Goal: Transaction & Acquisition: Purchase product/service

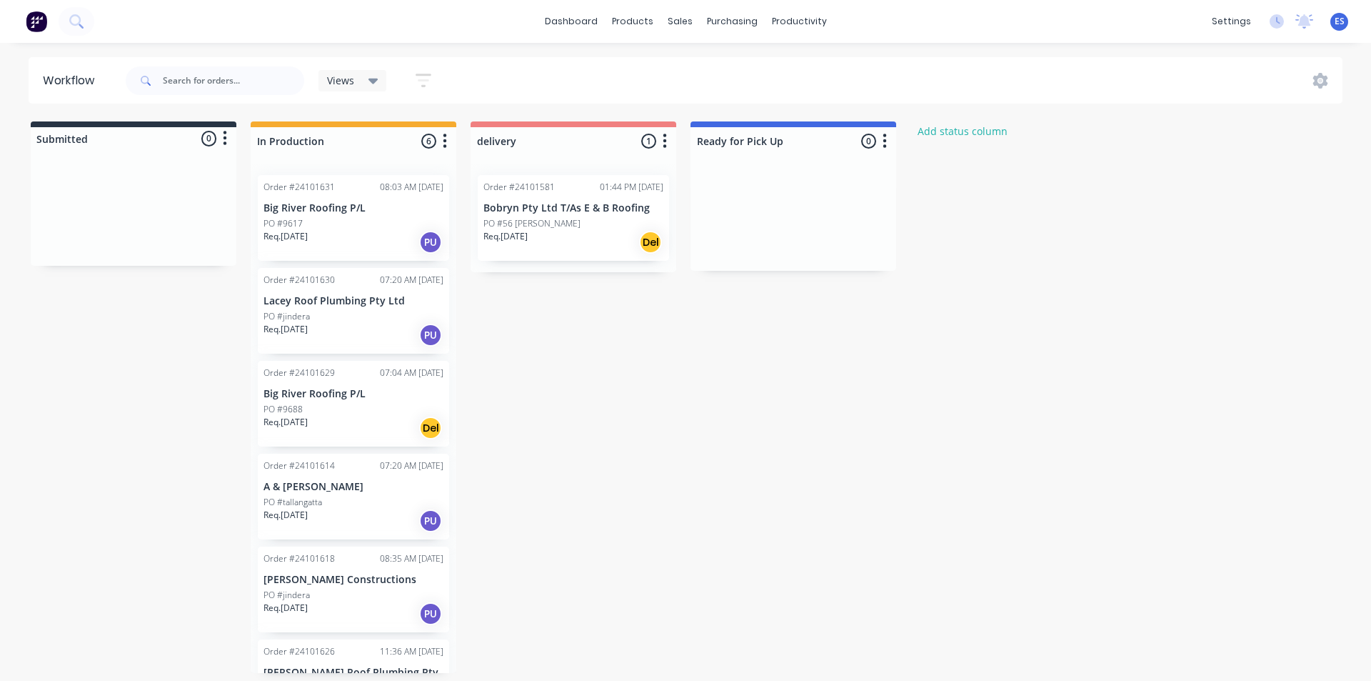
scroll to position [64, 0]
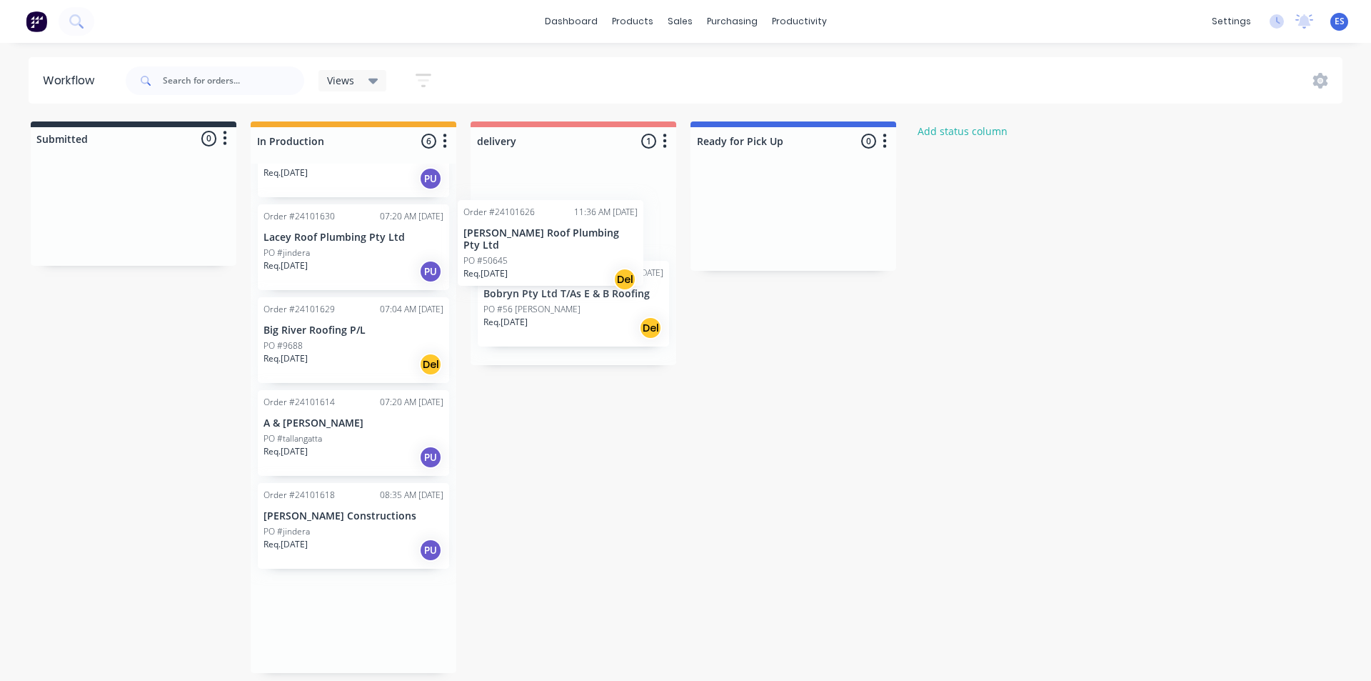
drag, startPoint x: 353, startPoint y: 639, endPoint x: 558, endPoint y: 241, distance: 448.4
click at [558, 241] on div "Submitted 0 Status colour #273444 hex #273444 Save Cancel Summaries Total order…" at bounding box center [662, 396] width 1346 height 551
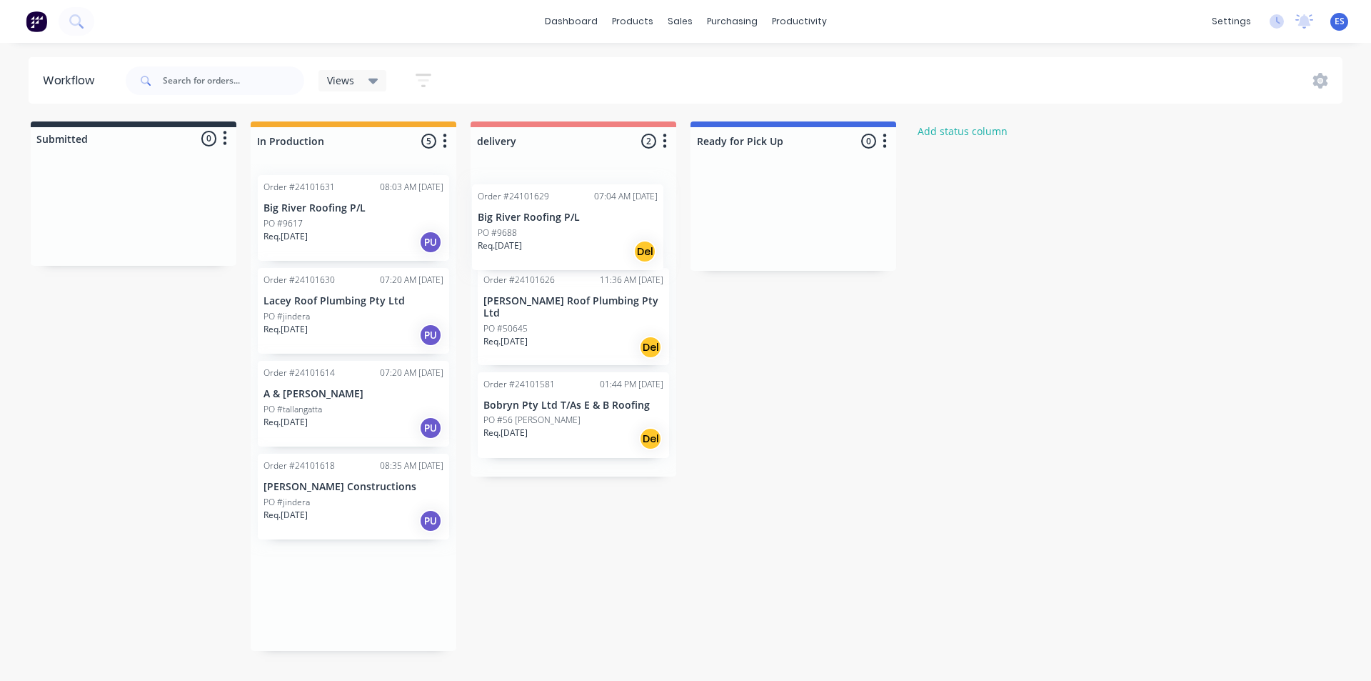
drag, startPoint x: 333, startPoint y: 415, endPoint x: 552, endPoint y: 239, distance: 281.4
click at [552, 239] on div "Submitted 0 Status colour #273444 hex #273444 Save Cancel Summaries Total order…" at bounding box center [662, 385] width 1346 height 529
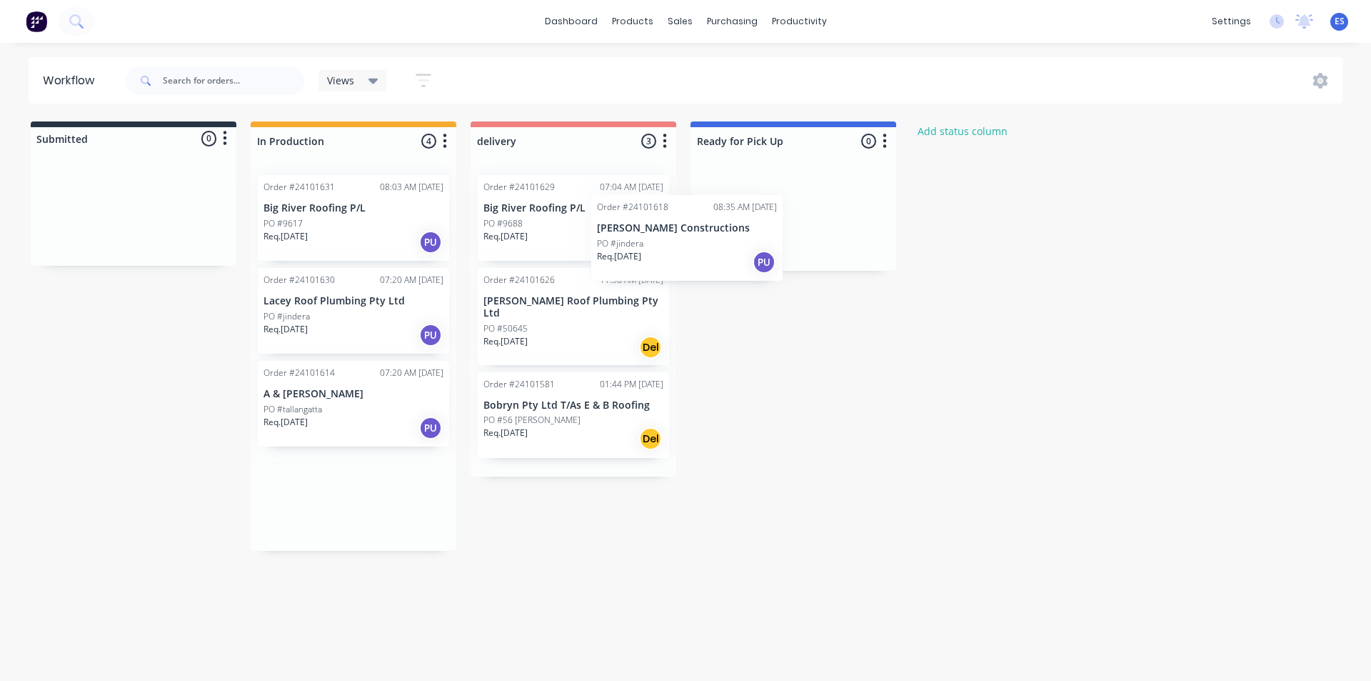
drag, startPoint x: 323, startPoint y: 512, endPoint x: 756, endPoint y: 213, distance: 525.5
click at [756, 213] on div "Submitted 0 Status colour #273444 hex #273444 Save Cancel Summaries Total order…" at bounding box center [662, 335] width 1346 height 429
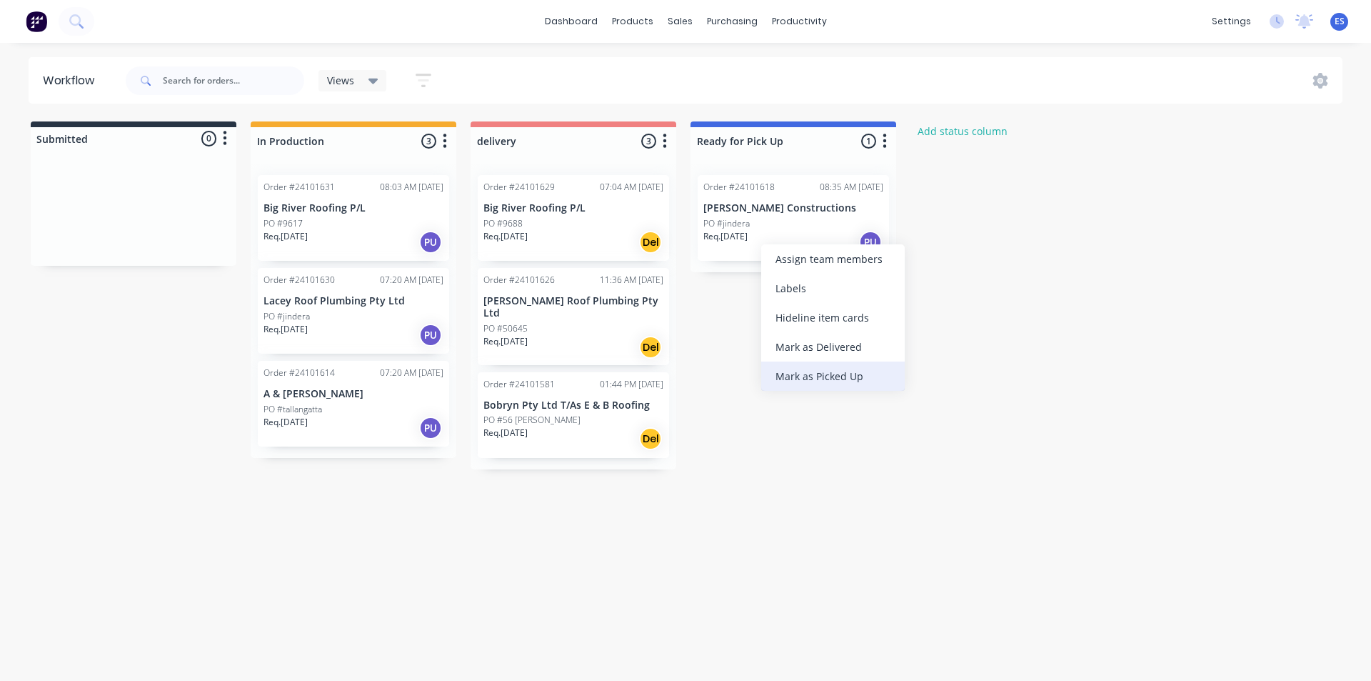
click at [827, 383] on div "Mark as Picked Up" at bounding box center [833, 375] width 144 height 29
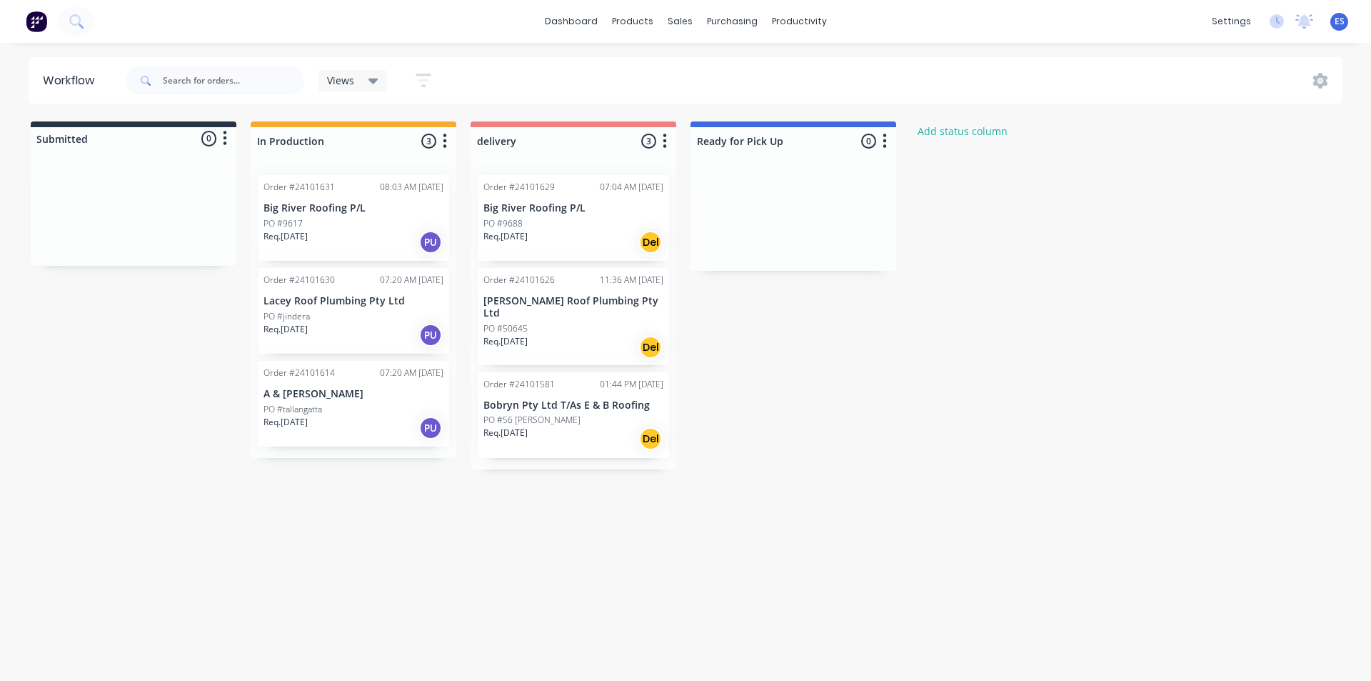
click at [39, 24] on img at bounding box center [36, 21] width 21 height 21
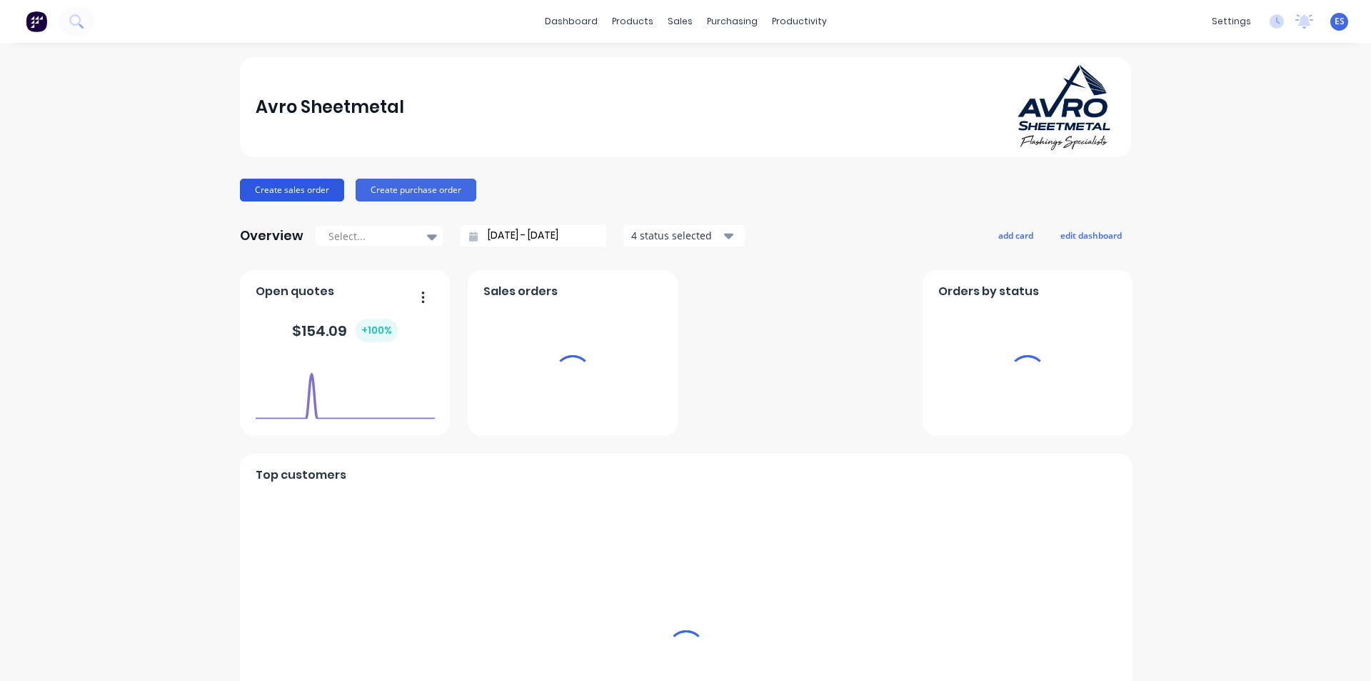
click at [300, 201] on button "Create sales order" at bounding box center [292, 190] width 104 height 23
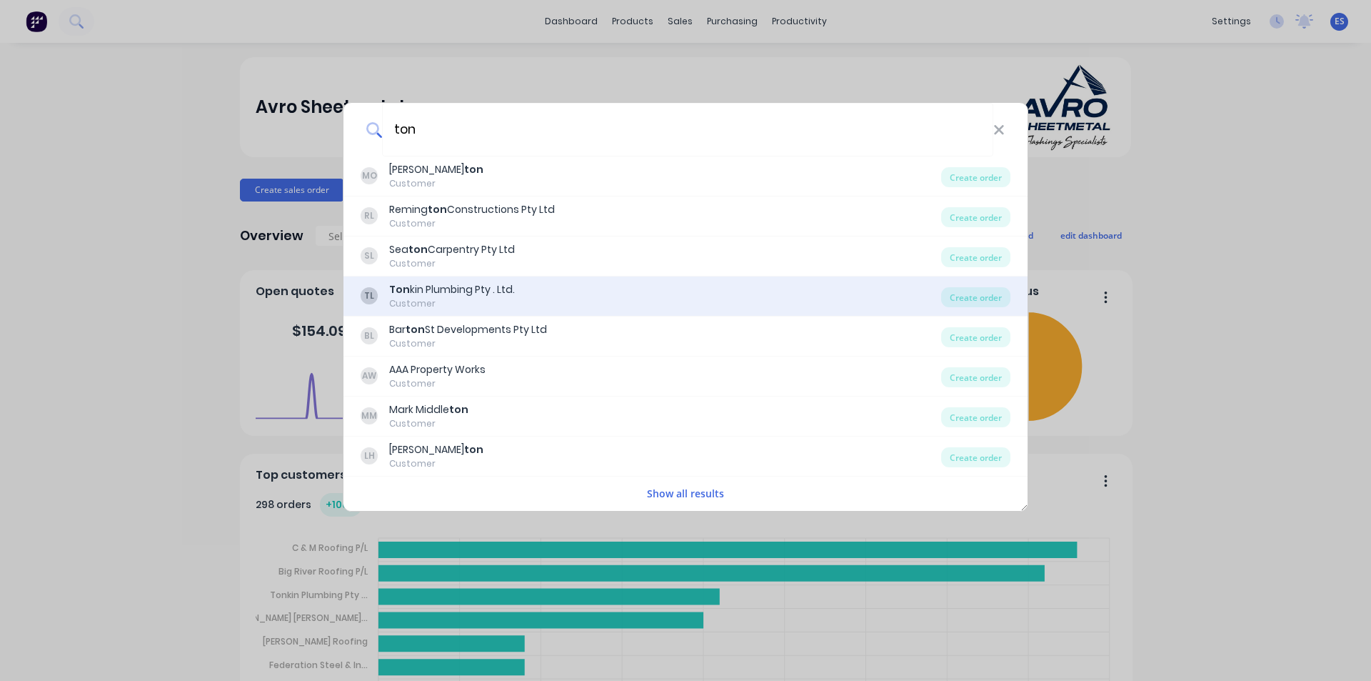
type input "ton"
click at [481, 293] on div "Ton kin Plumbing Pty . Ltd." at bounding box center [452, 289] width 126 height 15
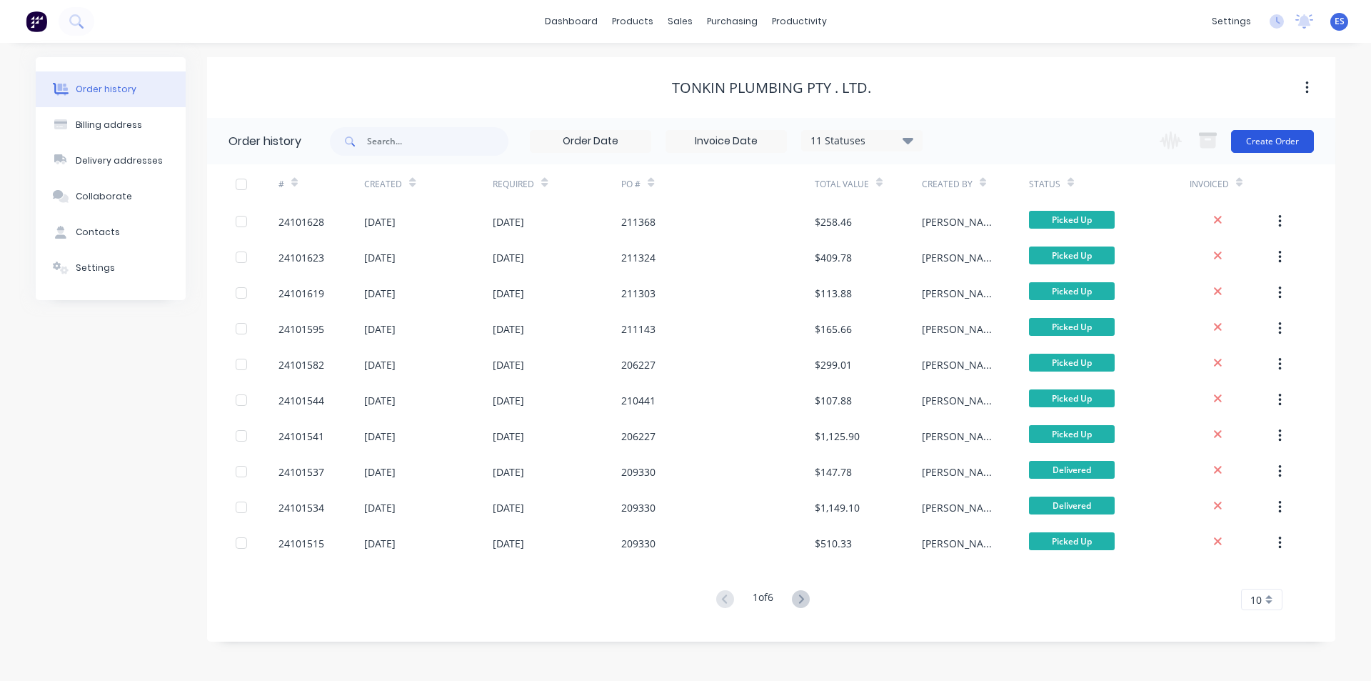
click at [1291, 148] on button "Create Order" at bounding box center [1272, 141] width 83 height 23
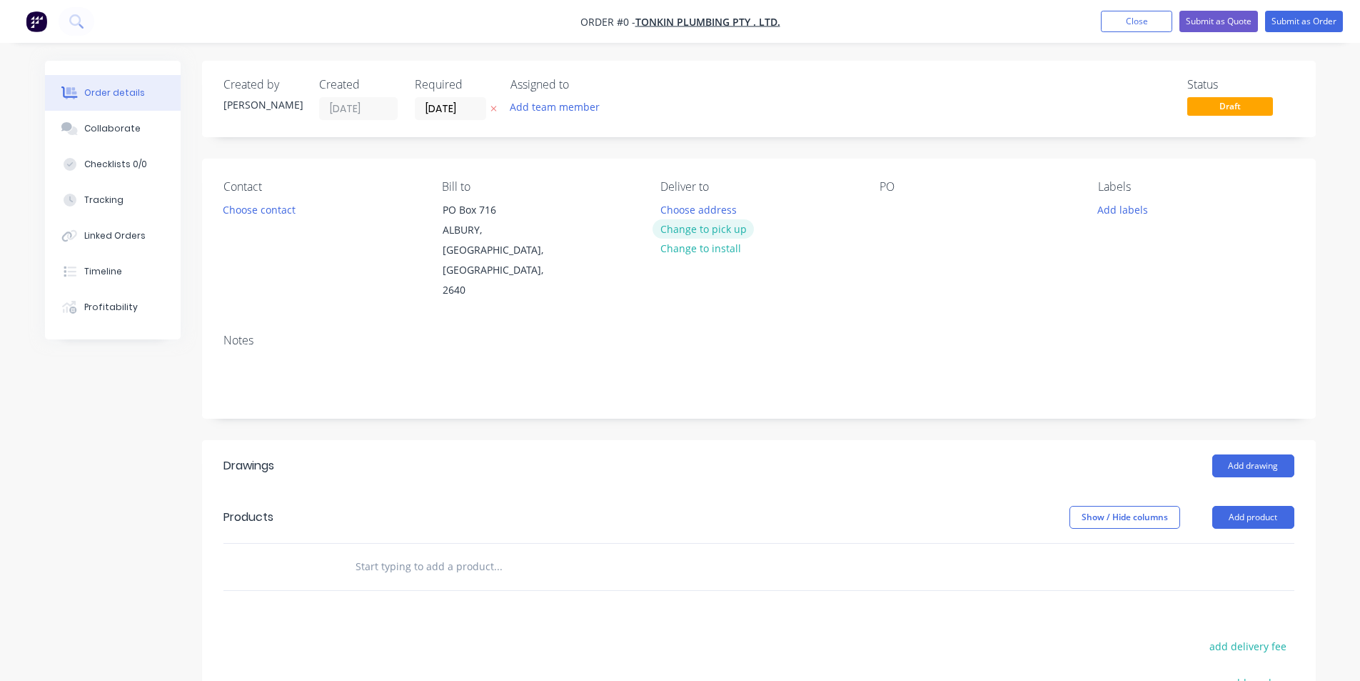
click at [721, 232] on button "Change to pick up" at bounding box center [703, 228] width 101 height 19
click at [271, 209] on button "Choose contact" at bounding box center [259, 208] width 88 height 19
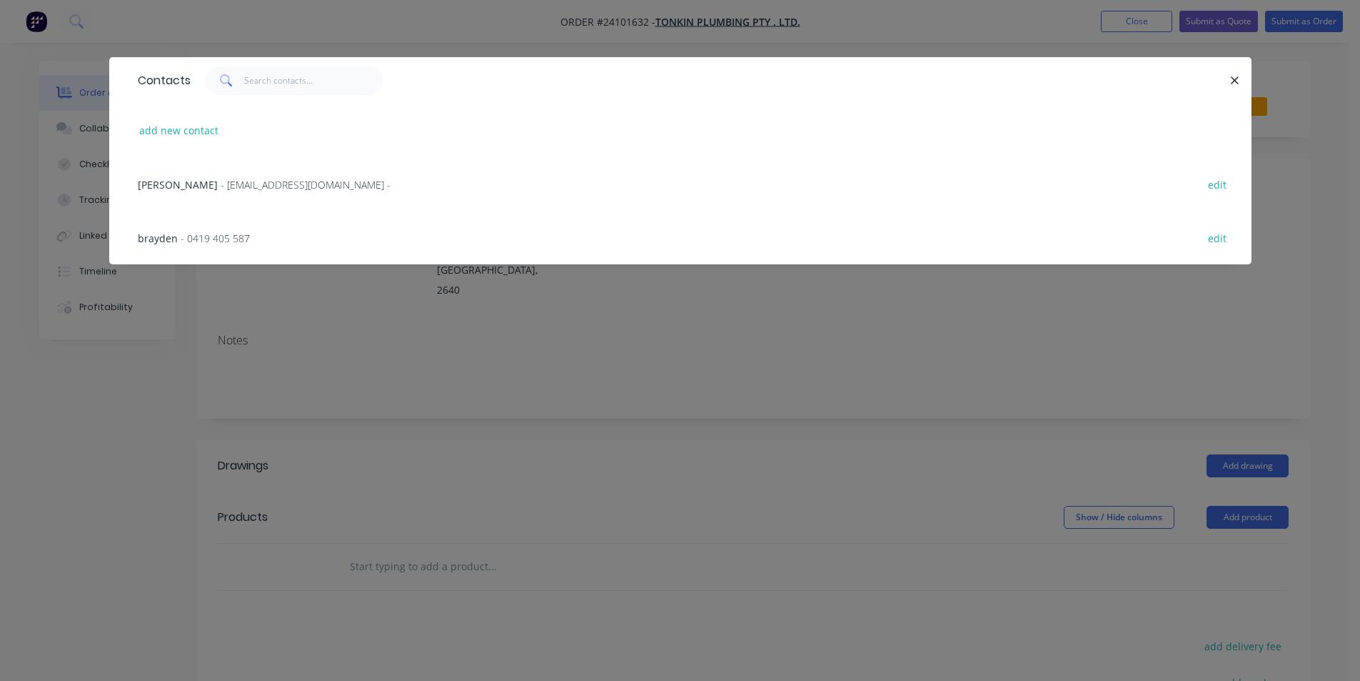
click at [225, 233] on span "- 0419 405 587" at bounding box center [215, 238] width 69 height 14
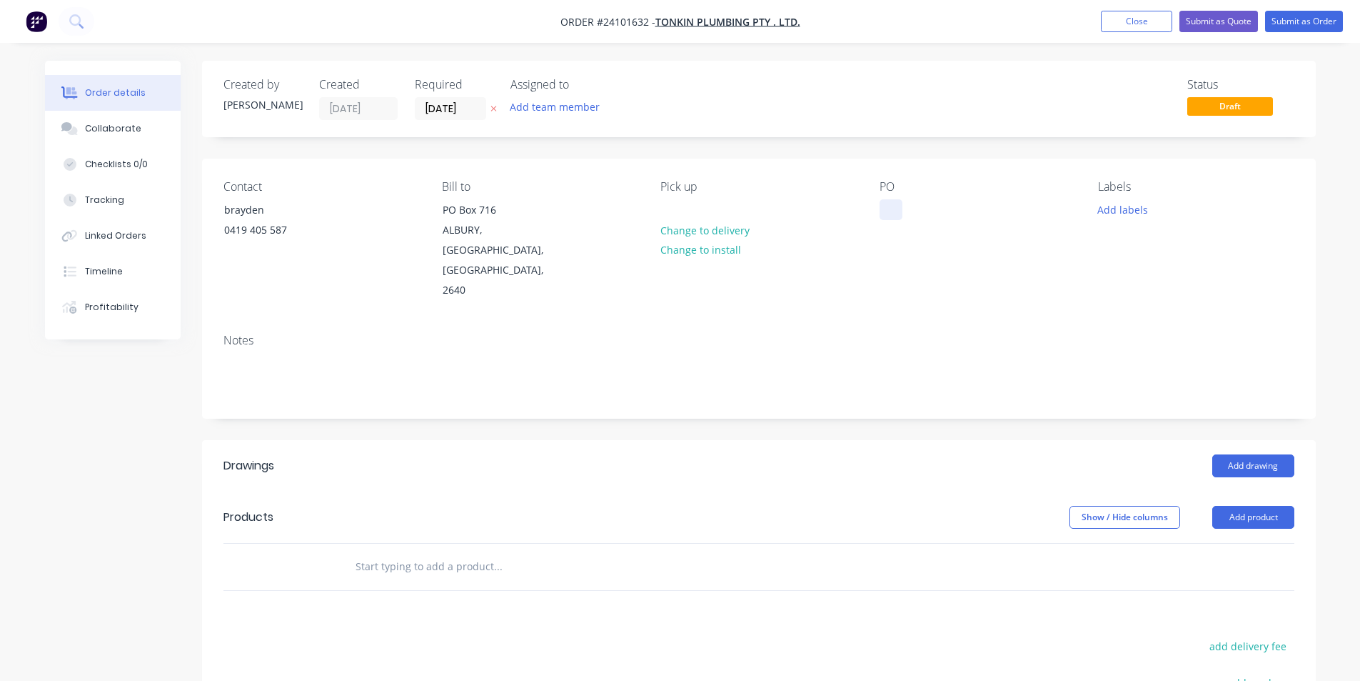
click at [888, 210] on div at bounding box center [891, 209] width 23 height 21
click at [1266, 454] on button "Add drawing" at bounding box center [1254, 465] width 82 height 23
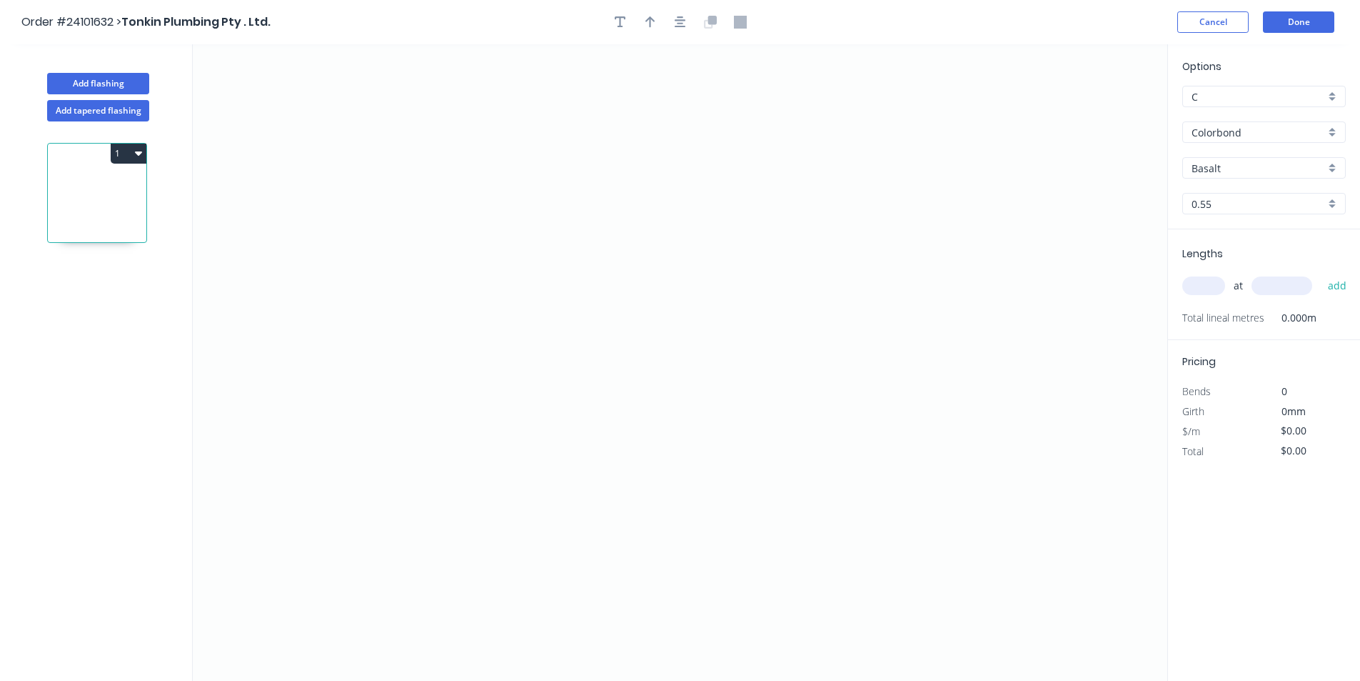
click at [1213, 165] on input "Basalt" at bounding box center [1259, 168] width 134 height 15
click at [1233, 192] on div "Surfmist" at bounding box center [1264, 195] width 162 height 25
type input "Surfmist"
click at [487, 228] on icon "0" at bounding box center [680, 362] width 975 height 636
click at [487, 458] on icon "0" at bounding box center [680, 362] width 975 height 636
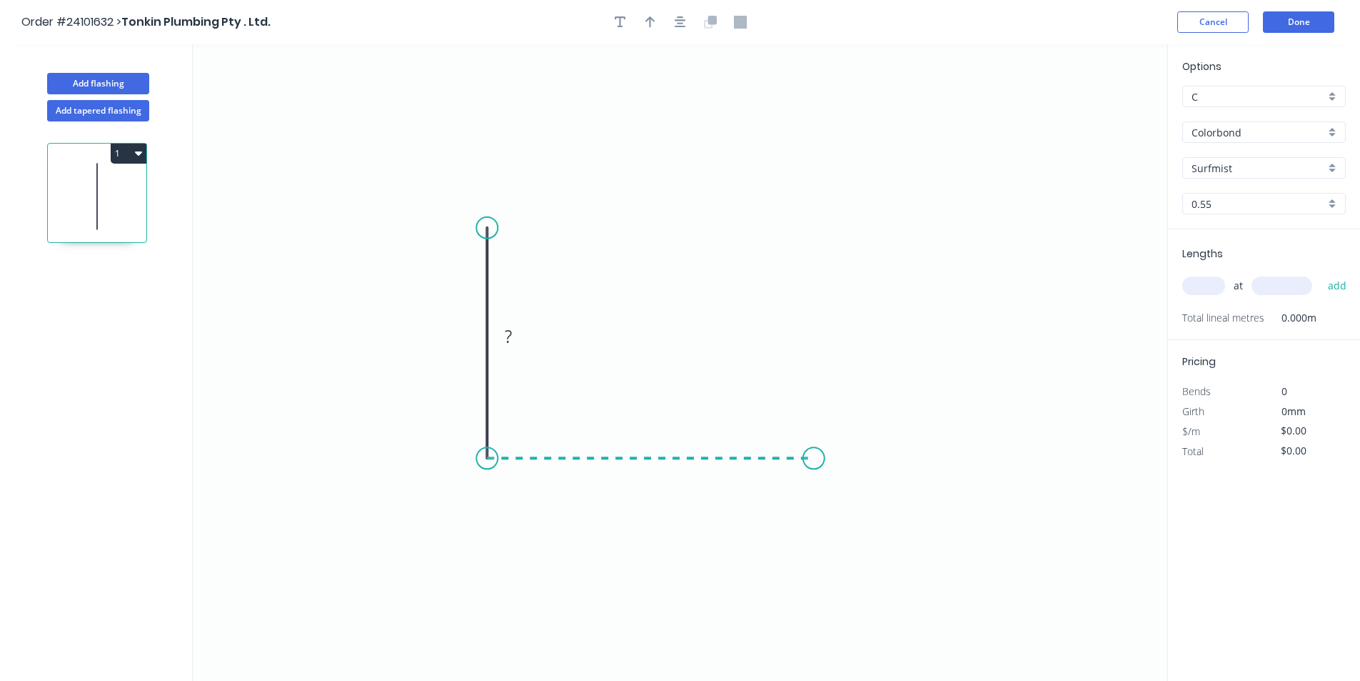
click at [814, 456] on icon "0 ?" at bounding box center [680, 362] width 975 height 636
click at [811, 224] on icon "0 ? ?" at bounding box center [680, 362] width 975 height 636
click at [842, 333] on rect at bounding box center [835, 336] width 29 height 20
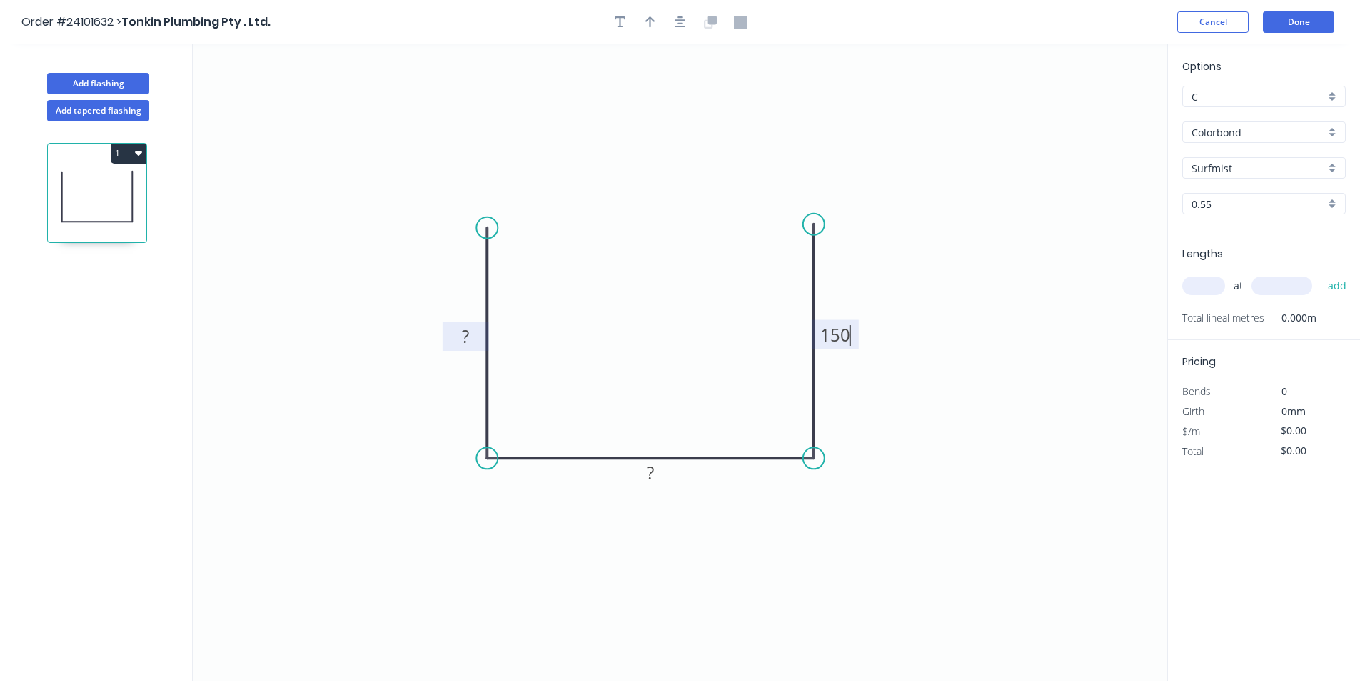
click at [466, 338] on tspan "?" at bounding box center [465, 336] width 7 height 24
click at [656, 474] on rect at bounding box center [650, 473] width 29 height 20
click at [1193, 286] on input "text" at bounding box center [1204, 285] width 43 height 19
type input "$18.81"
type input "1"
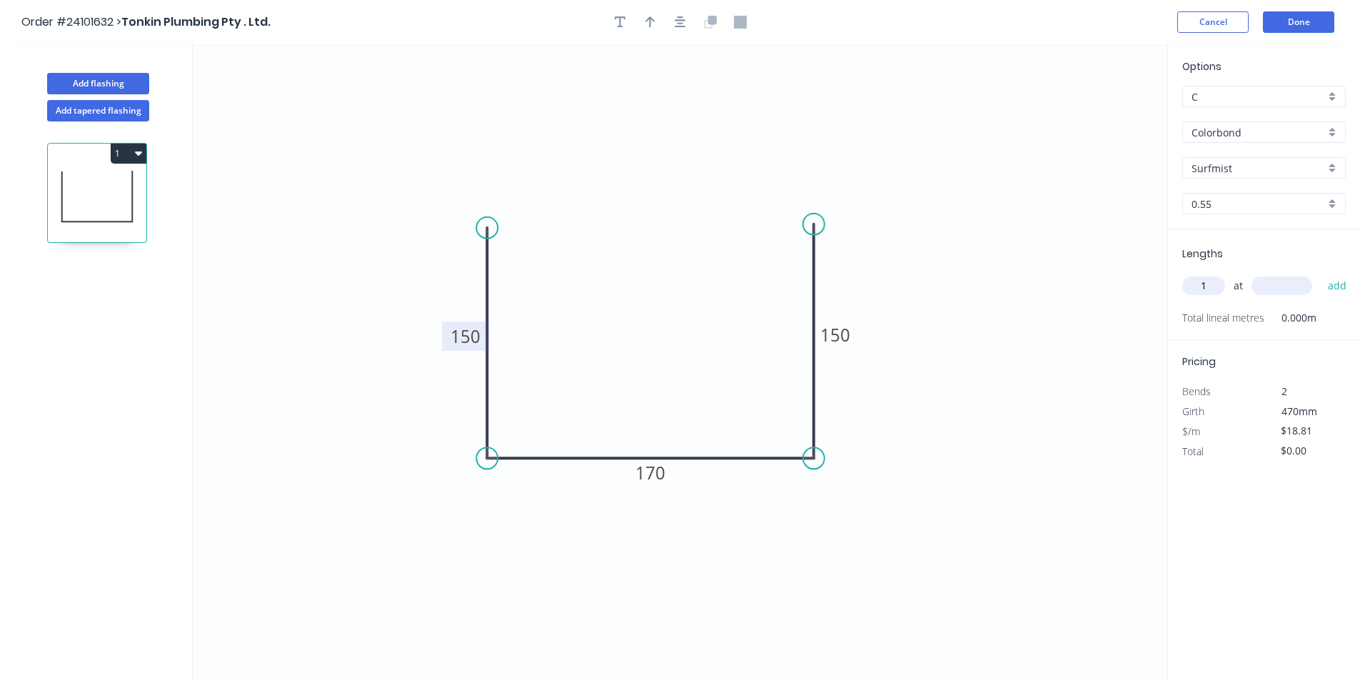
click at [1288, 287] on input "text" at bounding box center [1282, 285] width 61 height 19
type input "6000"
click at [1321, 273] on button "add" at bounding box center [1338, 285] width 34 height 24
type input "$112.86"
click at [1299, 29] on button "Done" at bounding box center [1298, 21] width 71 height 21
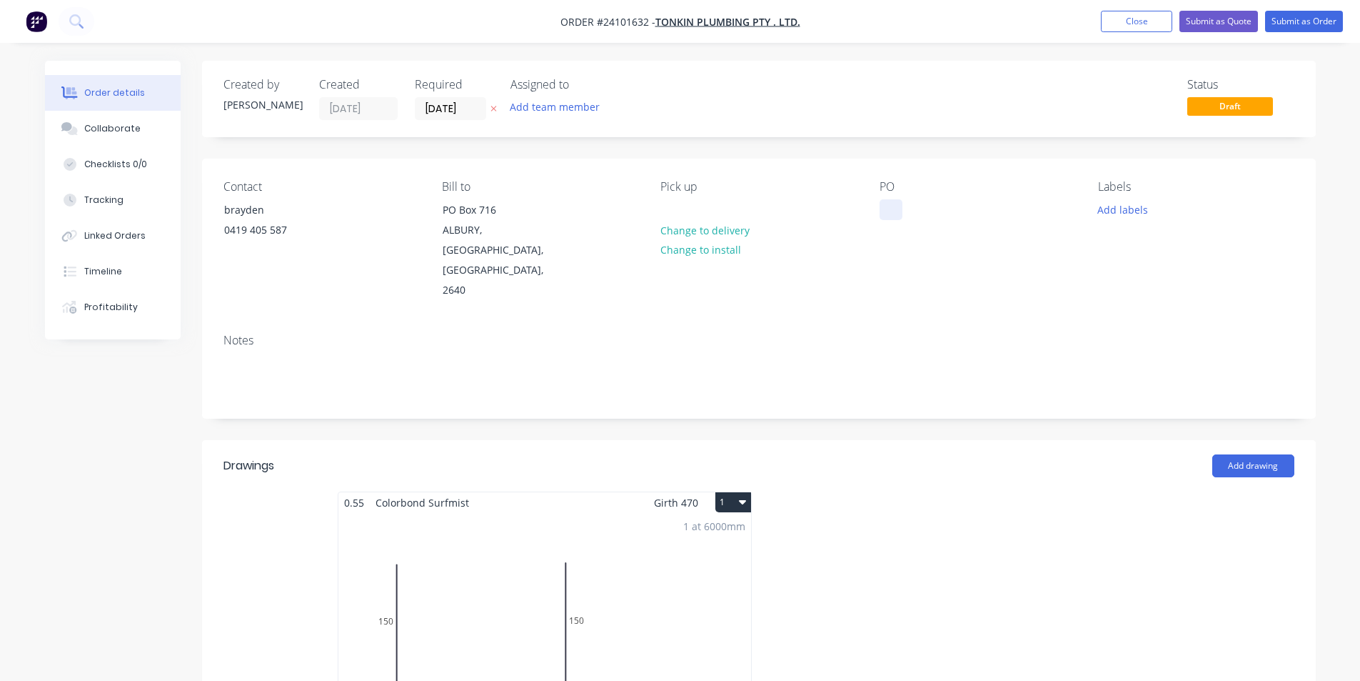
click at [891, 211] on div at bounding box center [891, 209] width 23 height 21
click at [1295, 24] on button "Submit as Order" at bounding box center [1304, 21] width 78 height 21
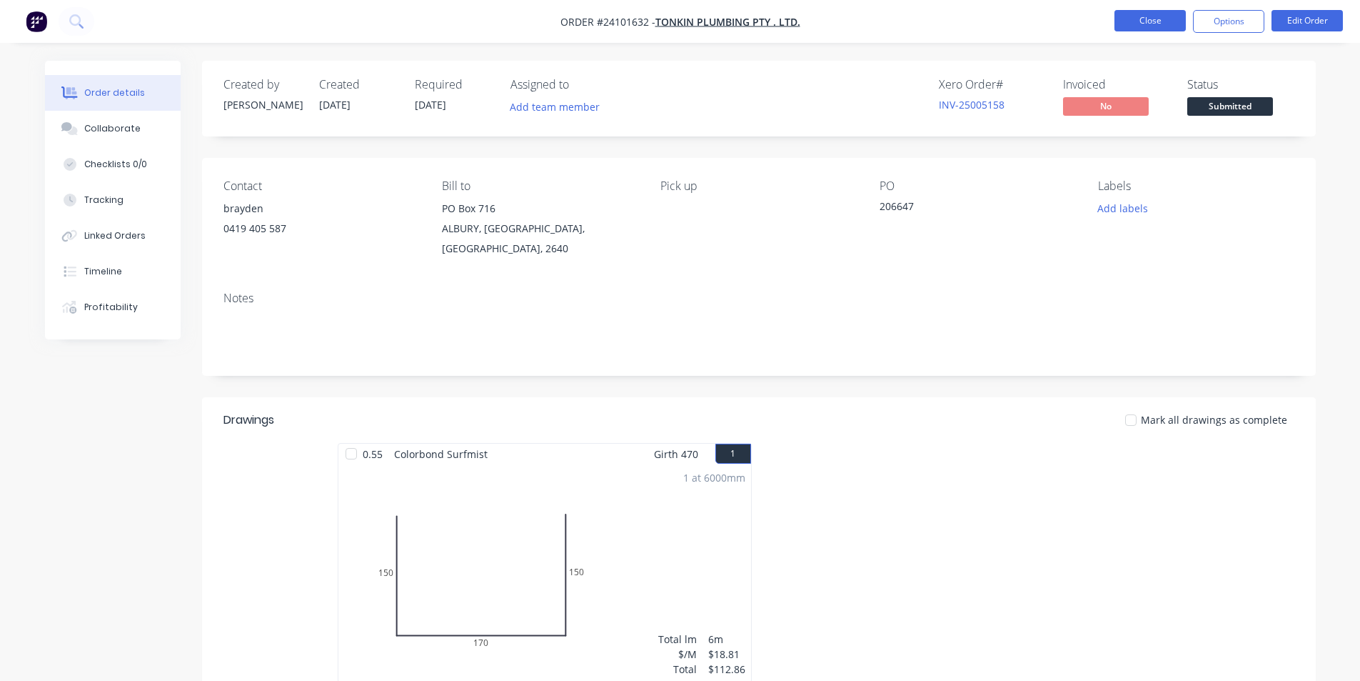
click at [1136, 19] on button "Close" at bounding box center [1150, 20] width 71 height 21
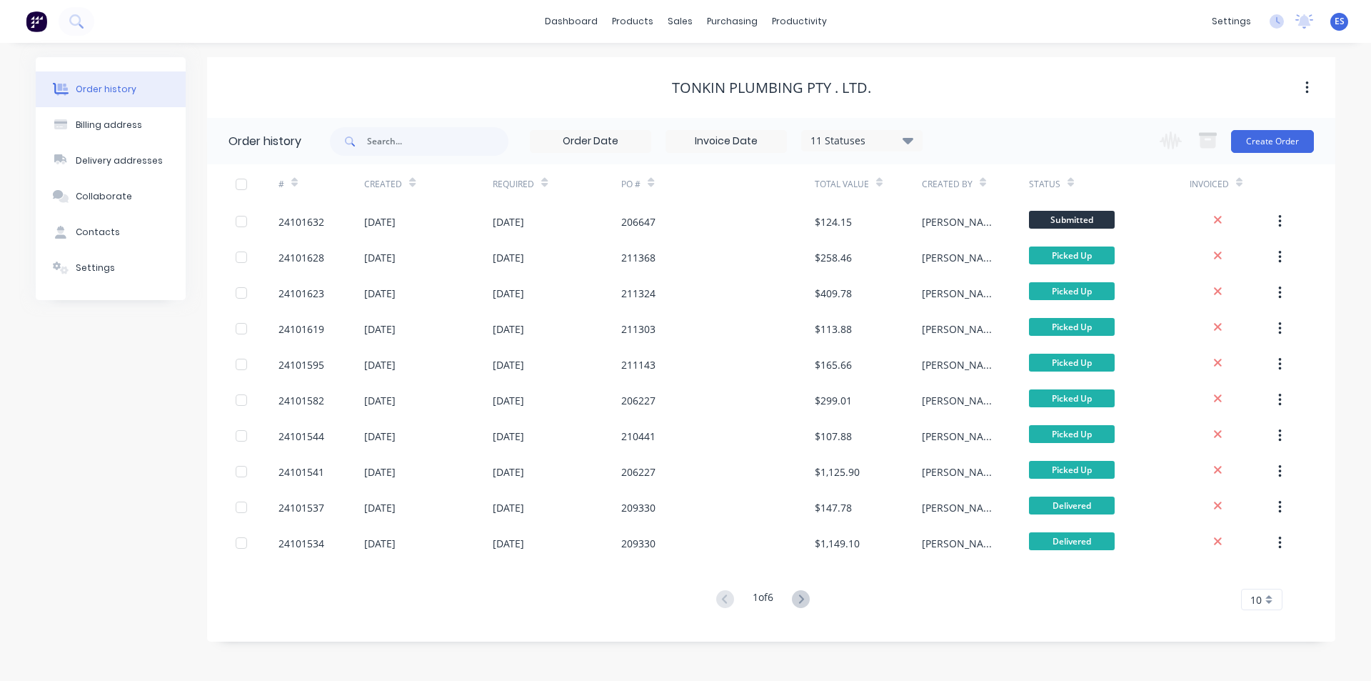
click at [30, 24] on img at bounding box center [36, 21] width 21 height 21
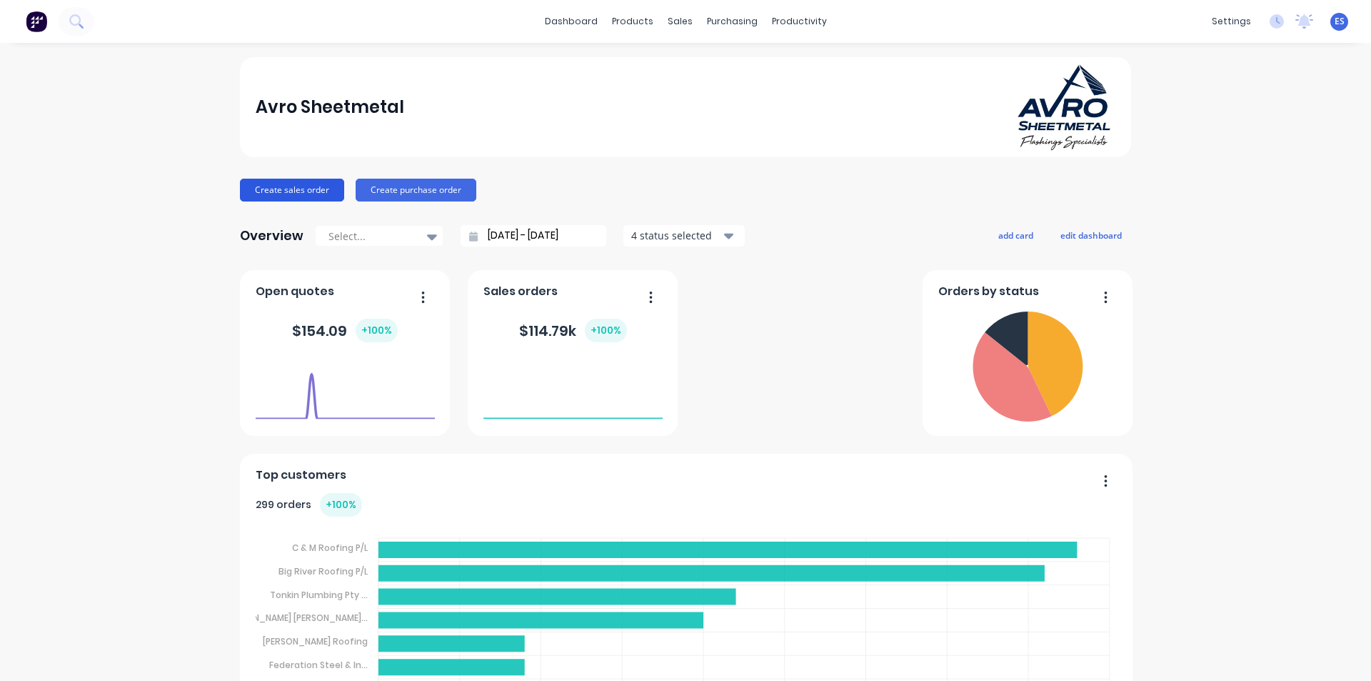
click at [314, 196] on button "Create sales order" at bounding box center [292, 190] width 104 height 23
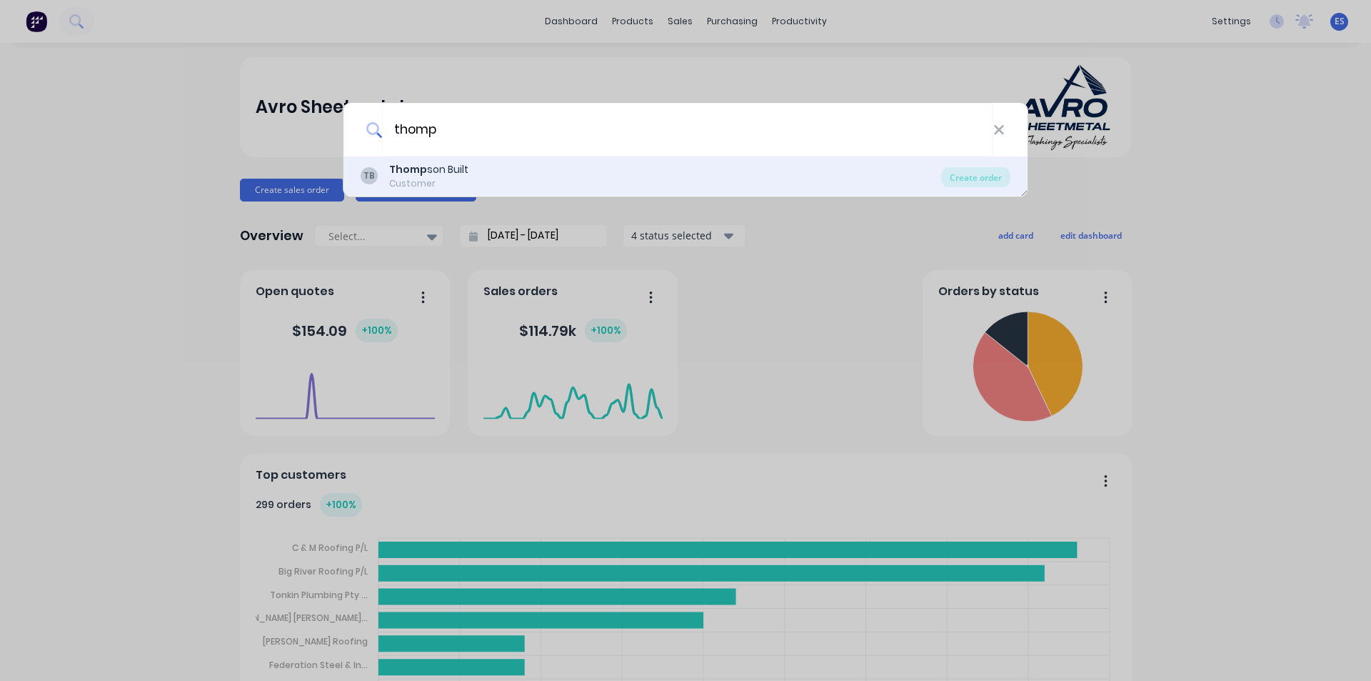
type input "thomp"
click at [431, 178] on div "Customer" at bounding box center [428, 183] width 79 height 13
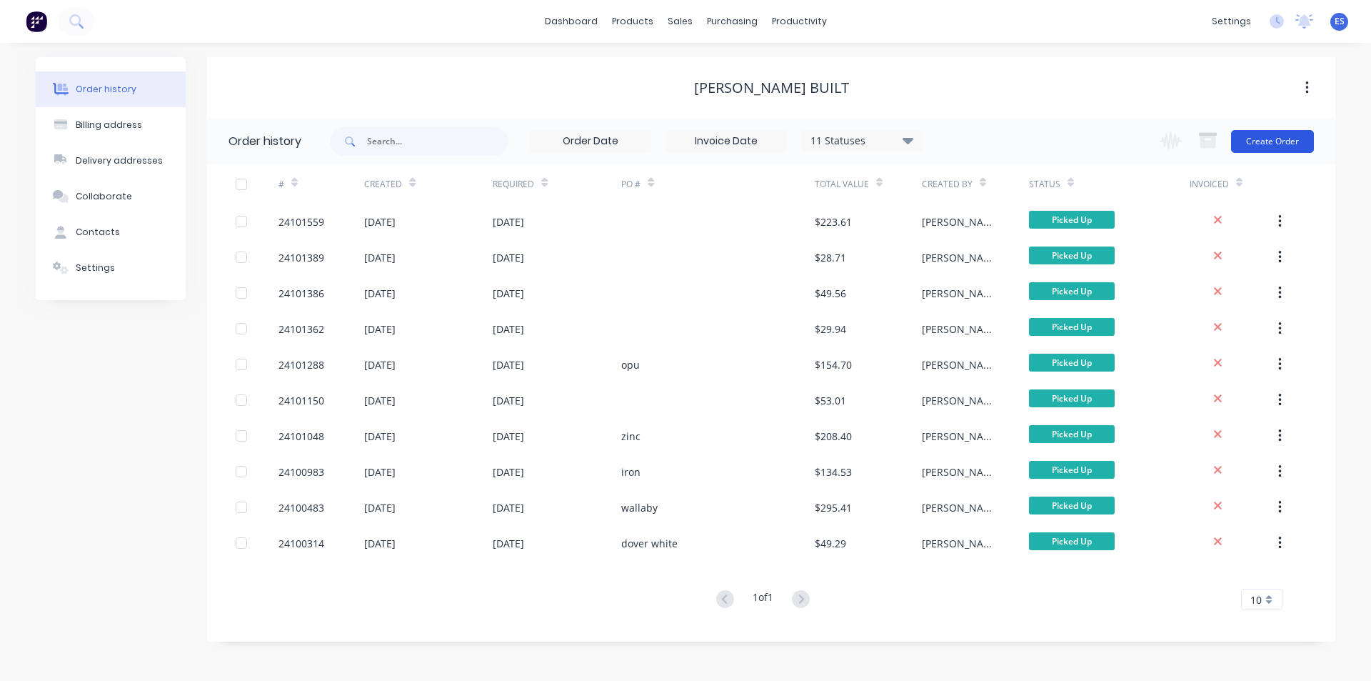
click at [1275, 139] on button "Create Order" at bounding box center [1272, 141] width 83 height 23
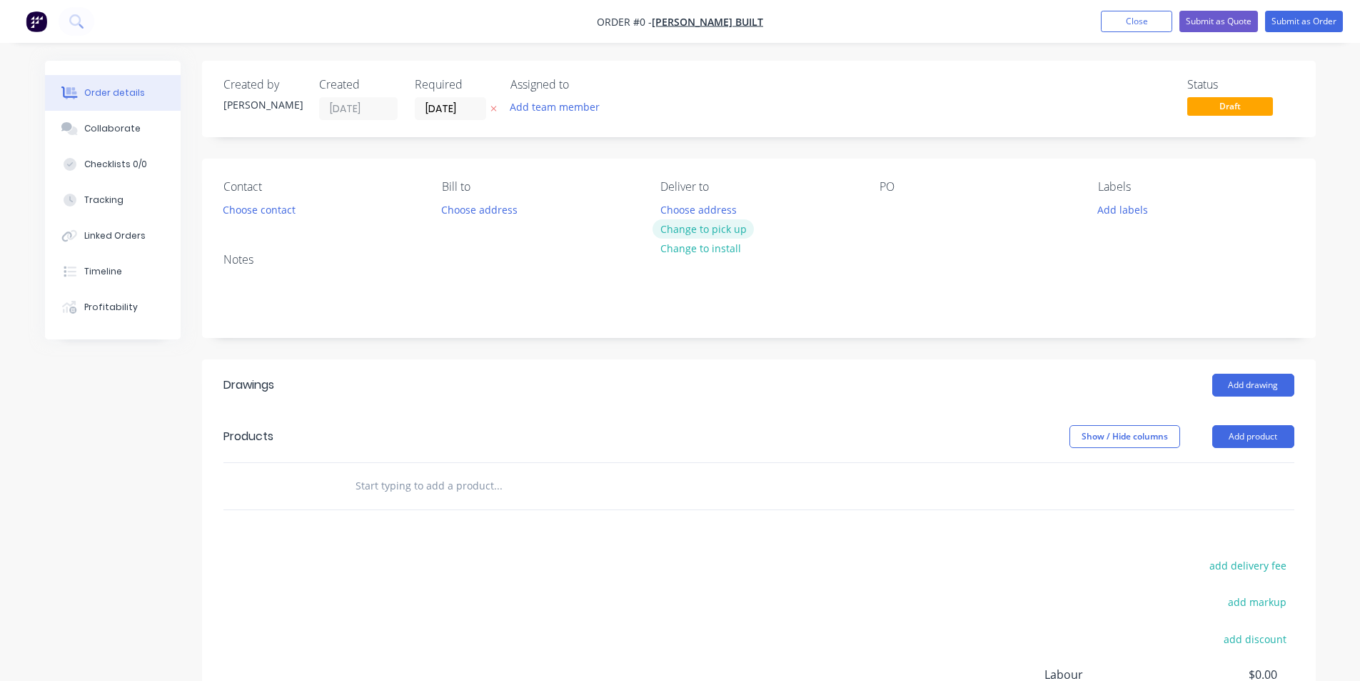
click at [738, 233] on button "Change to pick up" at bounding box center [703, 228] width 101 height 19
click at [253, 217] on button "Choose contact" at bounding box center [259, 208] width 88 height 19
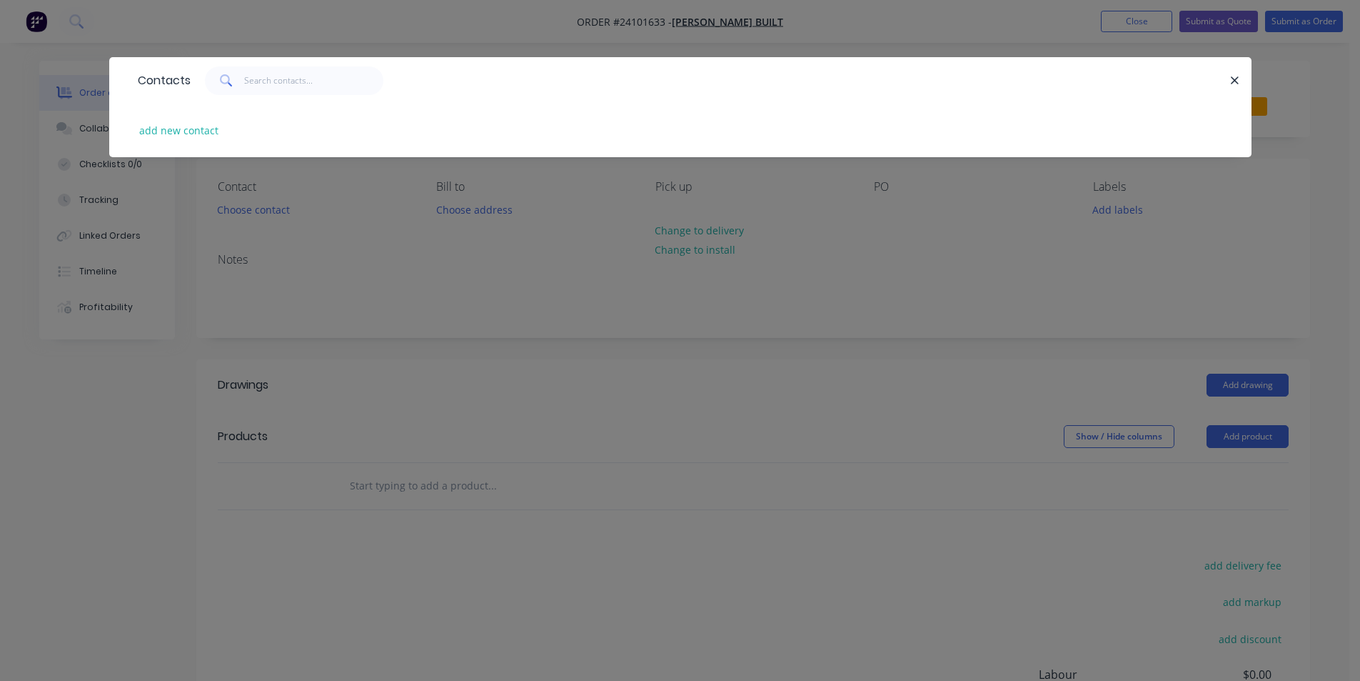
click at [598, 304] on div "Contacts add new contact" at bounding box center [680, 340] width 1360 height 681
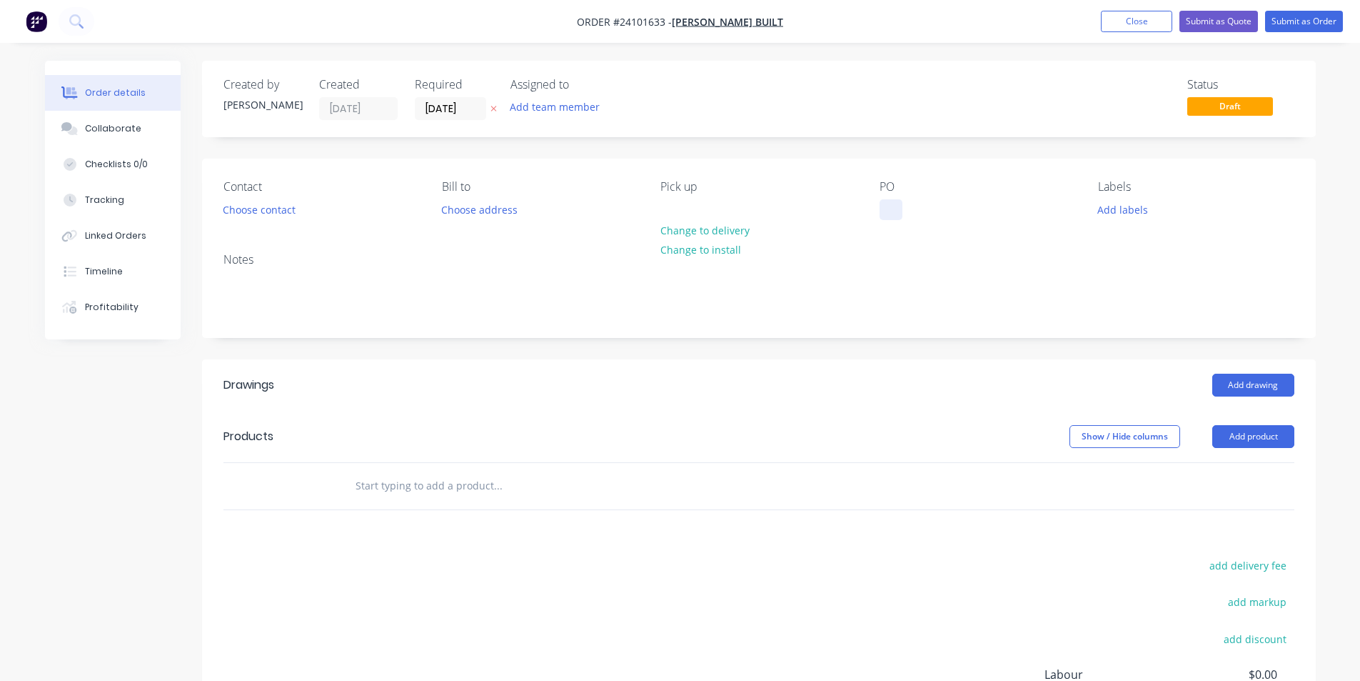
click at [895, 212] on div at bounding box center [891, 209] width 23 height 21
click at [1252, 388] on button "Add drawing" at bounding box center [1254, 384] width 82 height 23
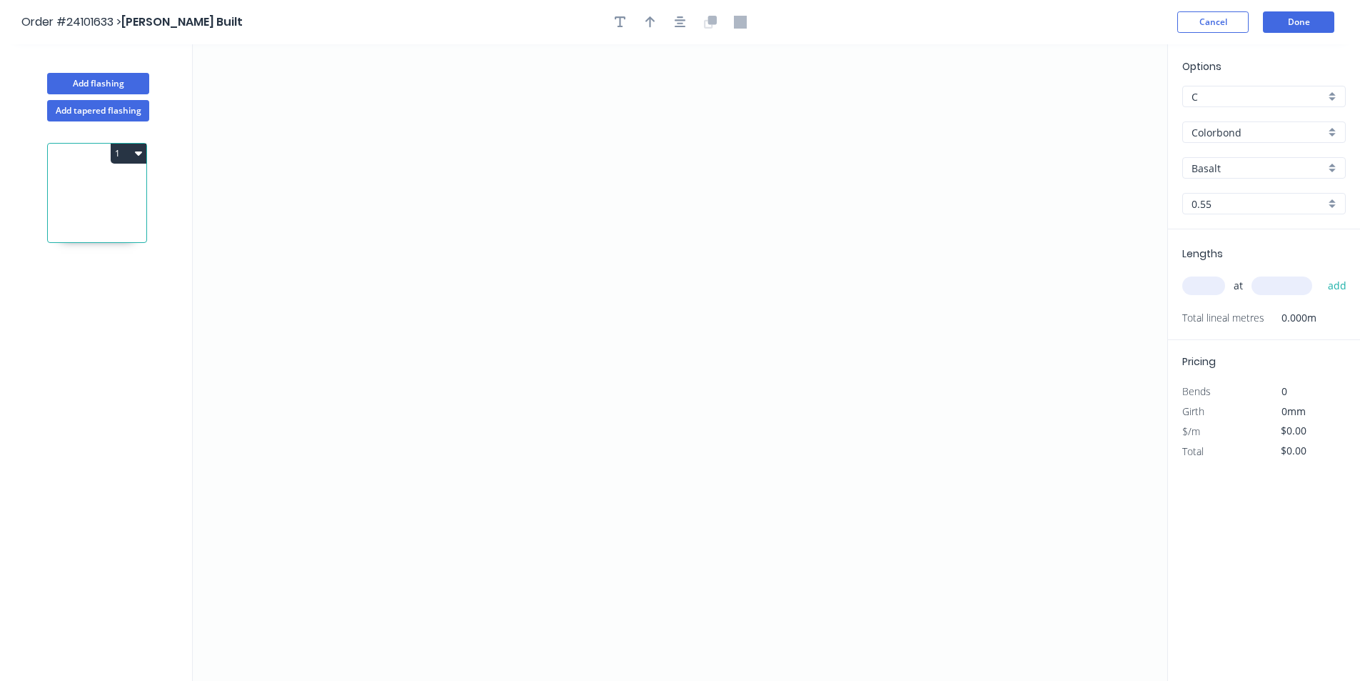
click at [1233, 167] on input "Basalt" at bounding box center [1259, 168] width 134 height 15
click at [1240, 196] on div "Surfmist" at bounding box center [1264, 195] width 162 height 25
type input "Surfmist"
click at [600, 182] on icon "0" at bounding box center [680, 362] width 975 height 636
click at [606, 426] on icon "0" at bounding box center [680, 362] width 975 height 636
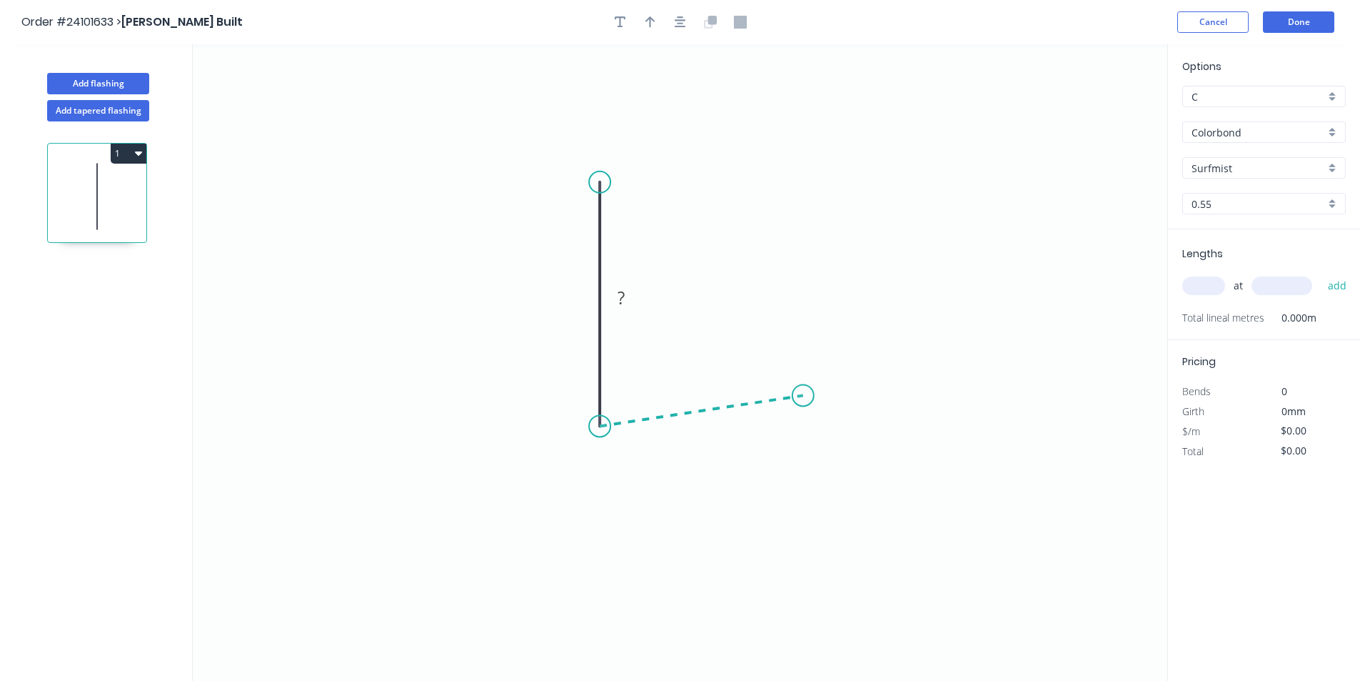
click at [803, 396] on icon "0 ?" at bounding box center [680, 362] width 975 height 636
click at [858, 448] on div "Crush & Fold" at bounding box center [875, 443] width 144 height 29
click at [715, 428] on rect at bounding box center [705, 426] width 29 height 20
click at [633, 401] on rect at bounding box center [623, 399] width 29 height 20
click at [576, 296] on tspan "?" at bounding box center [578, 298] width 7 height 24
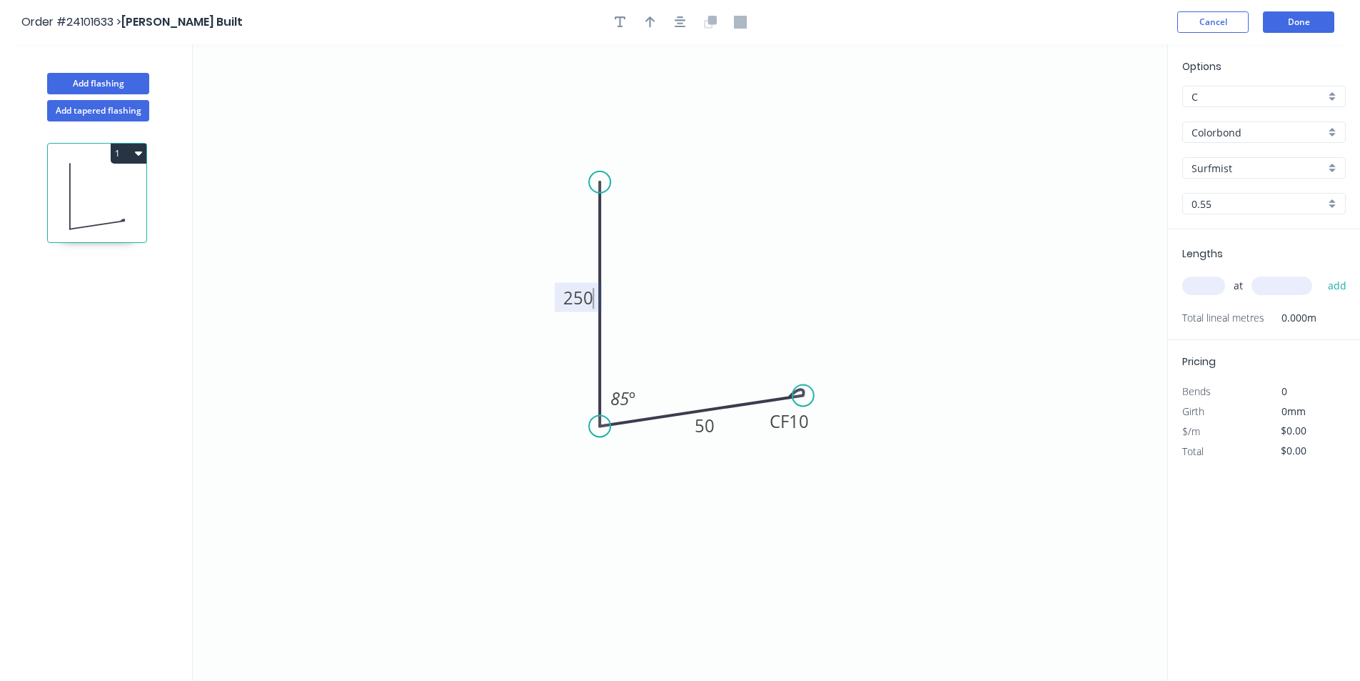
click at [1212, 291] on input "text" at bounding box center [1204, 285] width 43 height 19
type input "$14.42"
type input "1"
click at [1296, 286] on input "text" at bounding box center [1282, 285] width 61 height 19
type input "4400"
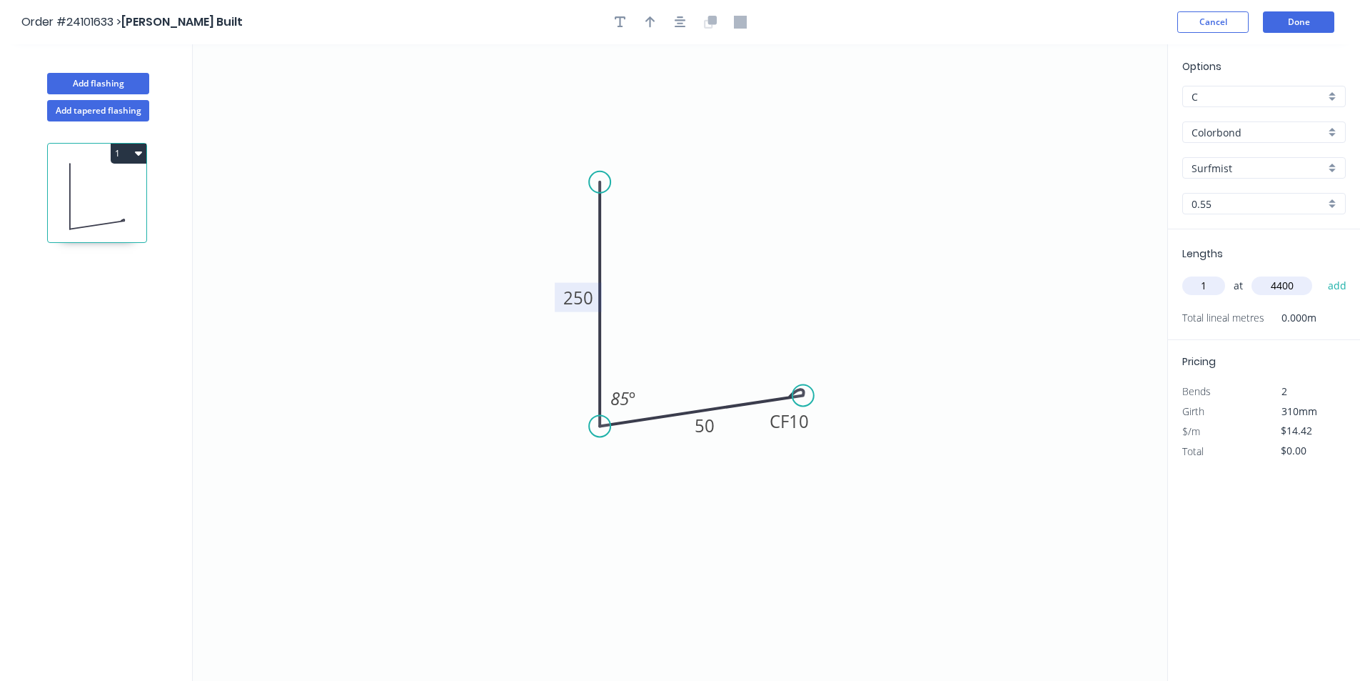
click at [1321, 273] on button "add" at bounding box center [1338, 285] width 34 height 24
type input "$63.45"
click at [111, 83] on button "Add flashing" at bounding box center [98, 83] width 102 height 21
type input "$0.00"
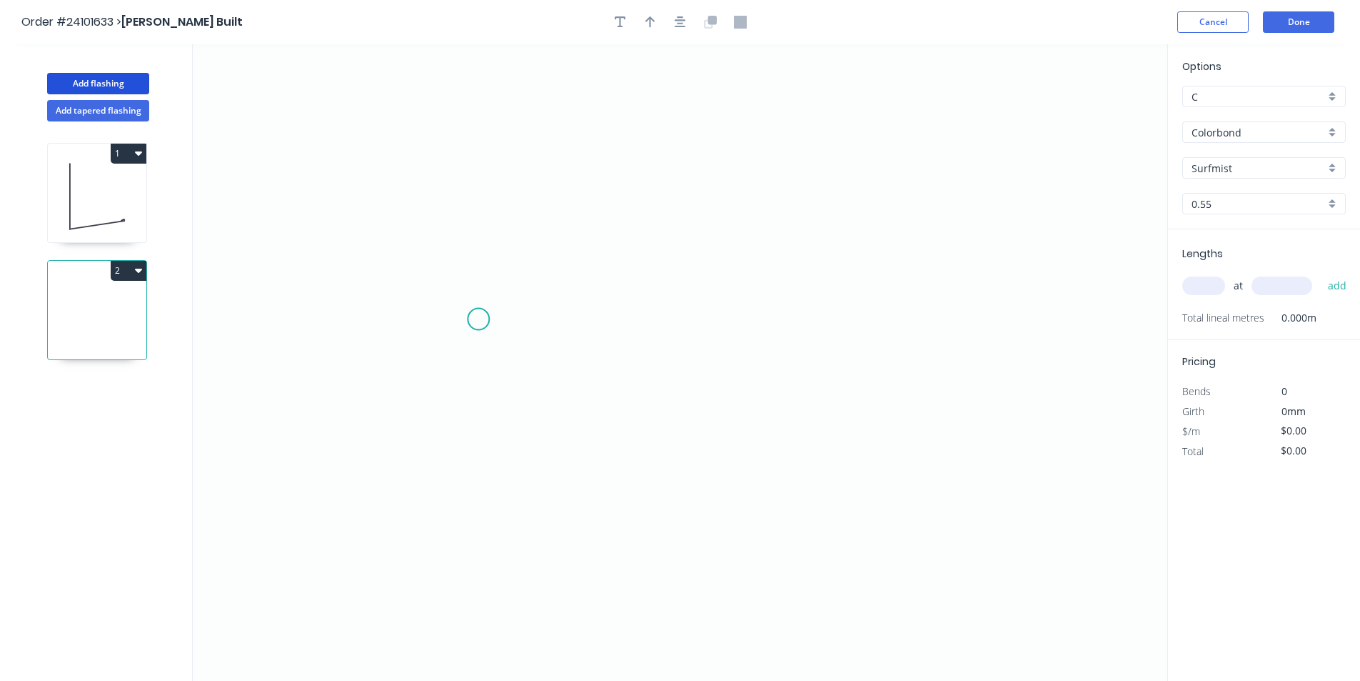
click at [473, 317] on icon "0" at bounding box center [680, 362] width 975 height 636
click at [836, 333] on icon "0" at bounding box center [680, 362] width 975 height 636
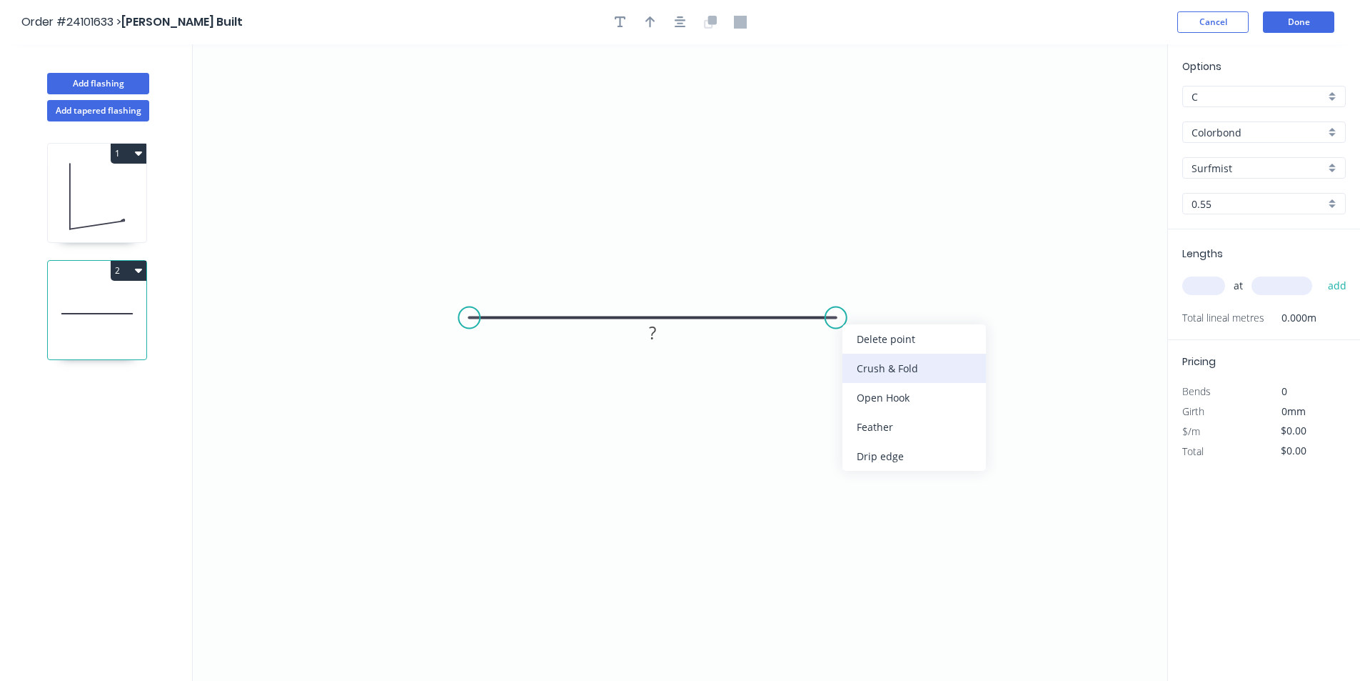
click at [867, 363] on div "Crush & Fold" at bounding box center [915, 367] width 144 height 29
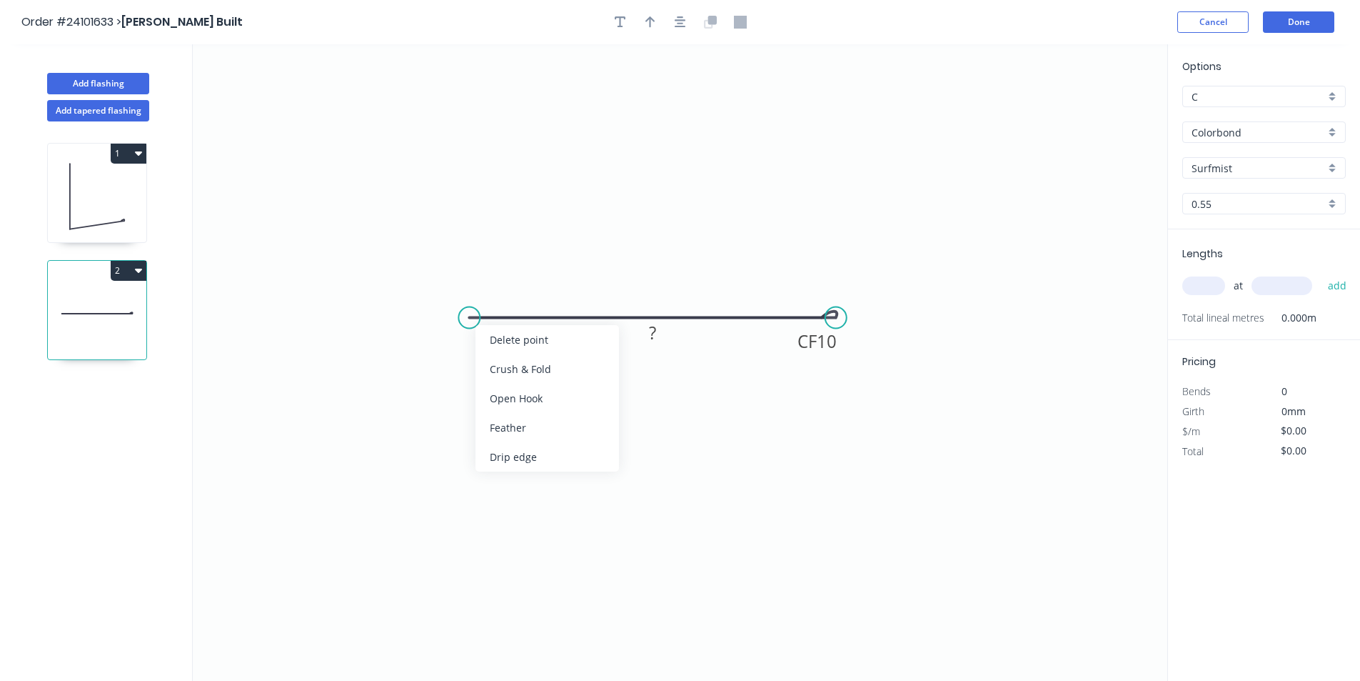
click at [580, 378] on div "Crush & Fold" at bounding box center [548, 368] width 144 height 29
click at [483, 350] on div "Flip bend" at bounding box center [538, 357] width 144 height 29
click at [660, 332] on rect at bounding box center [652, 333] width 29 height 20
click at [1188, 288] on input "text" at bounding box center [1204, 285] width 43 height 19
type input "$7.12"
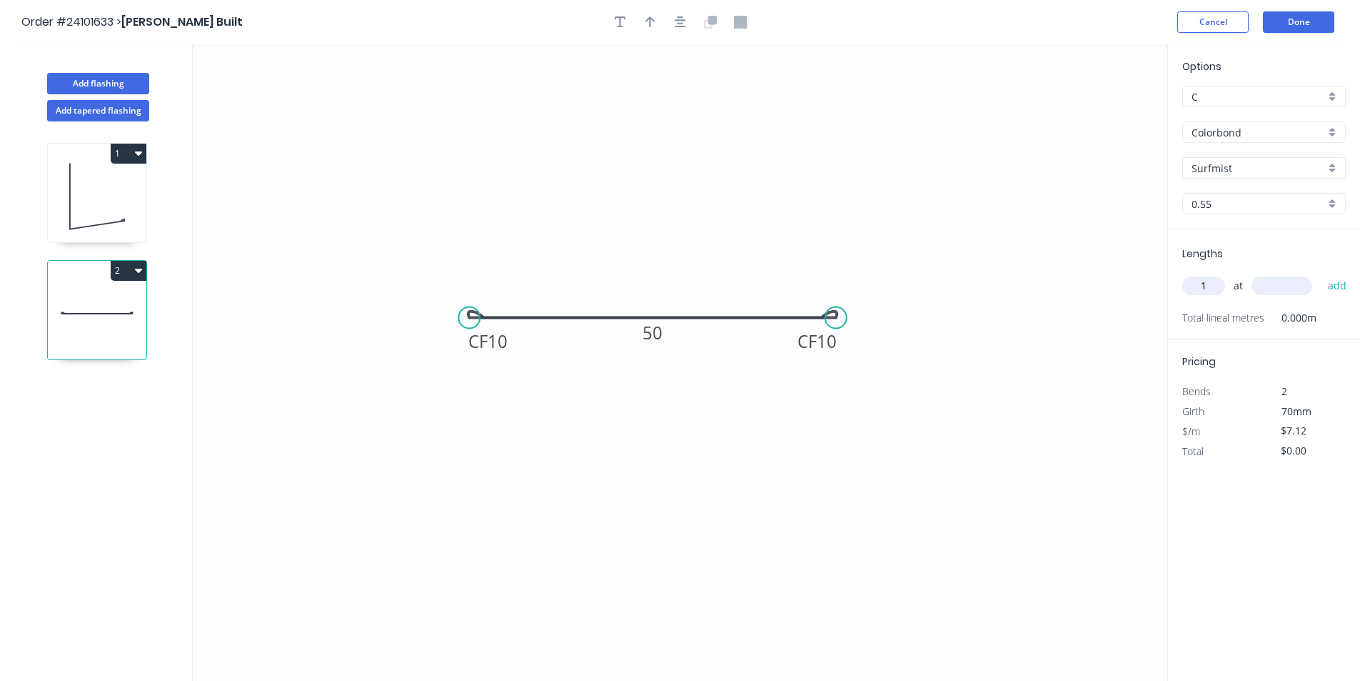
type input "1"
click at [1279, 292] on input "text" at bounding box center [1282, 285] width 61 height 19
type input "2000"
click at [1321, 273] on button "add" at bounding box center [1338, 285] width 34 height 24
type input "$14.24"
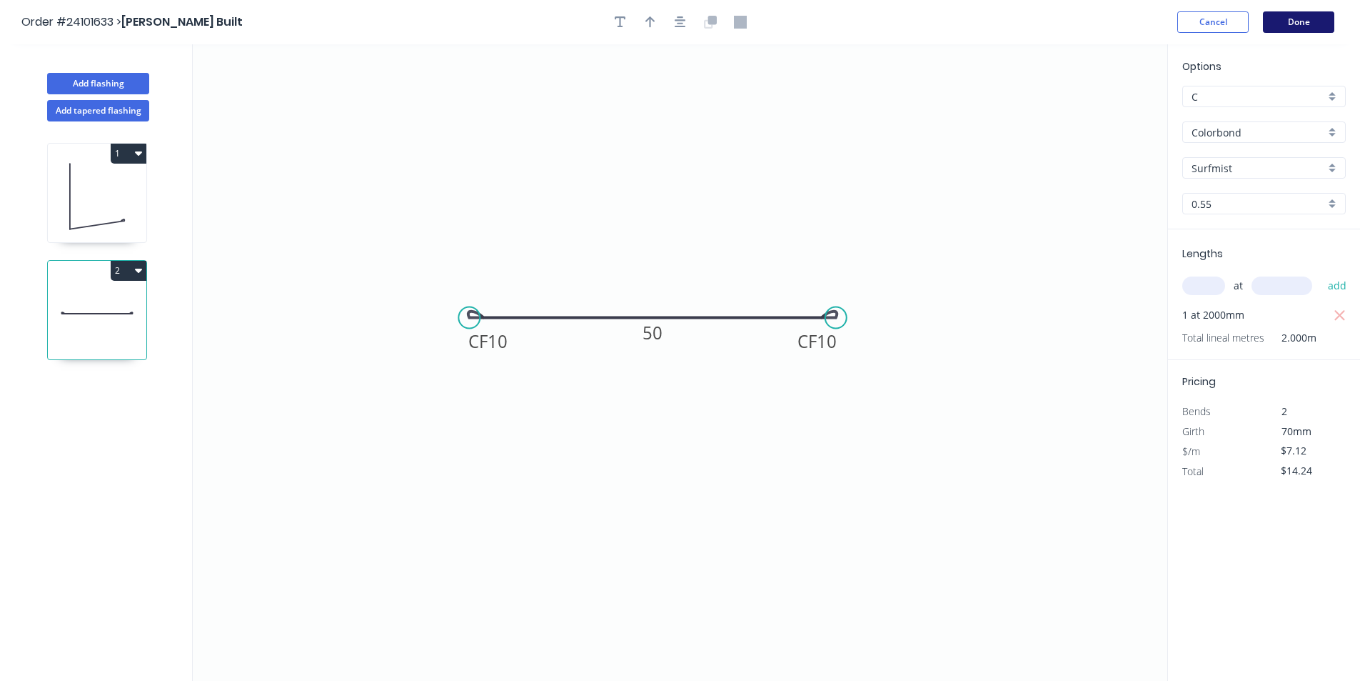
click at [1290, 27] on button "Done" at bounding box center [1298, 21] width 71 height 21
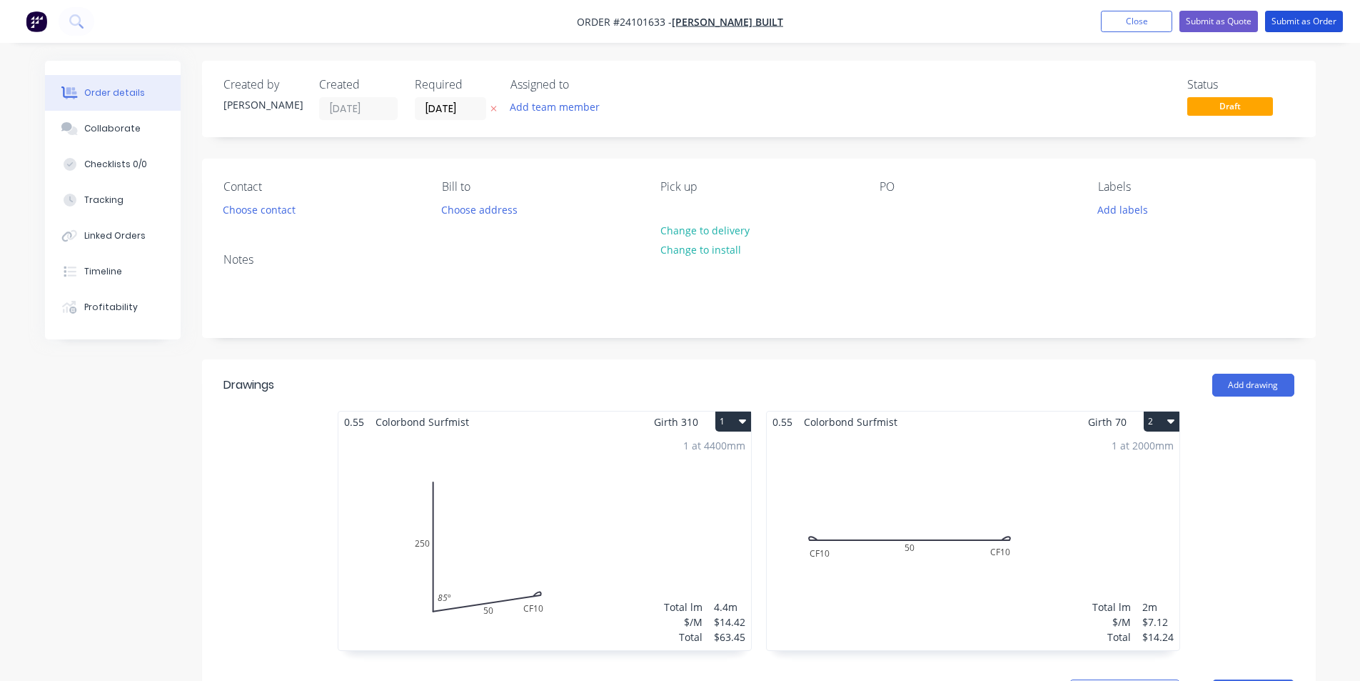
click at [1290, 27] on button "Submit as Order" at bounding box center [1304, 21] width 78 height 21
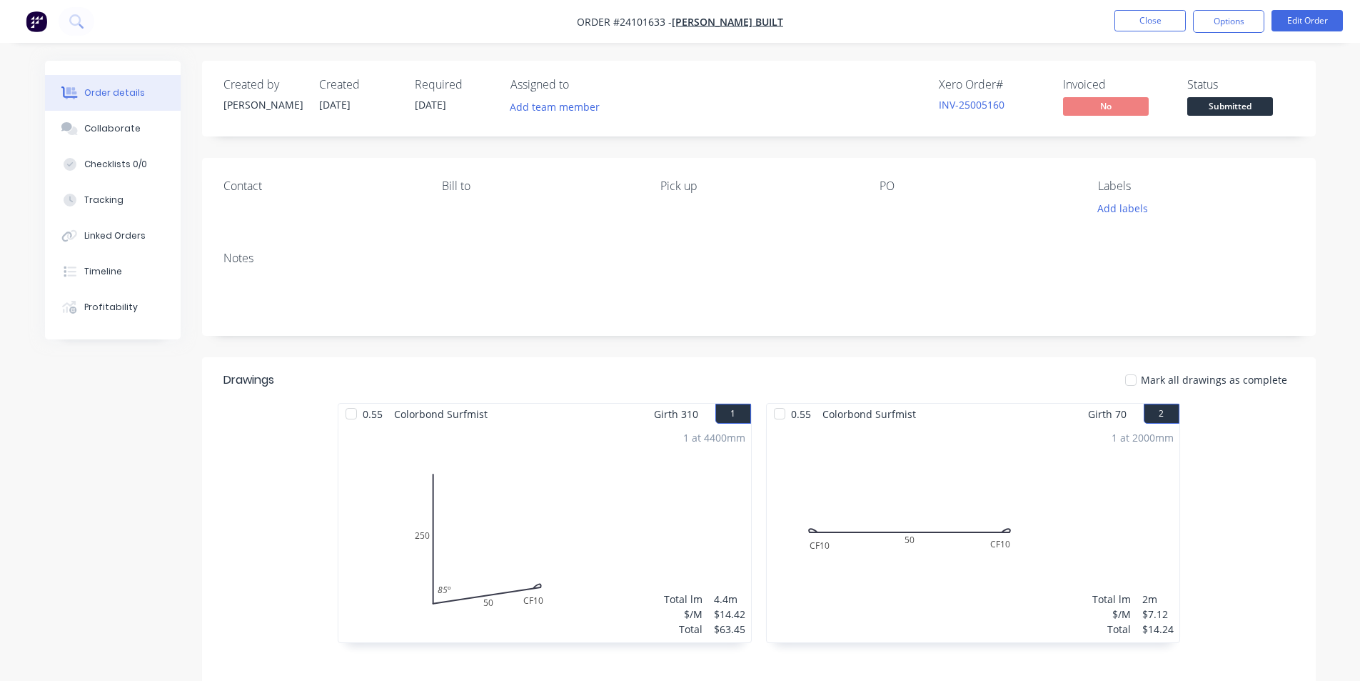
click at [39, 34] on nav "Order #24101633 - [PERSON_NAME] Built Close Options Edit Order" at bounding box center [680, 21] width 1360 height 43
click at [39, 25] on img "button" at bounding box center [36, 21] width 21 height 21
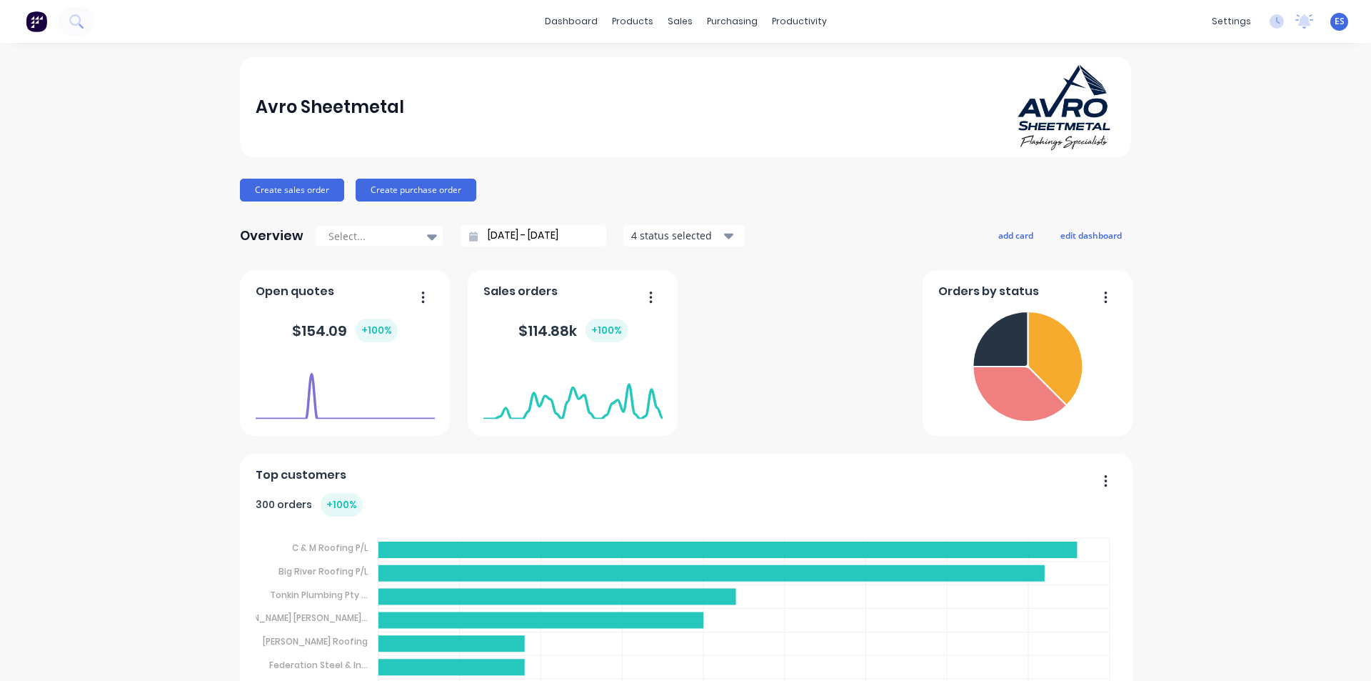
click at [793, 62] on div at bounding box center [782, 68] width 21 height 13
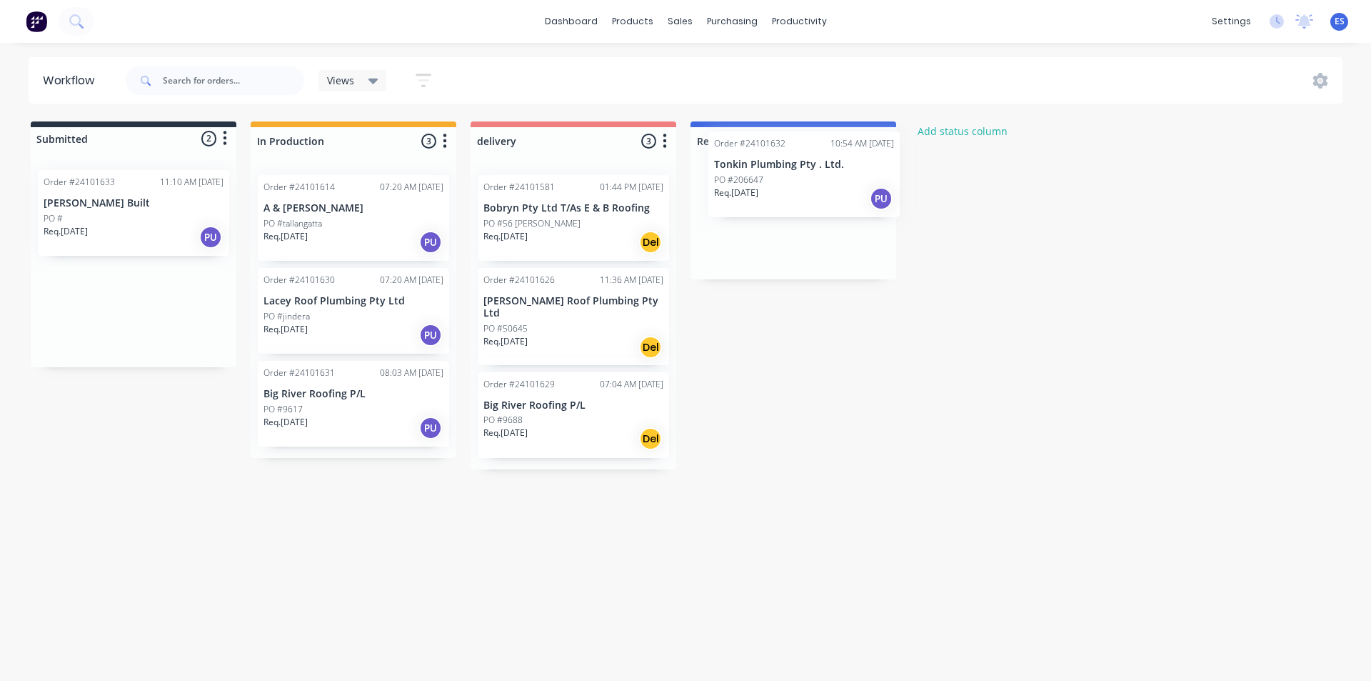
drag, startPoint x: 129, startPoint y: 219, endPoint x: 790, endPoint y: 196, distance: 661.6
click at [790, 196] on div "Submitted 2 Status colour #273444 hex #273444 Save Cancel Summaries Total order…" at bounding box center [662, 295] width 1346 height 348
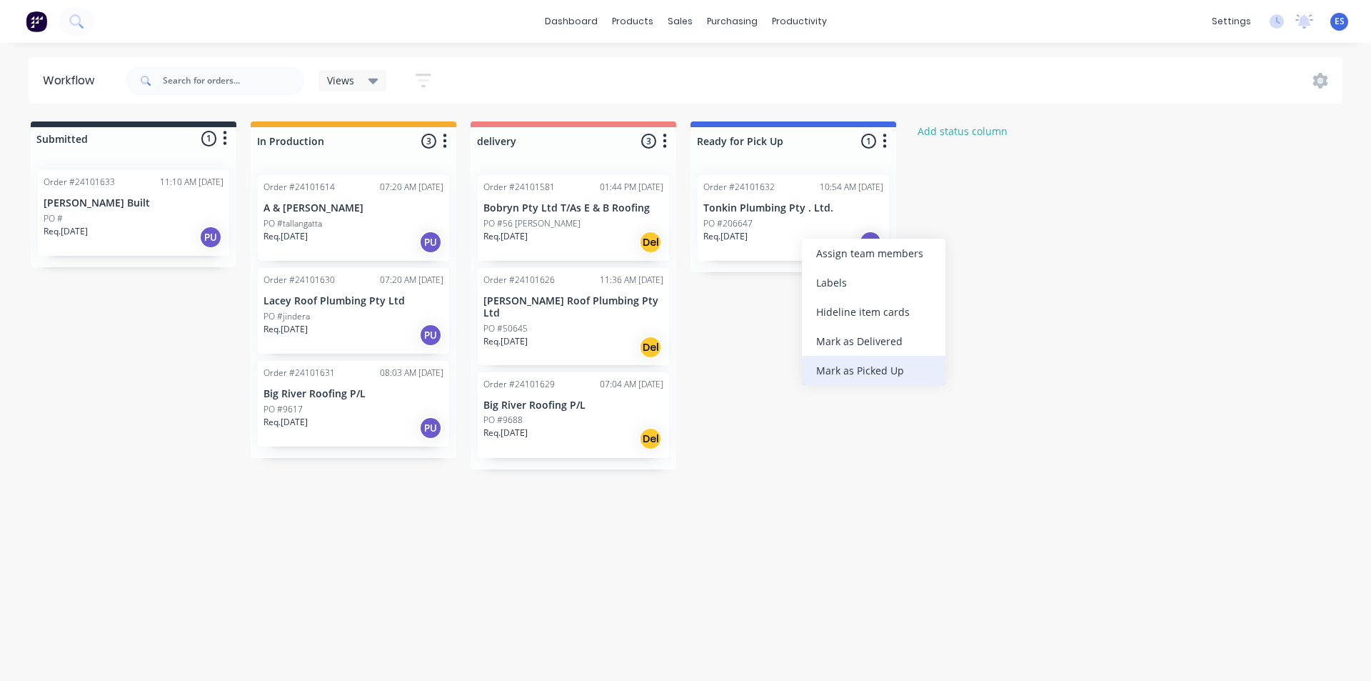
click at [881, 374] on div "Mark as Picked Up" at bounding box center [874, 370] width 144 height 29
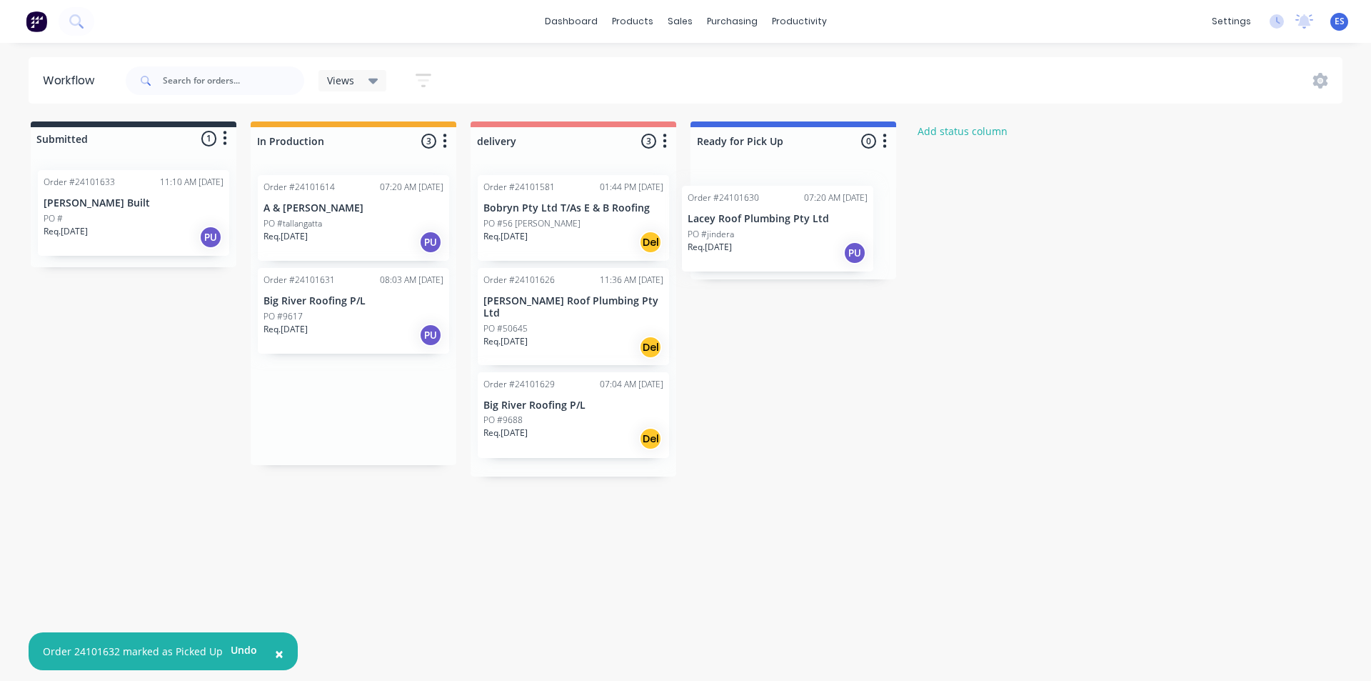
drag, startPoint x: 365, startPoint y: 334, endPoint x: 799, endPoint y: 251, distance: 442.1
click at [799, 251] on div "Submitted 1 Status colour #273444 hex #273444 Save Cancel Summaries Total order…" at bounding box center [662, 298] width 1346 height 355
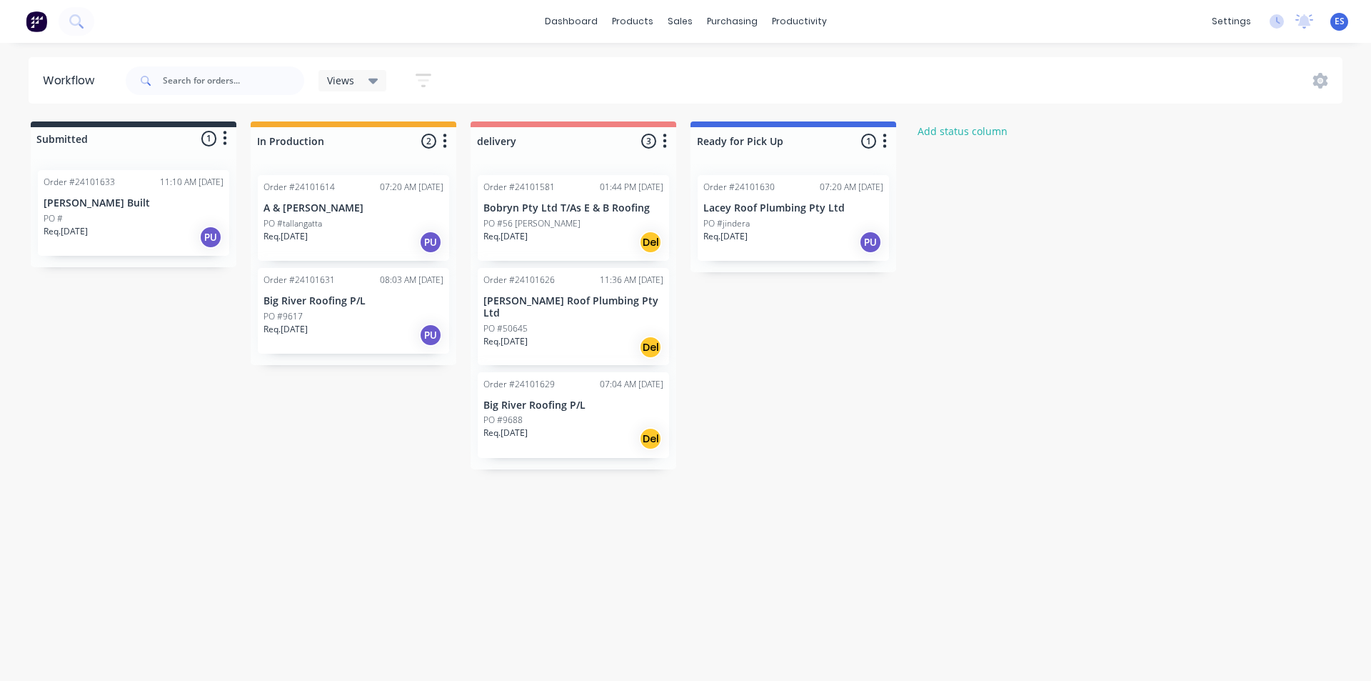
click at [31, 26] on img at bounding box center [36, 21] width 21 height 21
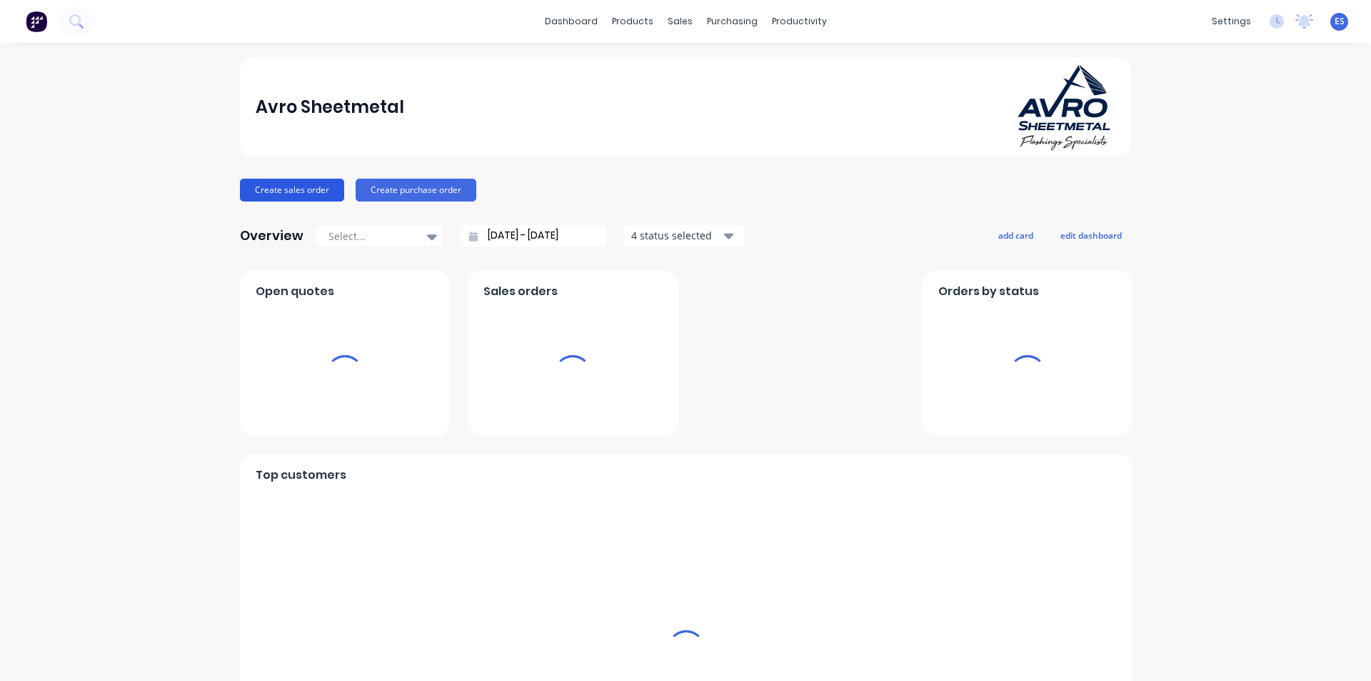
click at [277, 189] on button "Create sales order" at bounding box center [292, 190] width 104 height 23
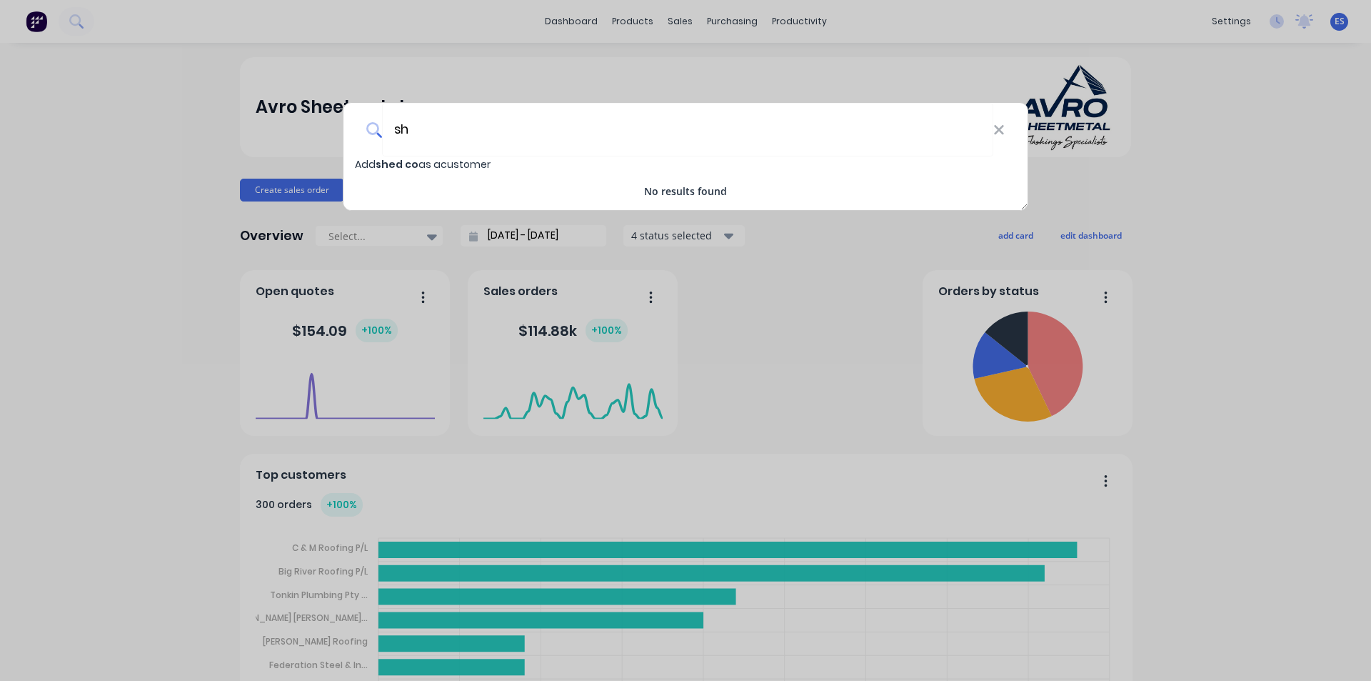
type input "s"
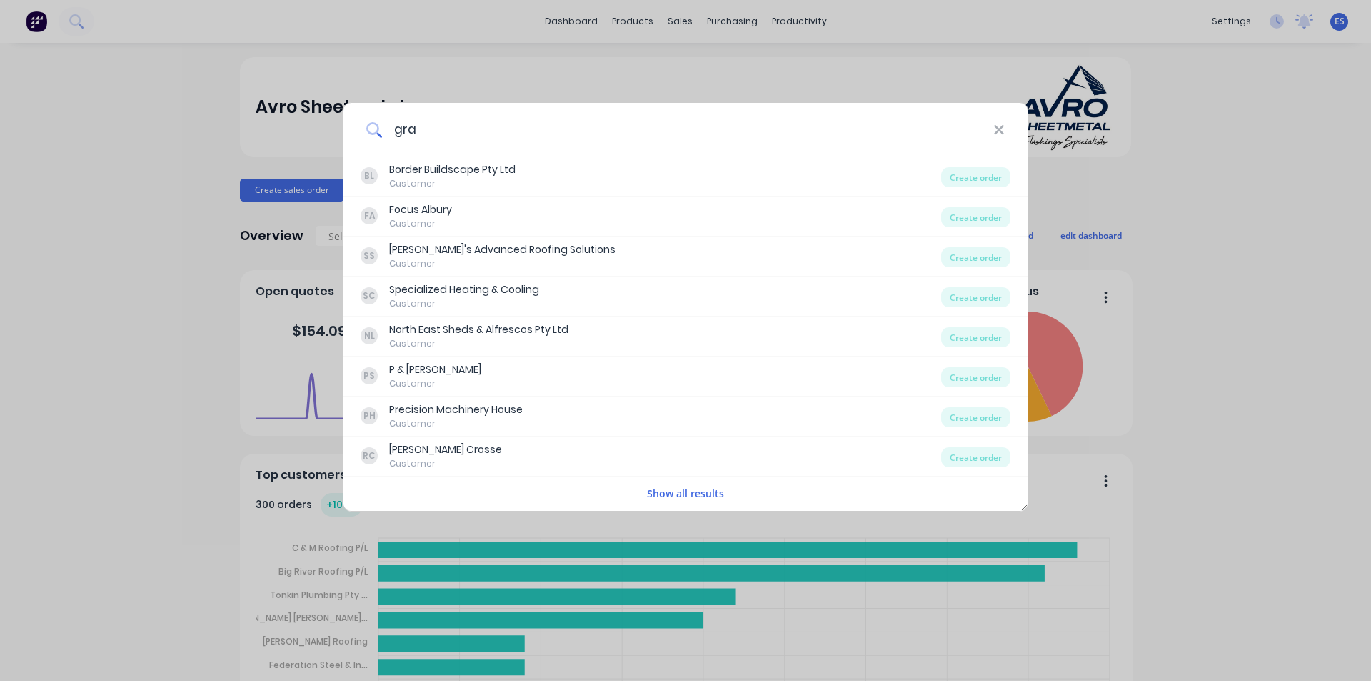
type input "gray"
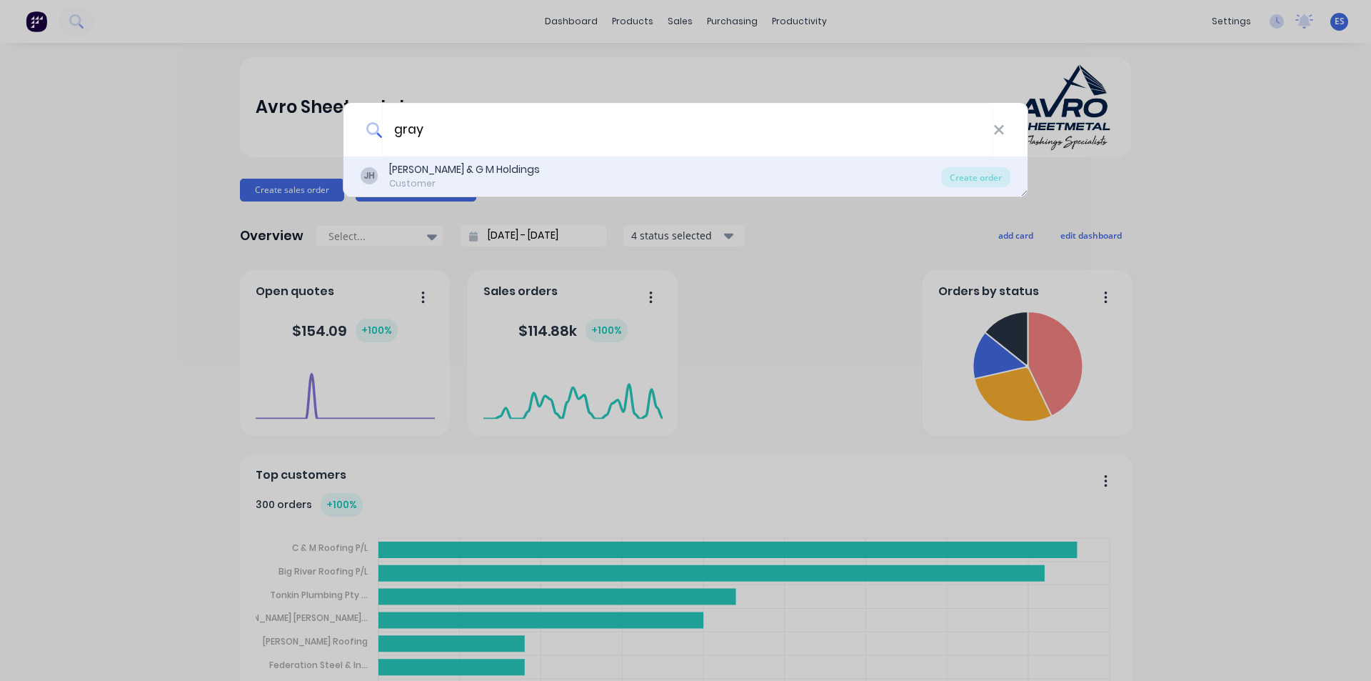
click at [457, 173] on div "[PERSON_NAME] & G M Holdings" at bounding box center [464, 169] width 151 height 15
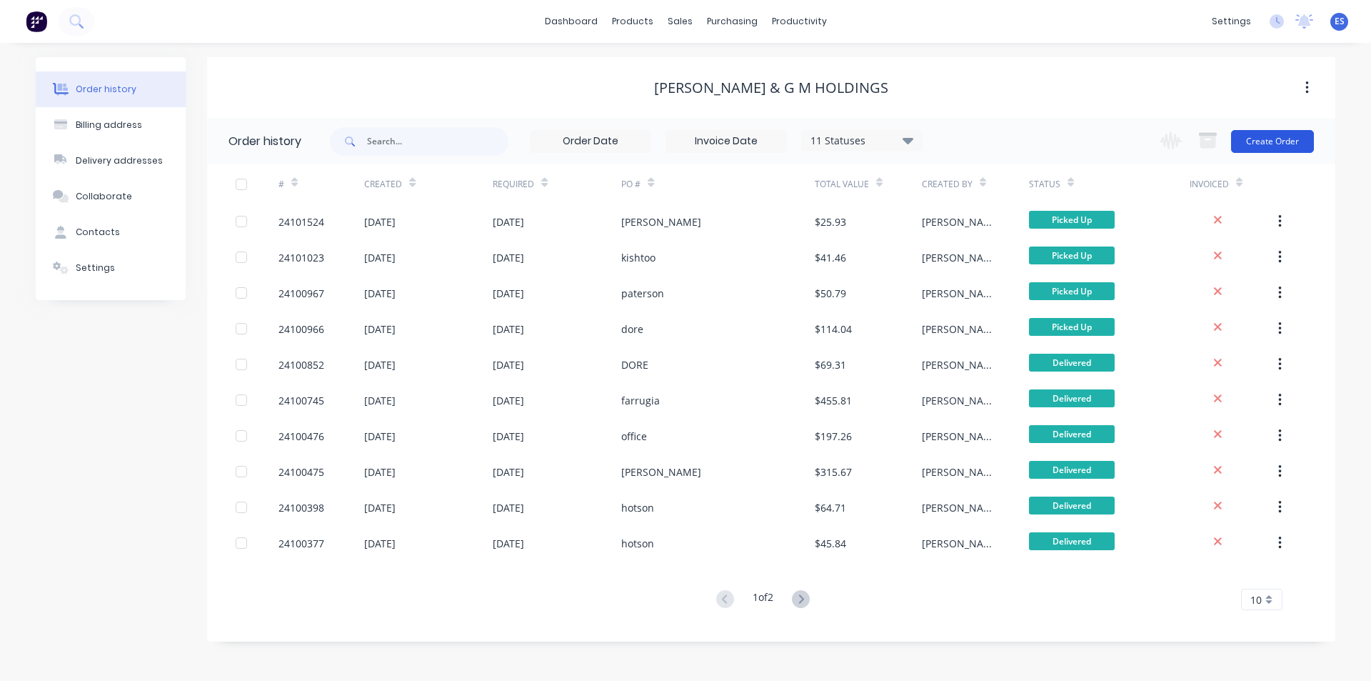
click at [1254, 144] on button "Create Order" at bounding box center [1272, 141] width 83 height 23
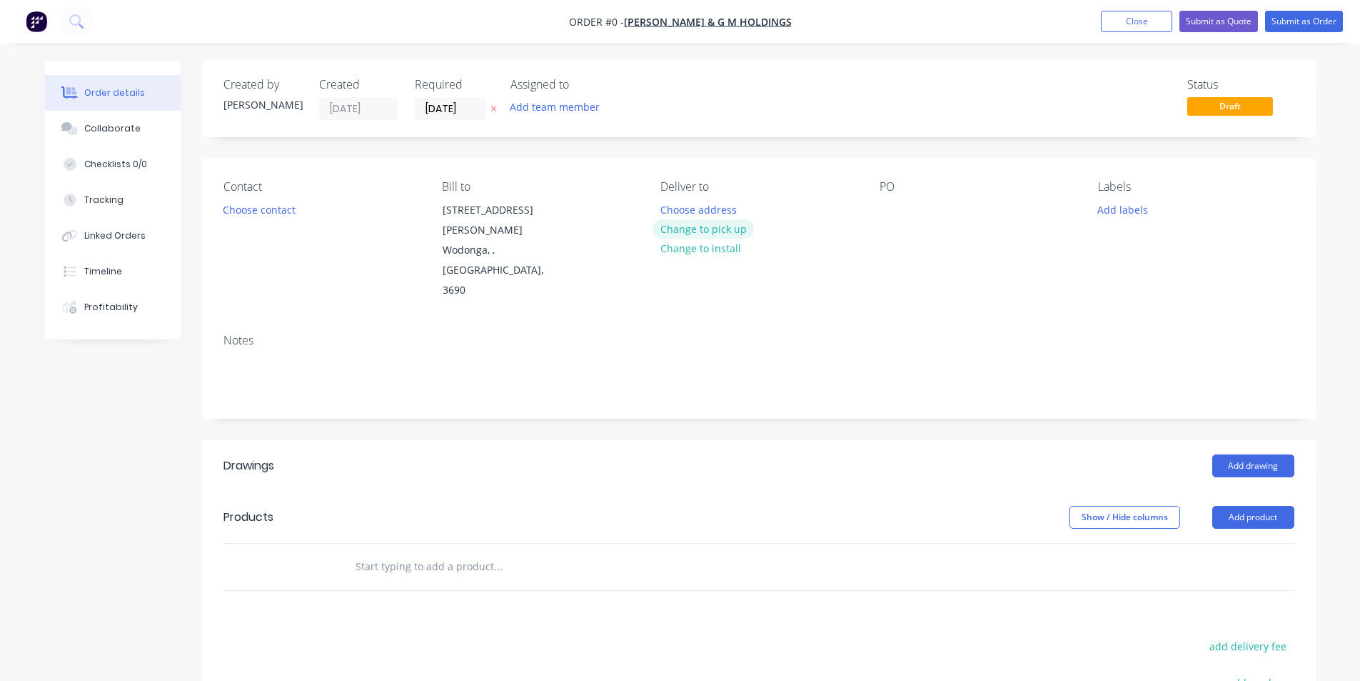
click at [731, 228] on button "Change to pick up" at bounding box center [703, 228] width 101 height 19
click at [244, 209] on button "Choose contact" at bounding box center [259, 208] width 88 height 19
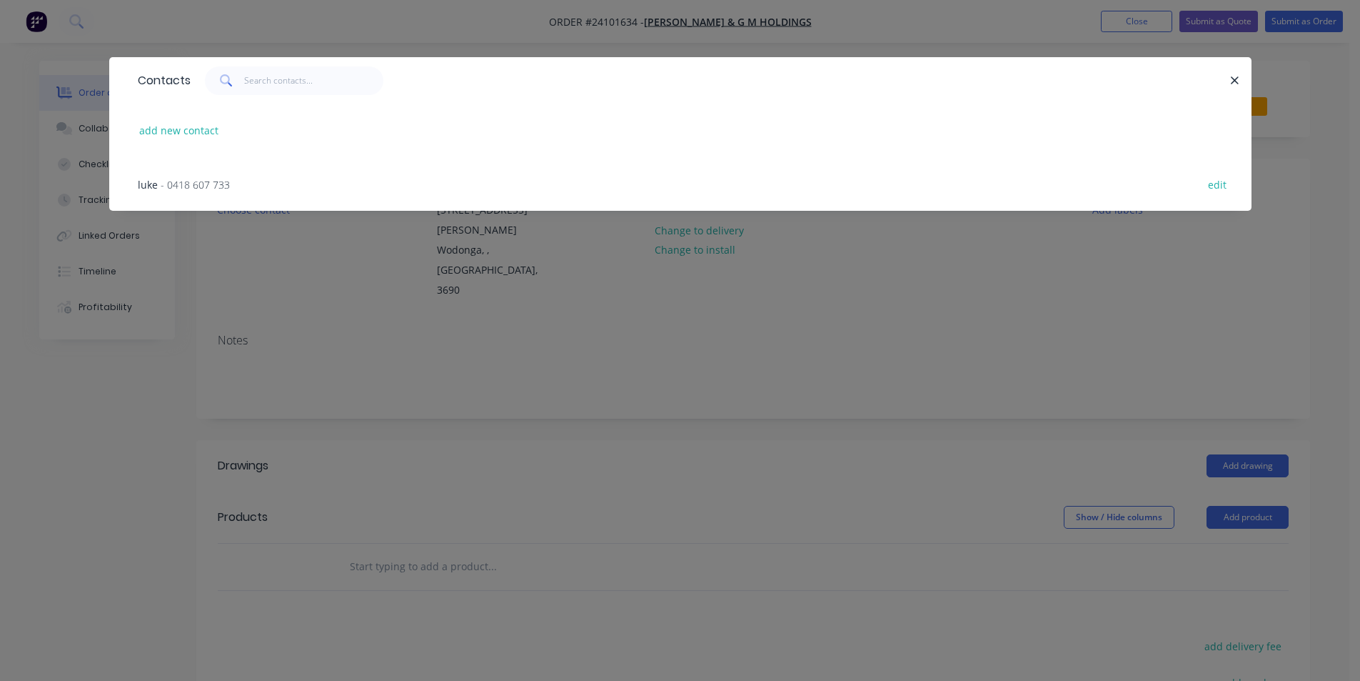
click at [243, 179] on div "luke - 0418 607 733 edit" at bounding box center [681, 184] width 1100 height 54
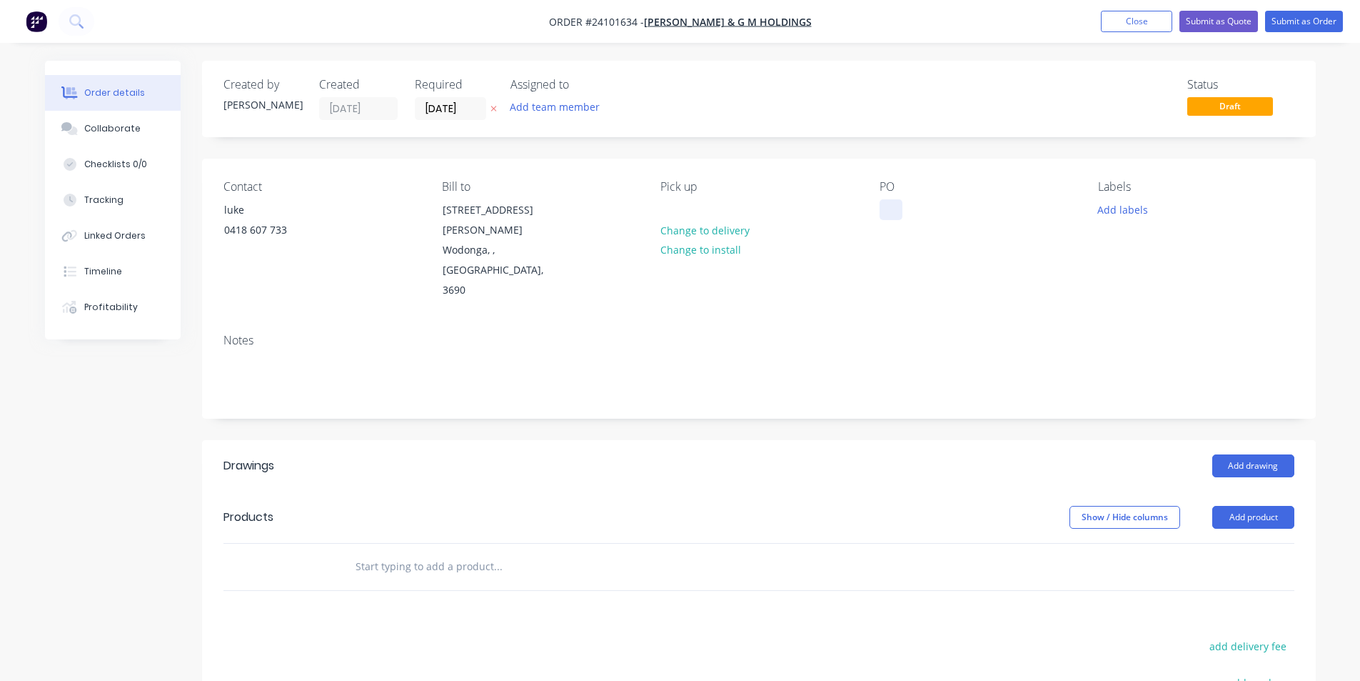
click at [891, 213] on div at bounding box center [891, 209] width 23 height 21
click at [1262, 454] on button "Add drawing" at bounding box center [1254, 465] width 82 height 23
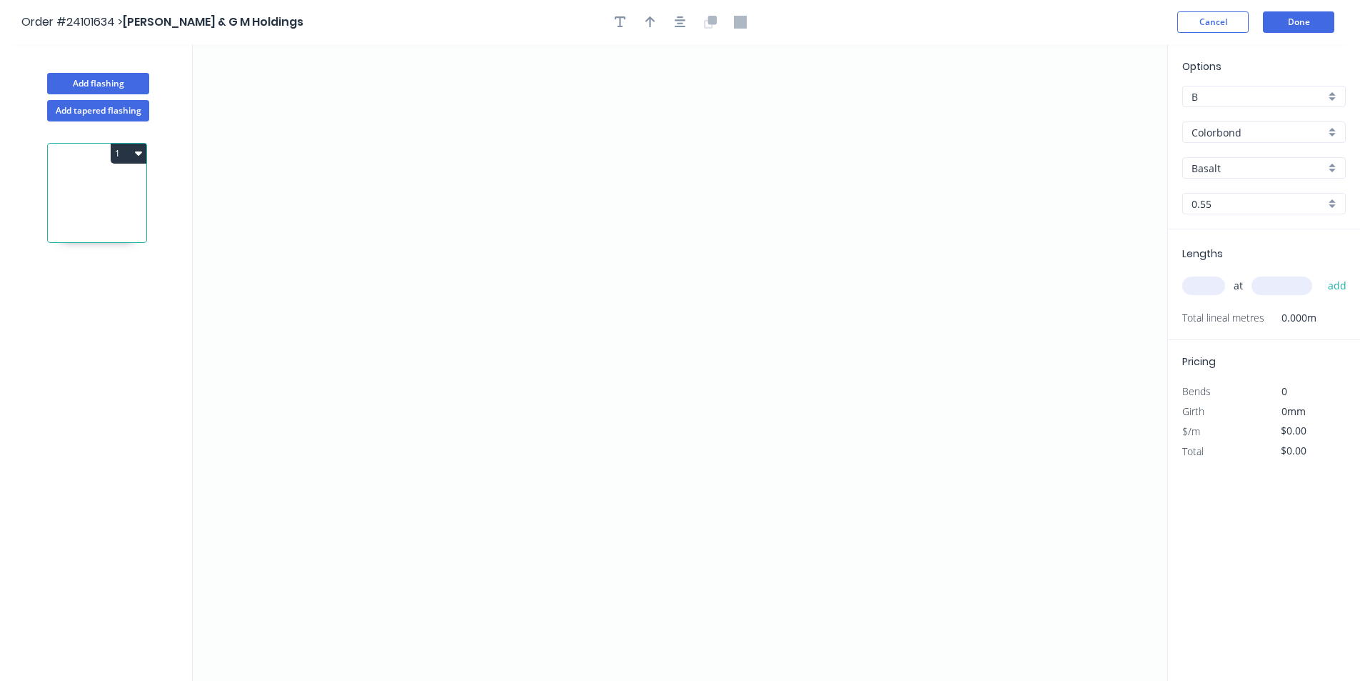
click at [1226, 168] on input "Basalt" at bounding box center [1259, 168] width 134 height 15
click at [1238, 201] on div "Pale Eucalypt" at bounding box center [1264, 195] width 162 height 25
type input "Pale Eucalypt"
click at [370, 306] on icon "0" at bounding box center [680, 362] width 975 height 636
click at [397, 270] on icon at bounding box center [383, 288] width 27 height 36
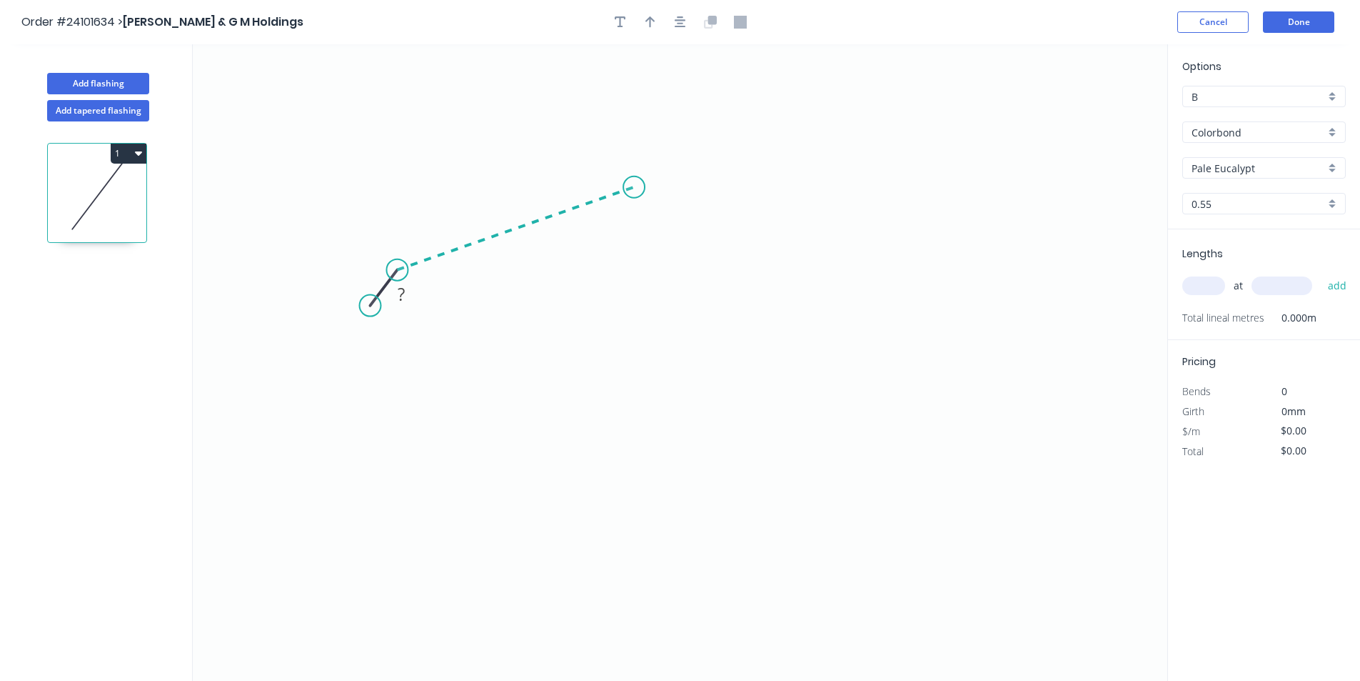
click at [634, 187] on icon "0 ?" at bounding box center [680, 362] width 975 height 636
click at [845, 272] on icon "0 ? ? ? º" at bounding box center [680, 362] width 975 height 636
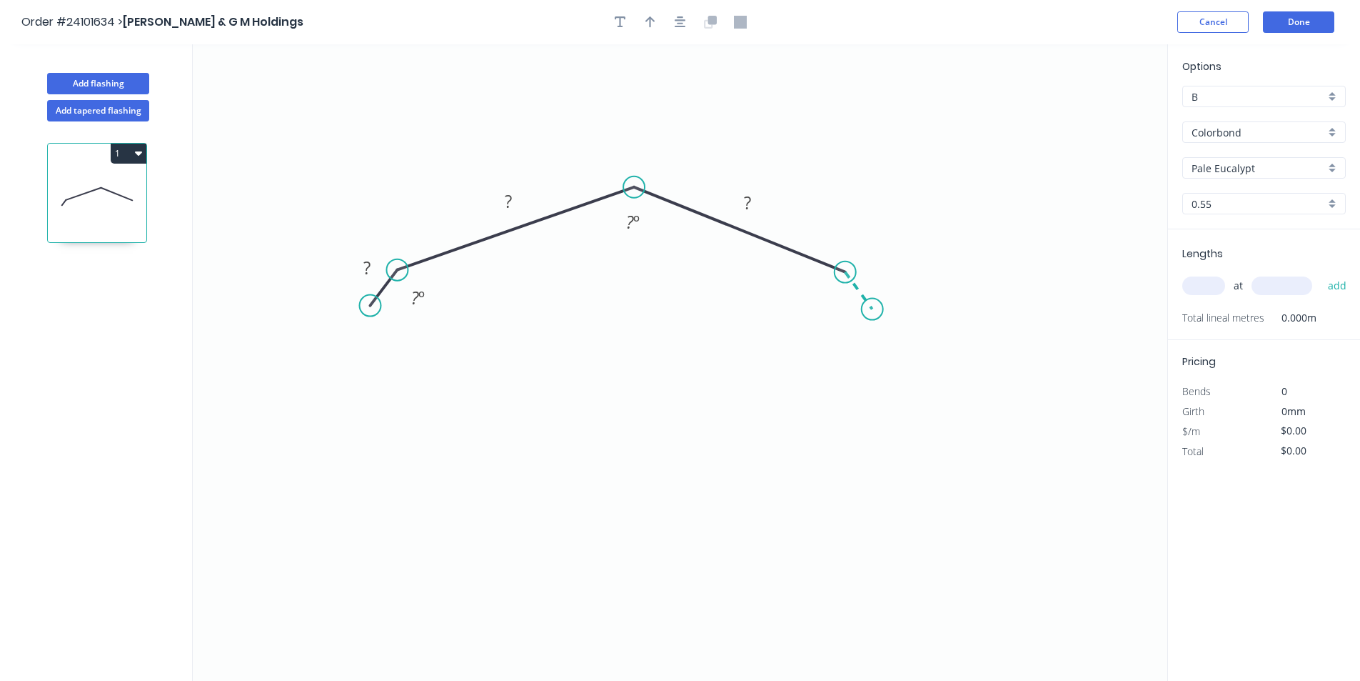
click at [873, 309] on icon "0 ? ? ? ? º ? º" at bounding box center [680, 362] width 975 height 636
click at [877, 273] on tspan "?" at bounding box center [876, 271] width 7 height 24
click at [374, 263] on rect at bounding box center [367, 269] width 29 height 20
click at [502, 204] on rect at bounding box center [508, 202] width 29 height 20
click at [746, 203] on tspan "?" at bounding box center [747, 203] width 7 height 24
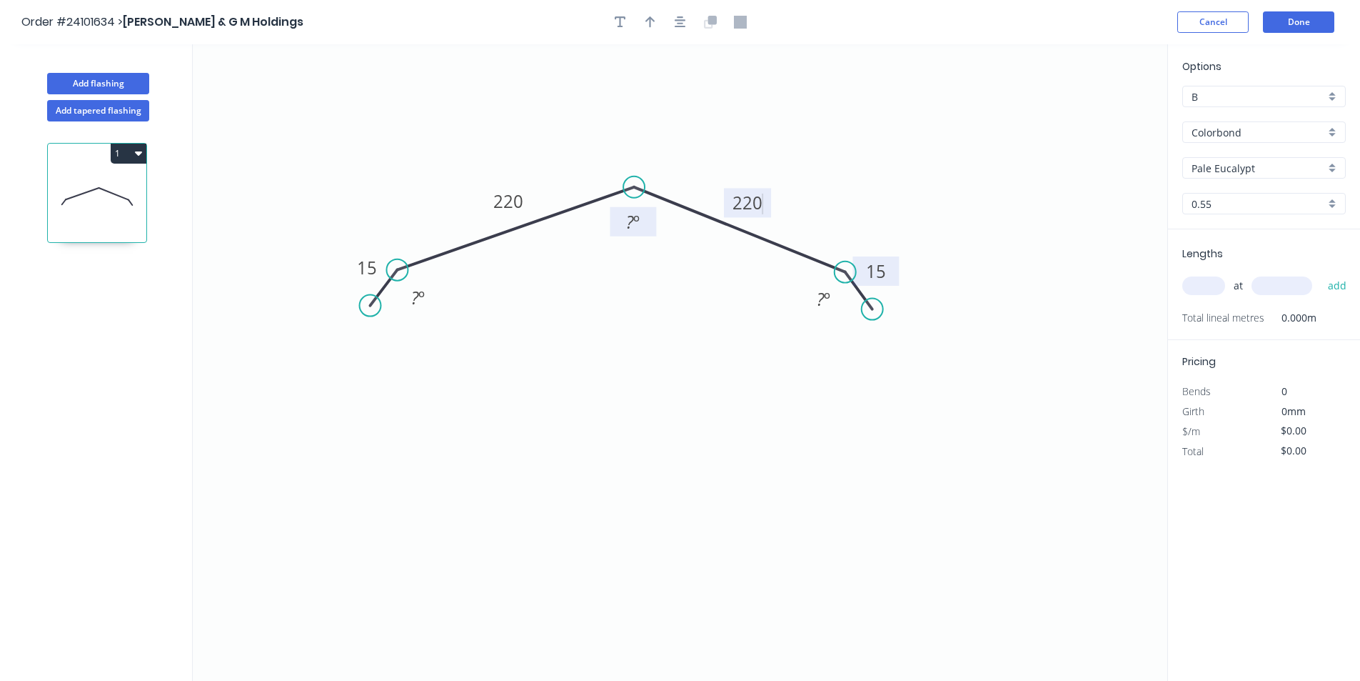
type input "$18.06"
click at [623, 224] on rect at bounding box center [633, 223] width 29 height 20
click at [1203, 282] on input "text" at bounding box center [1204, 285] width 43 height 19
type input "4"
click at [1258, 281] on input "text" at bounding box center [1282, 285] width 61 height 19
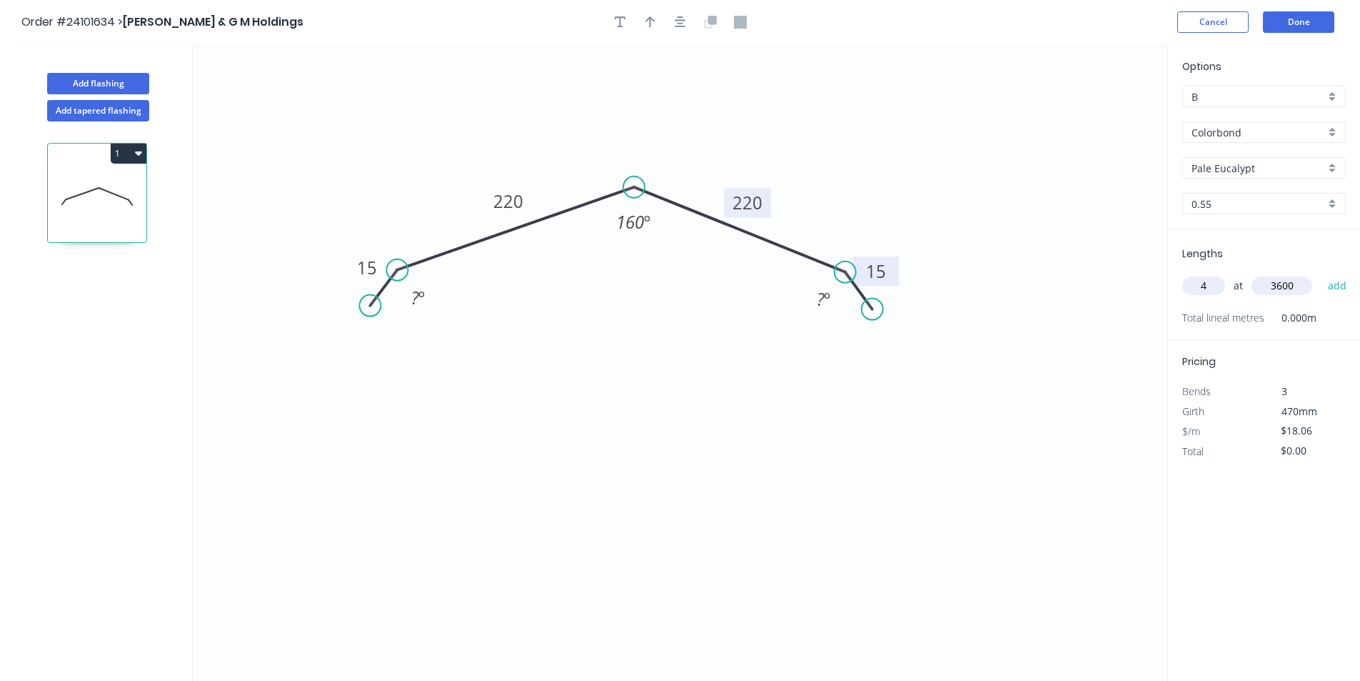
type input "3600"
click at [1321, 273] on button "add" at bounding box center [1338, 285] width 34 height 24
type input "$260.06"
click at [110, 83] on button "Add flashing" at bounding box center [98, 83] width 102 height 21
type input "$0.00"
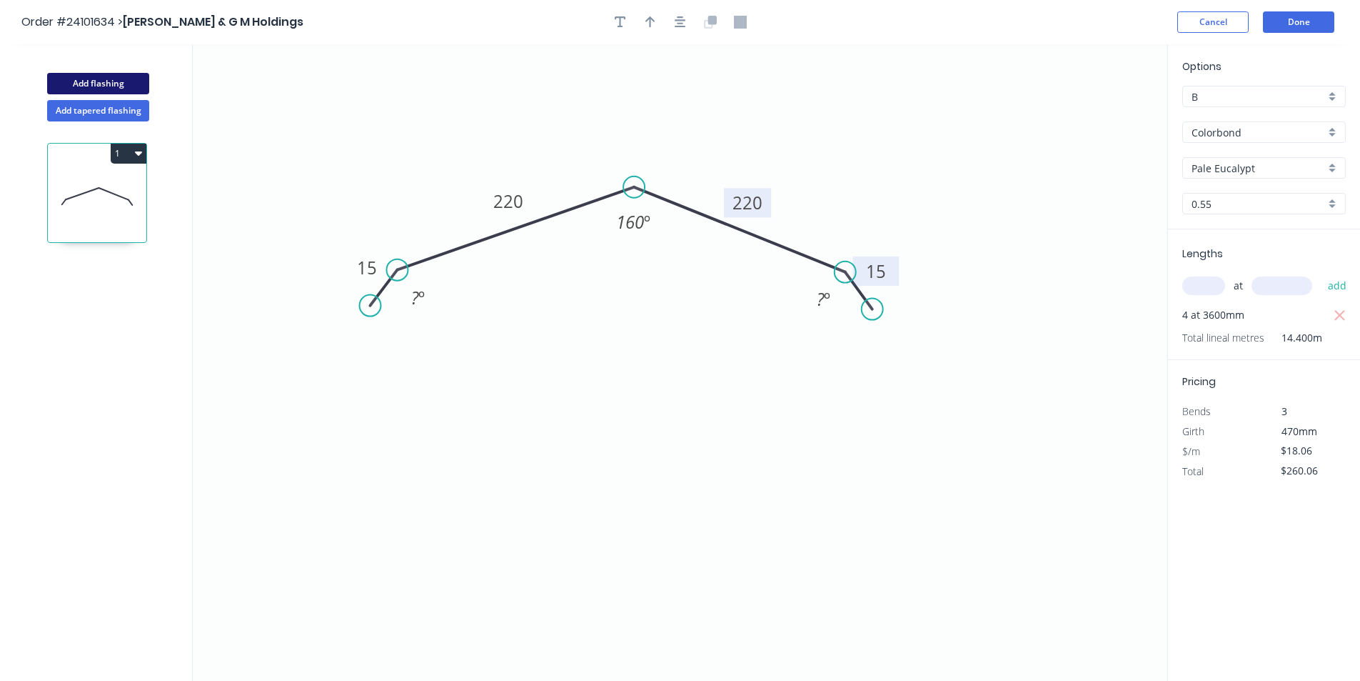
type input "$0.00"
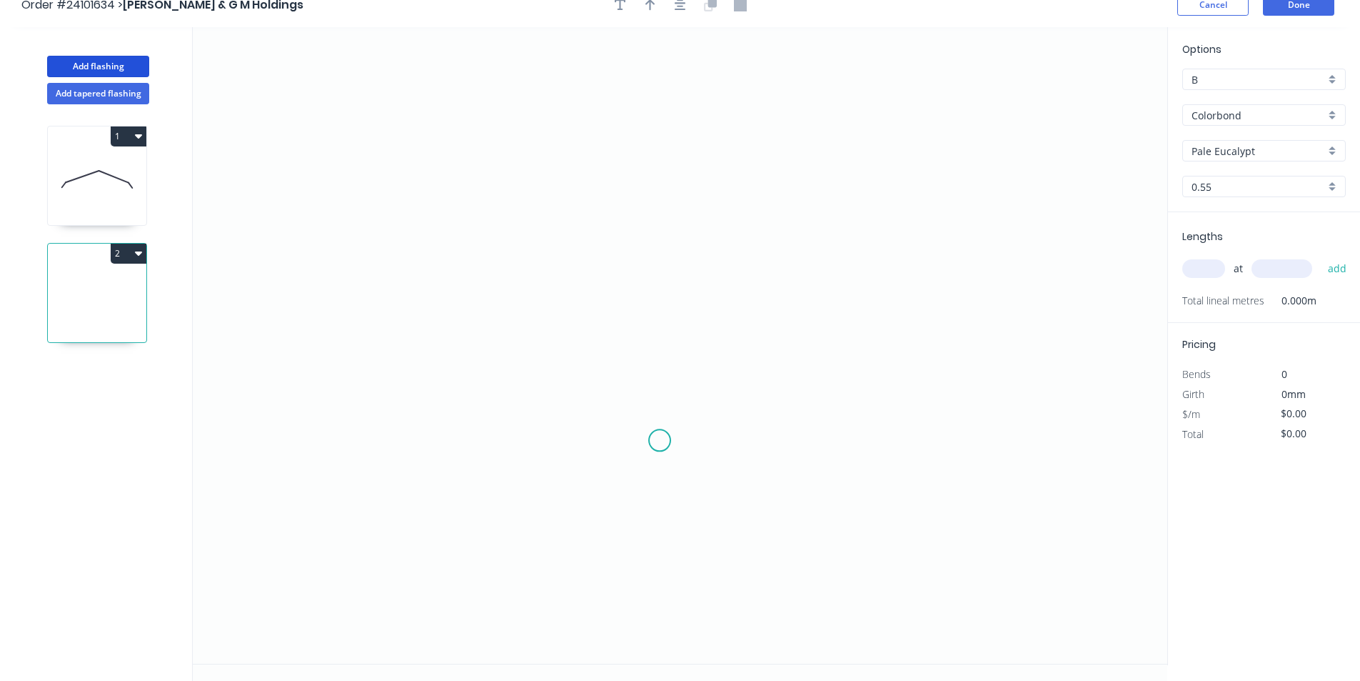
scroll to position [26, 0]
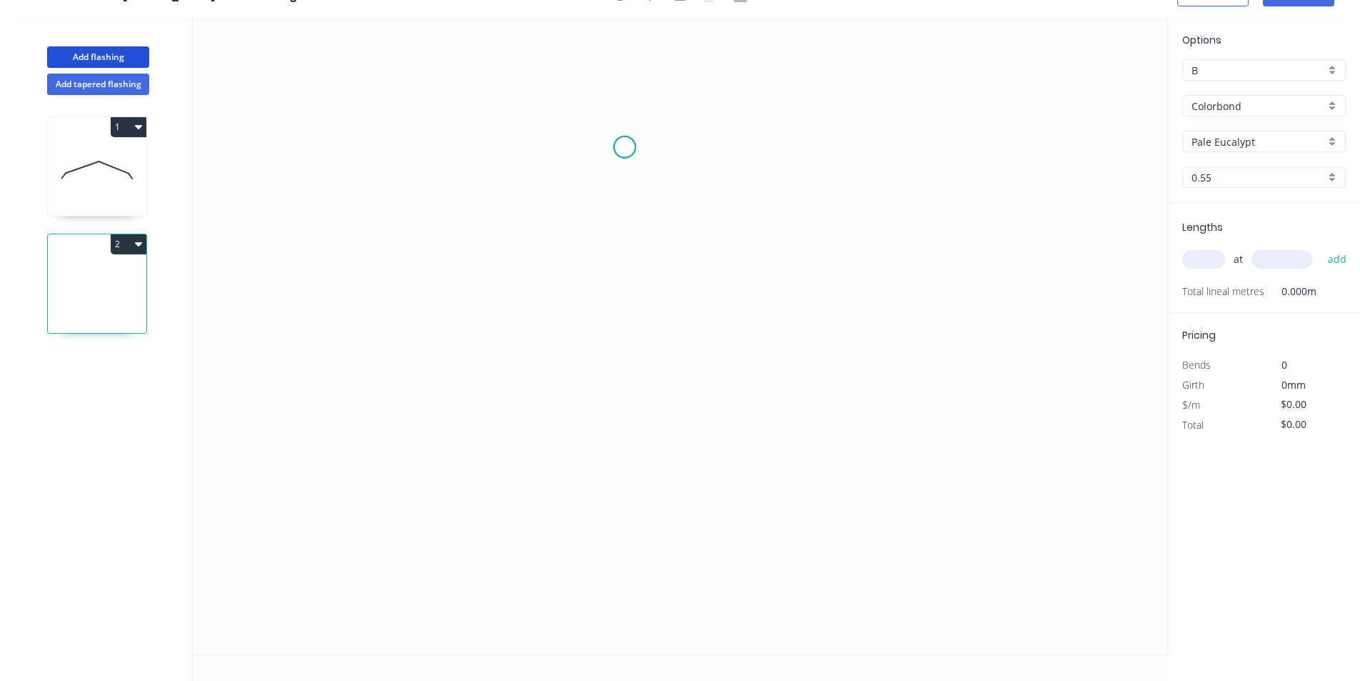
click at [625, 147] on icon "0" at bounding box center [680, 336] width 975 height 636
click at [594, 181] on icon "0" at bounding box center [680, 336] width 975 height 636
click at [598, 435] on icon "0 ?" at bounding box center [680, 336] width 975 height 636
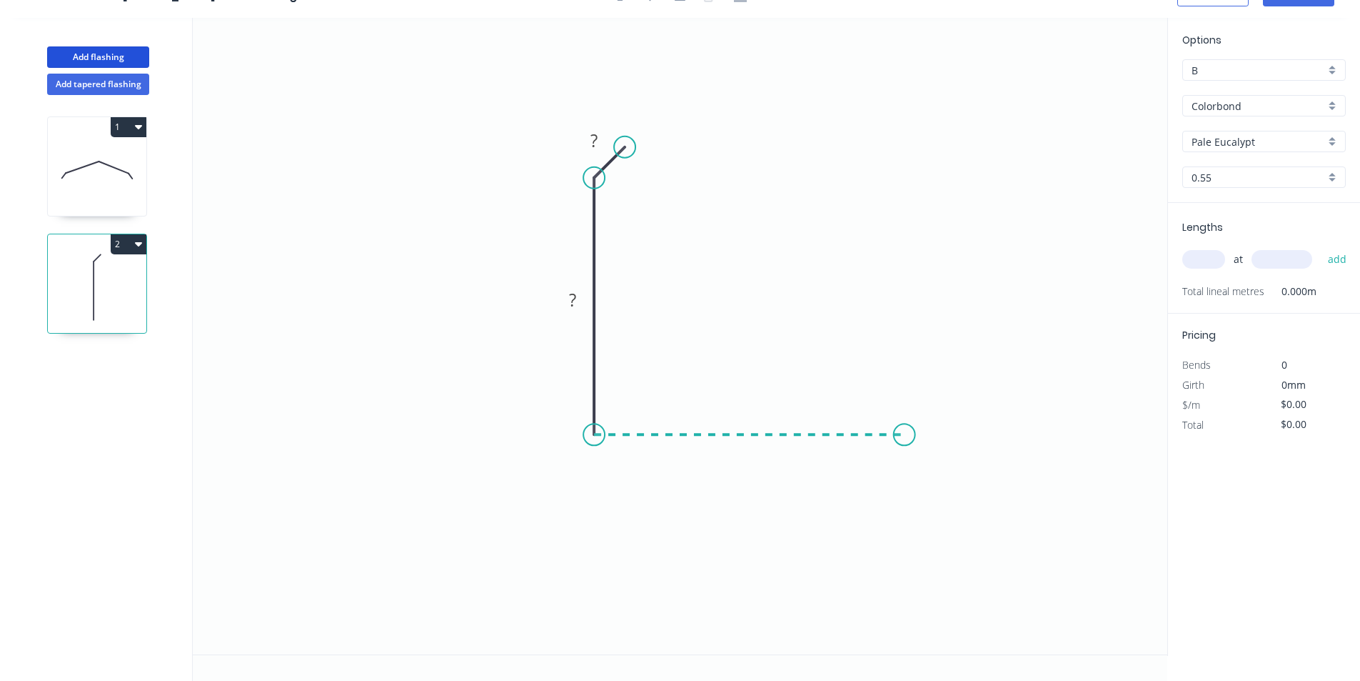
click at [905, 428] on icon "0 ? ?" at bounding box center [680, 336] width 975 height 636
click at [940, 405] on icon "0 ? ? ?" at bounding box center [680, 336] width 975 height 636
click at [940, 405] on circle at bounding box center [939, 398] width 21 height 21
click at [595, 144] on tspan "?" at bounding box center [594, 141] width 7 height 24
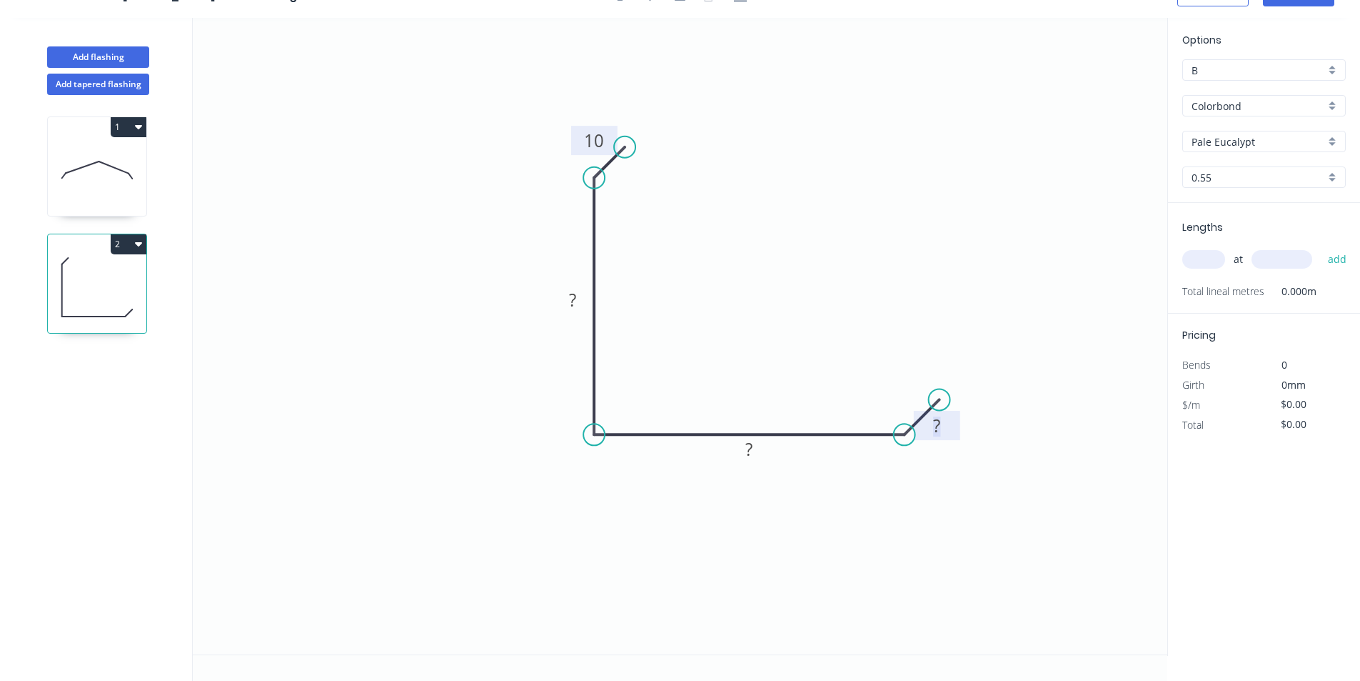
click at [940, 425] on tspan "?" at bounding box center [936, 425] width 7 height 24
click at [743, 447] on rect at bounding box center [749, 450] width 29 height 20
click at [573, 299] on tspan "?" at bounding box center [572, 300] width 7 height 24
click at [1214, 259] on input "text" at bounding box center [1204, 259] width 43 height 19
type input "$10.08"
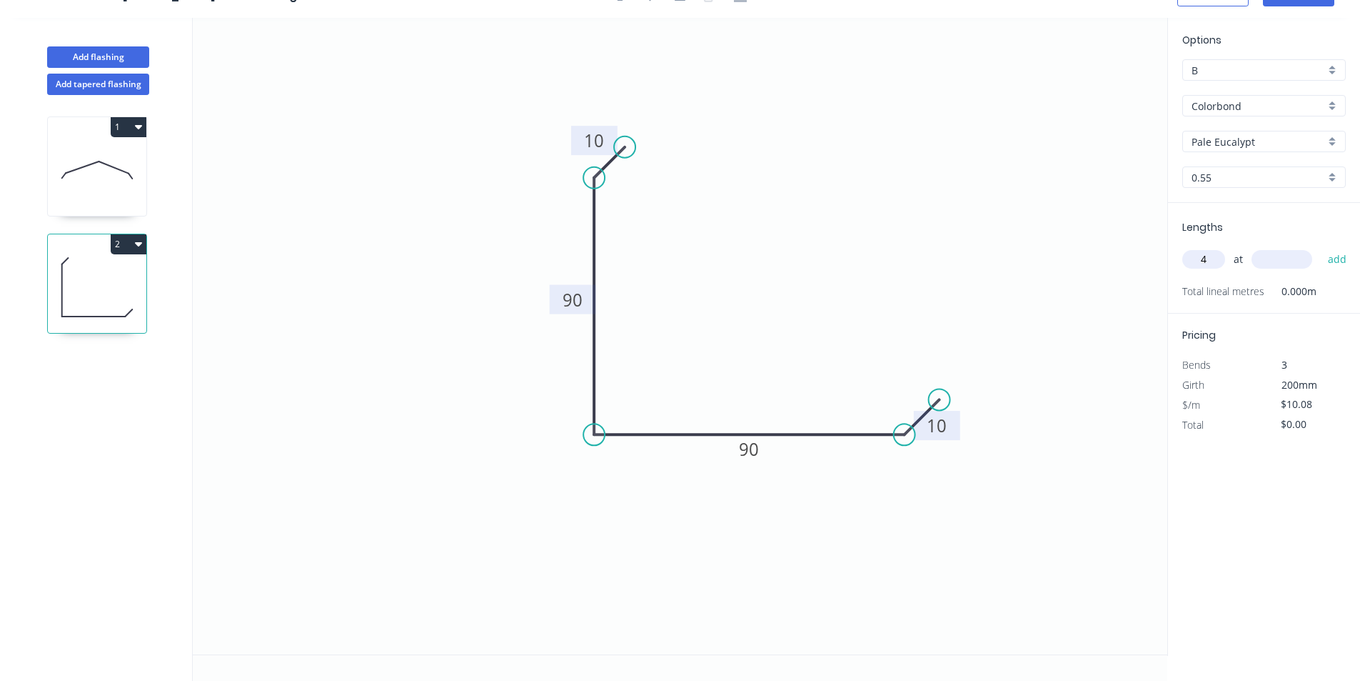
type input "4"
click at [1264, 256] on input "text" at bounding box center [1282, 259] width 61 height 19
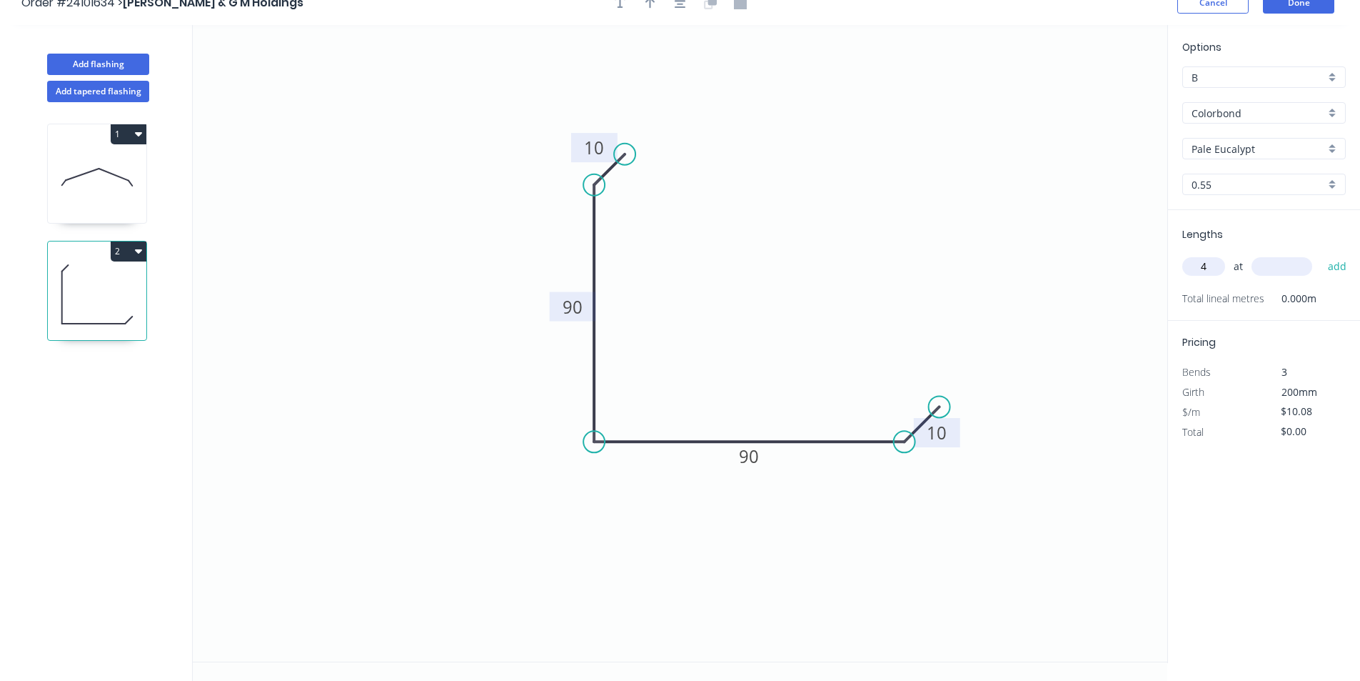
scroll to position [0, 0]
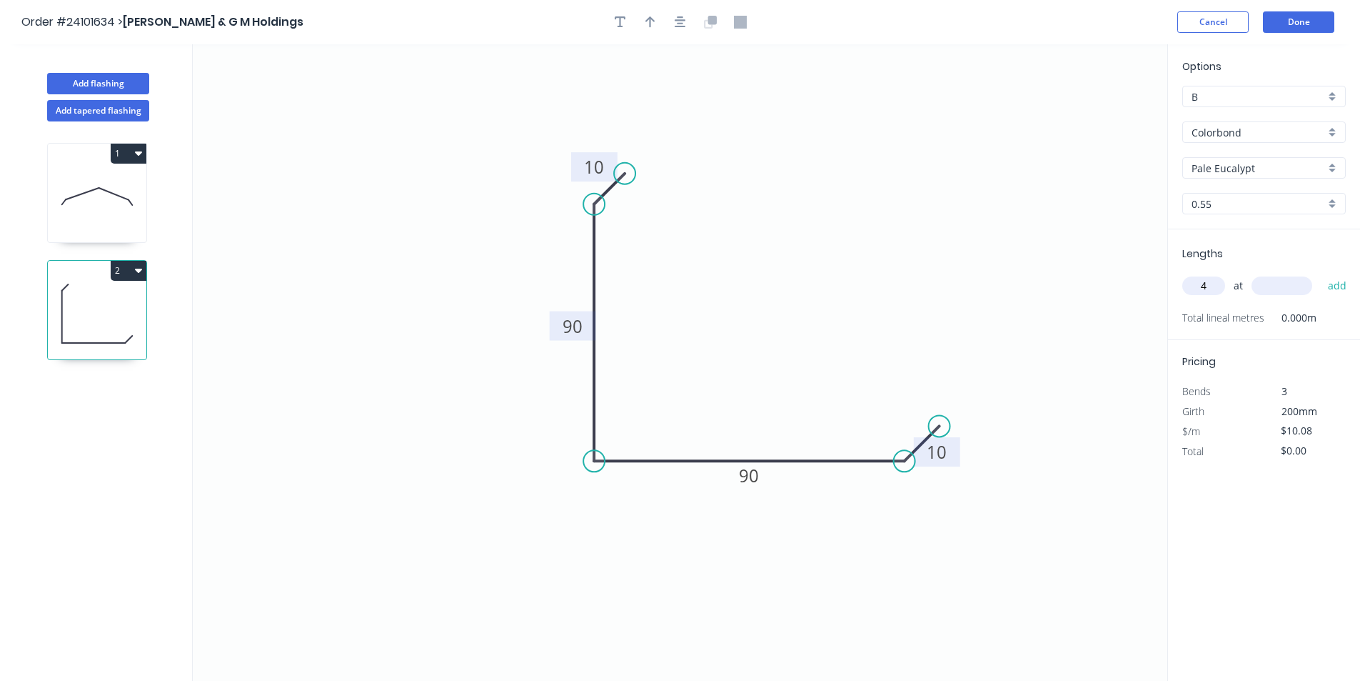
click at [1290, 282] on input "text" at bounding box center [1282, 285] width 61 height 19
type input "450"
click at [1321, 273] on button "add" at bounding box center [1338, 285] width 34 height 24
type input "$18.14"
click at [106, 86] on button "Add flashing" at bounding box center [98, 83] width 102 height 21
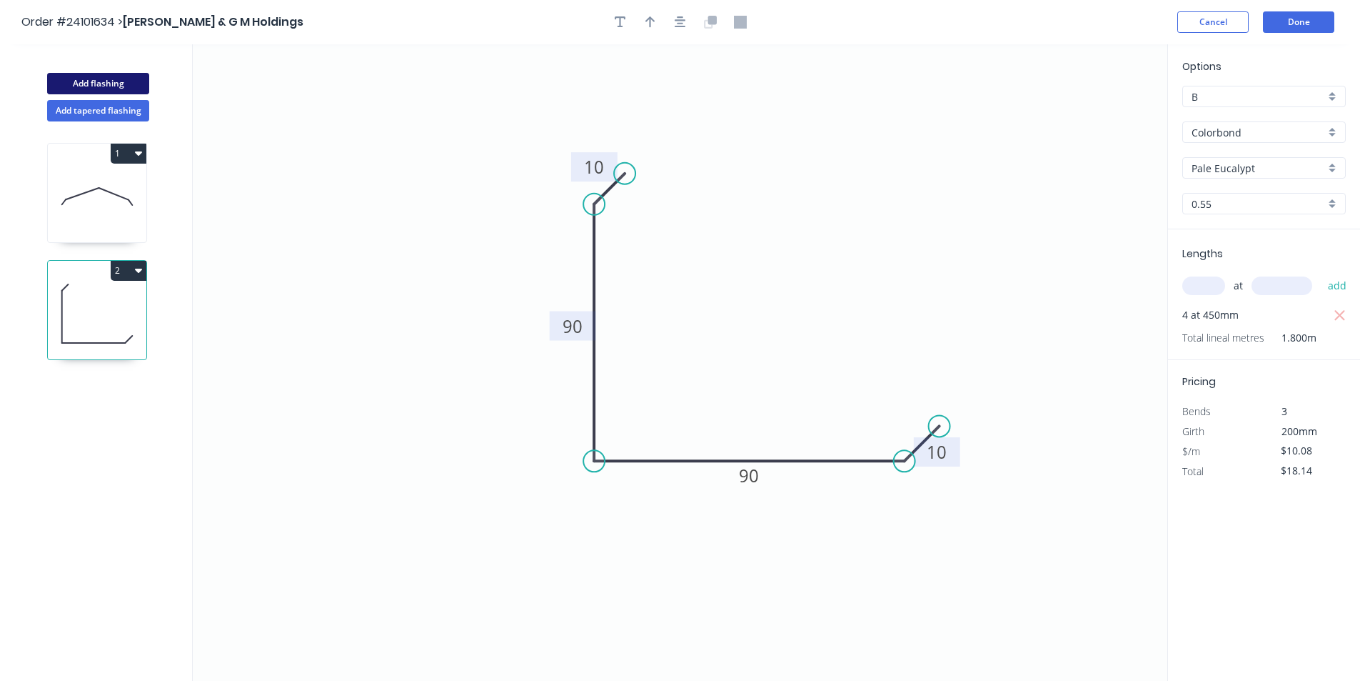
type input "$0.00"
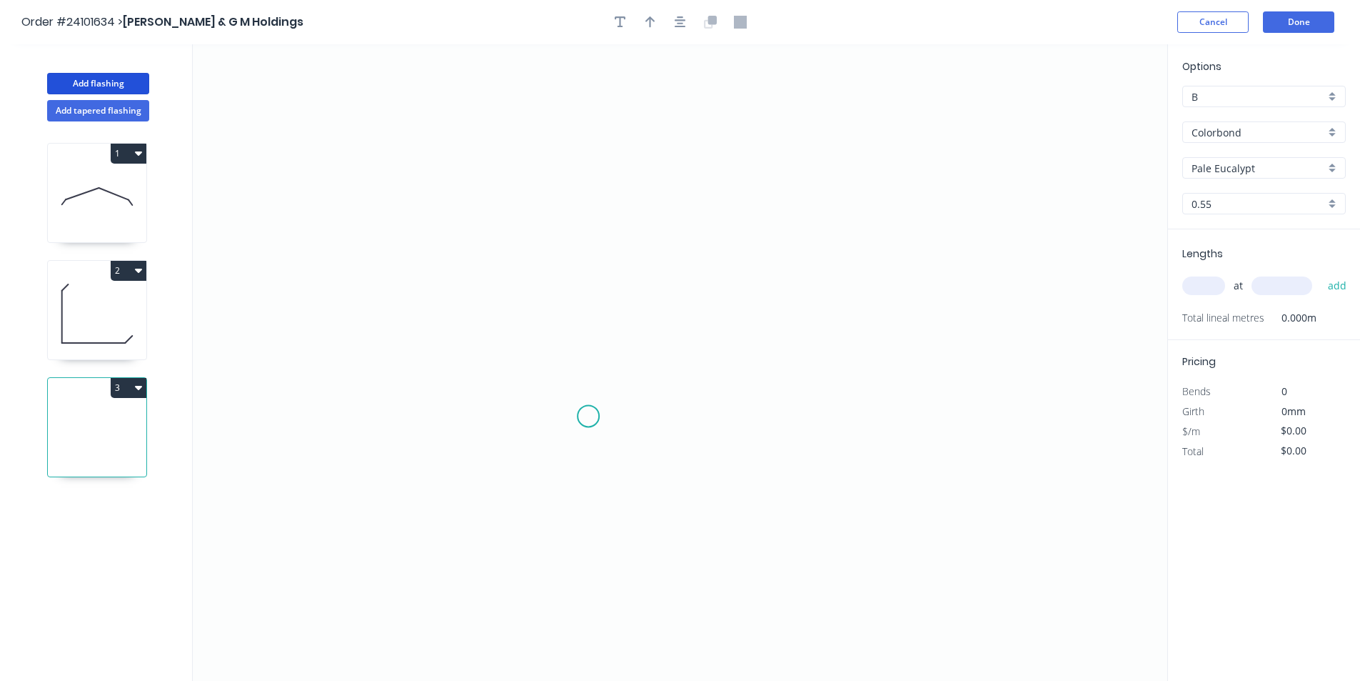
click at [588, 416] on icon "0" at bounding box center [680, 362] width 975 height 636
click at [485, 421] on icon "0" at bounding box center [680, 362] width 975 height 636
click at [485, 189] on icon "0 ?" at bounding box center [680, 362] width 975 height 636
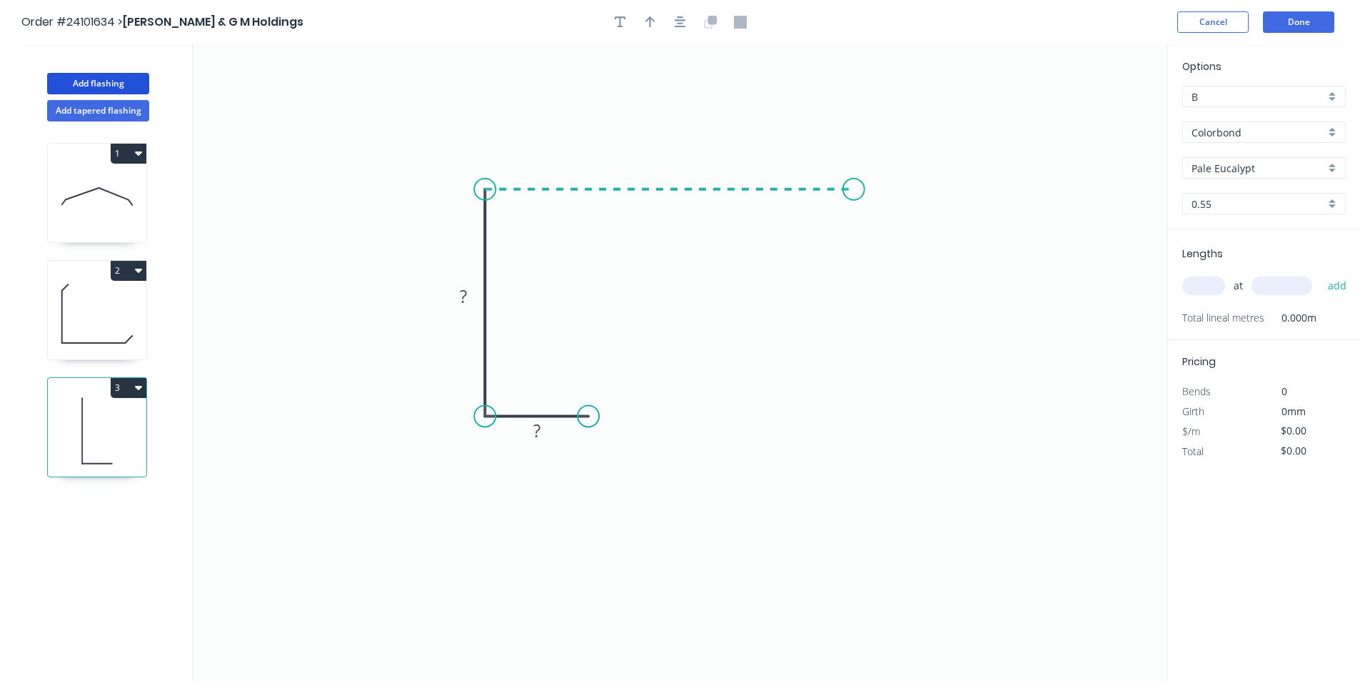
click at [854, 194] on icon "0 ? ?" at bounding box center [680, 362] width 975 height 636
click at [893, 219] on icon "0 ? ? ?" at bounding box center [680, 362] width 975 height 636
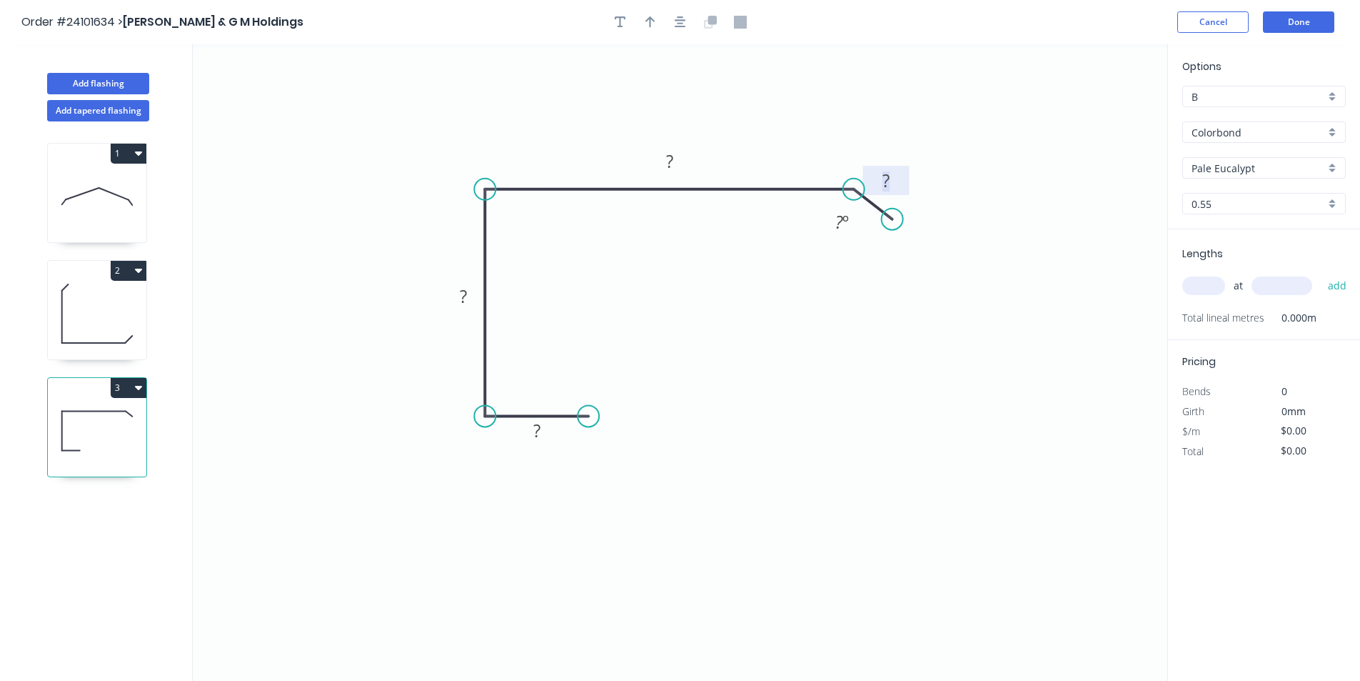
click at [886, 178] on tspan "?" at bounding box center [886, 181] width 7 height 24
click at [666, 159] on tspan "?" at bounding box center [669, 161] width 7 height 24
click at [471, 290] on rect at bounding box center [463, 297] width 29 height 20
click at [540, 438] on tspan "?" at bounding box center [536, 430] width 7 height 24
click at [1213, 283] on input "text" at bounding box center [1204, 285] width 43 height 19
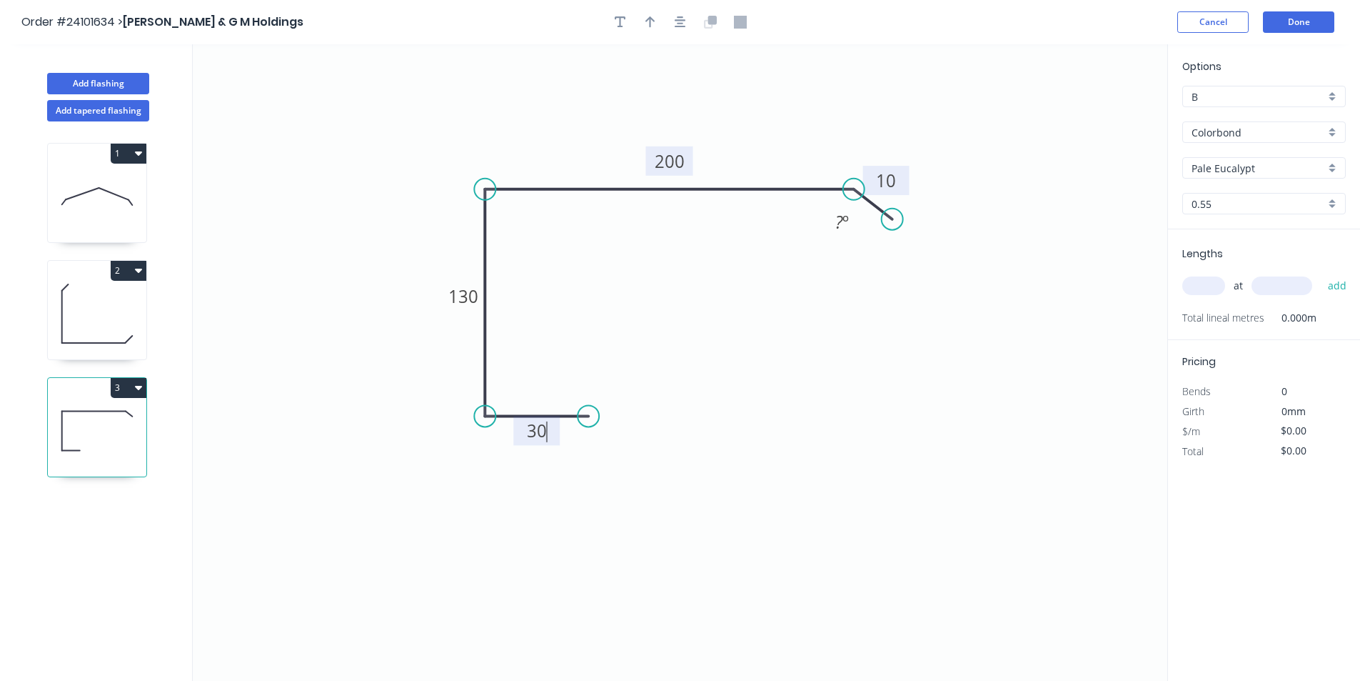
type input "$15.40"
type input "4"
click at [1291, 286] on input "text" at bounding box center [1282, 285] width 61 height 19
type input "4000"
click at [1321, 273] on button "add" at bounding box center [1338, 285] width 34 height 24
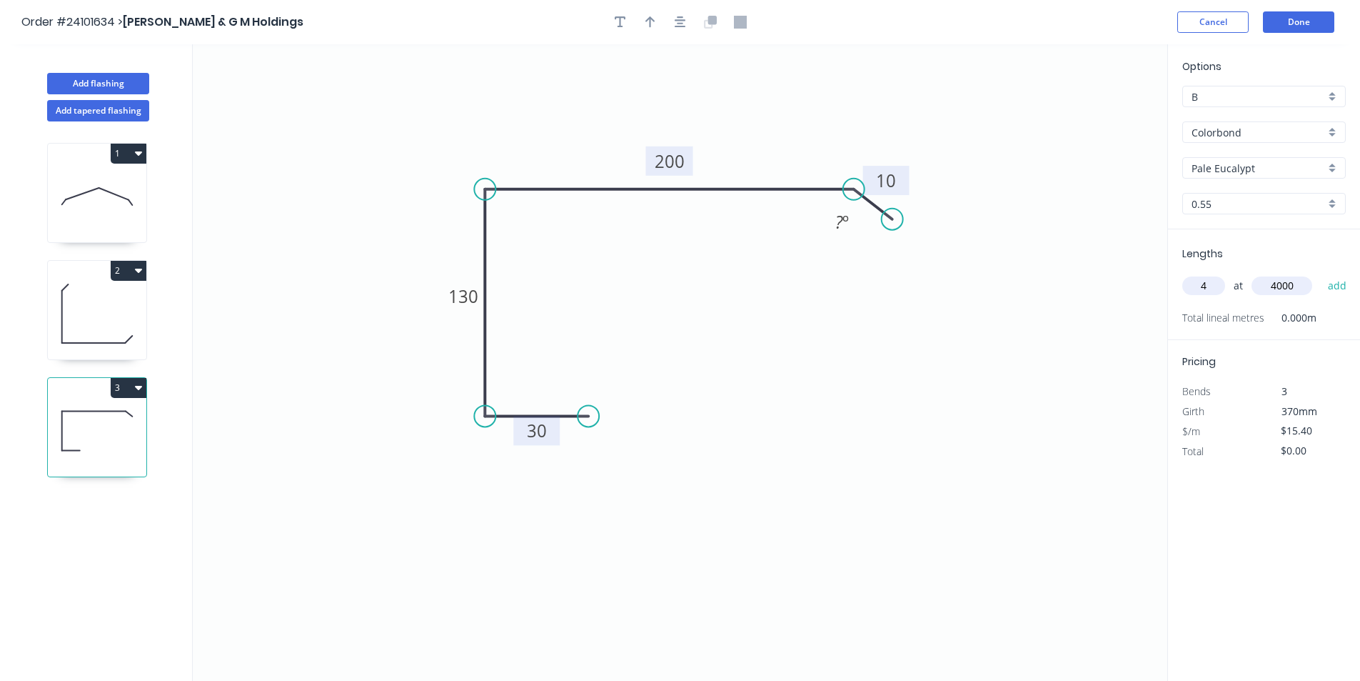
type input "$246.40"
click at [1313, 23] on button "Done" at bounding box center [1298, 21] width 71 height 21
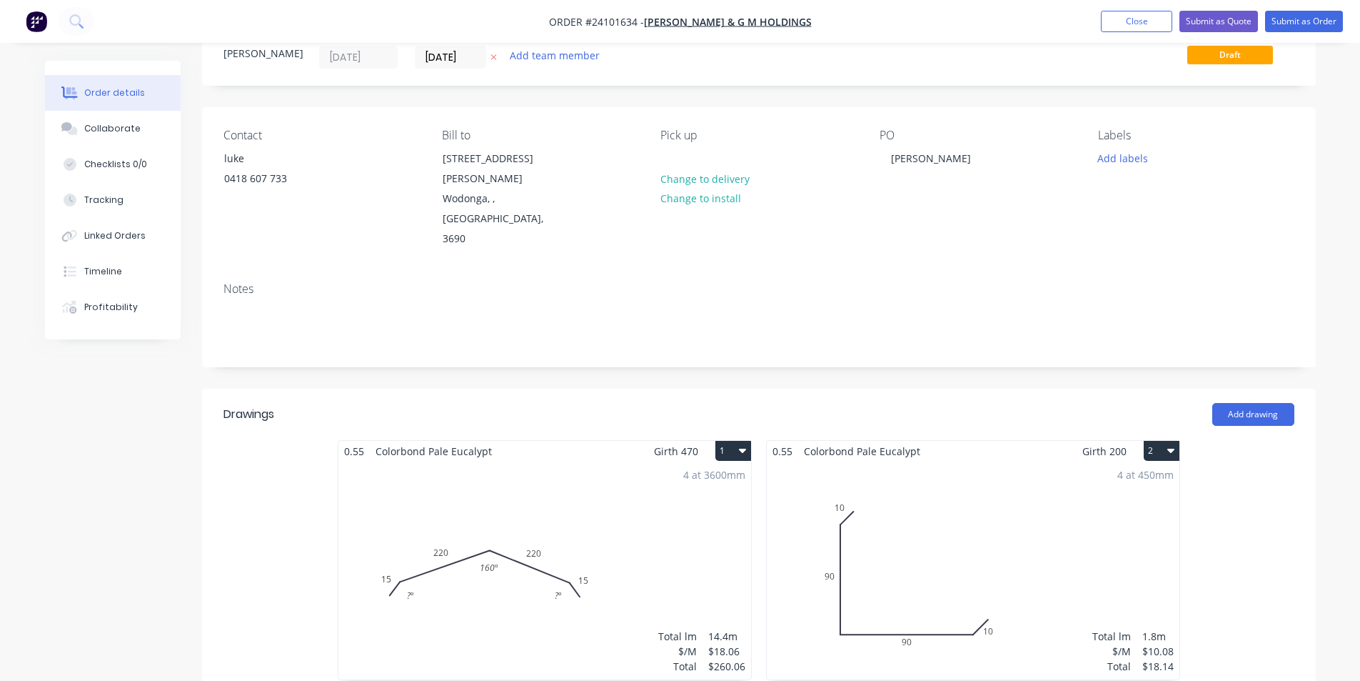
scroll to position [29, 0]
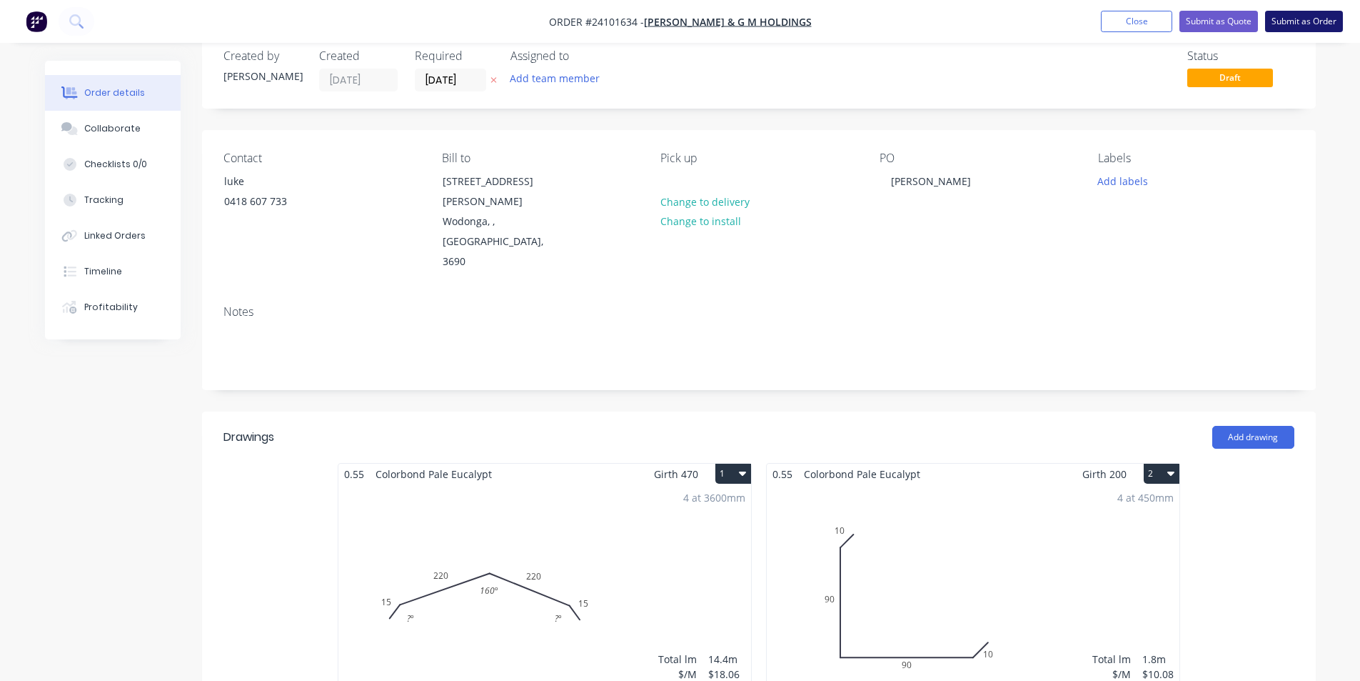
click at [1300, 25] on button "Submit as Order" at bounding box center [1304, 21] width 78 height 21
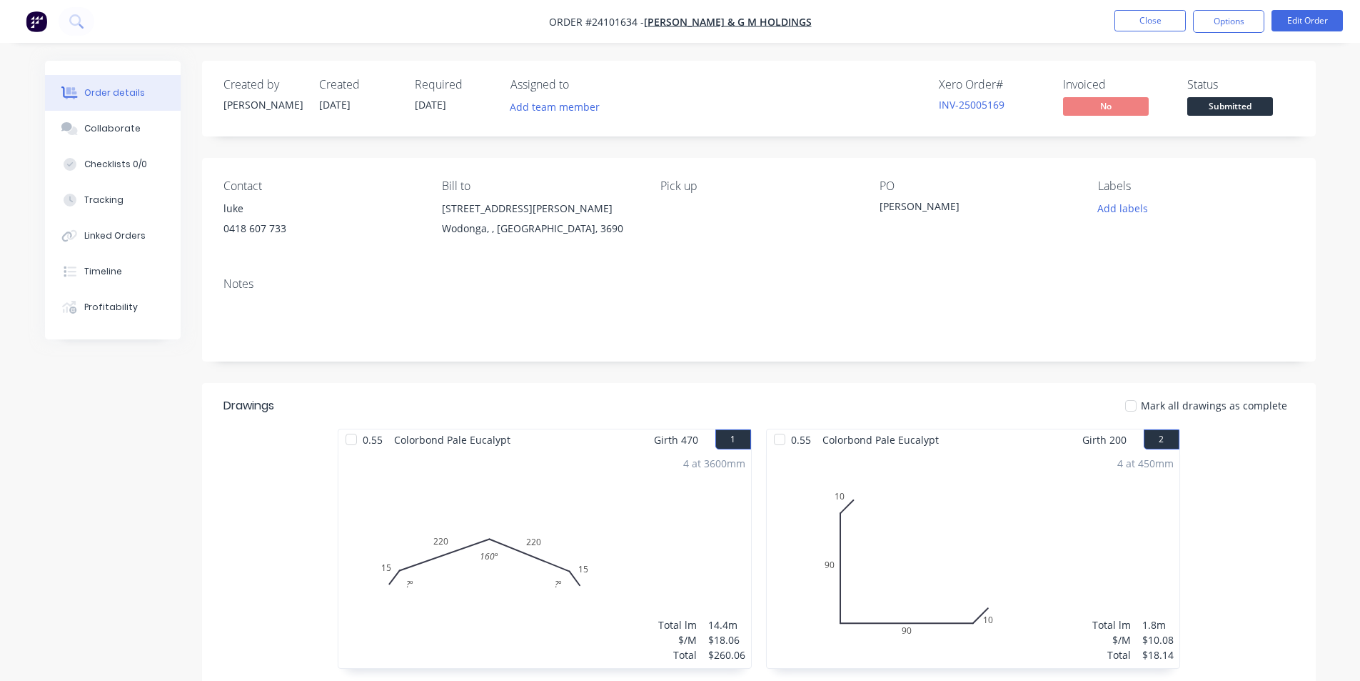
click at [34, 22] on img "button" at bounding box center [36, 21] width 21 height 21
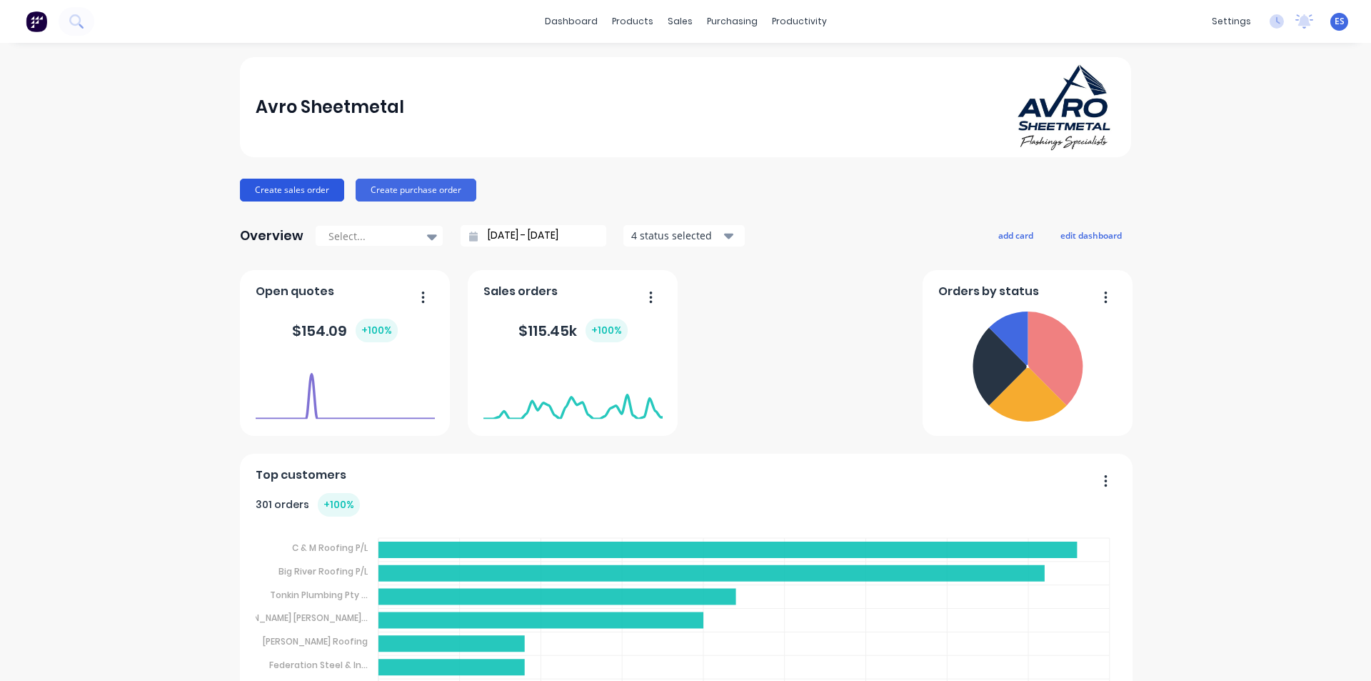
click at [291, 196] on button "Create sales order" at bounding box center [292, 190] width 104 height 23
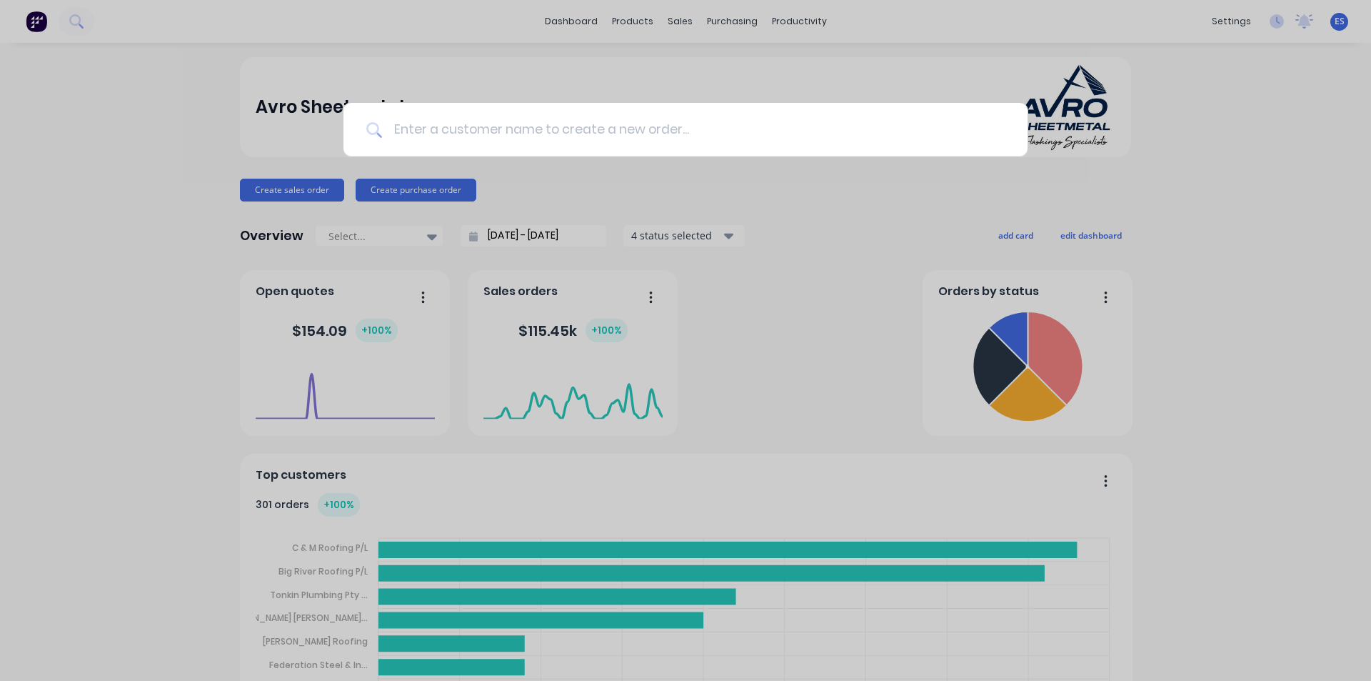
click at [486, 140] on input at bounding box center [693, 130] width 623 height 54
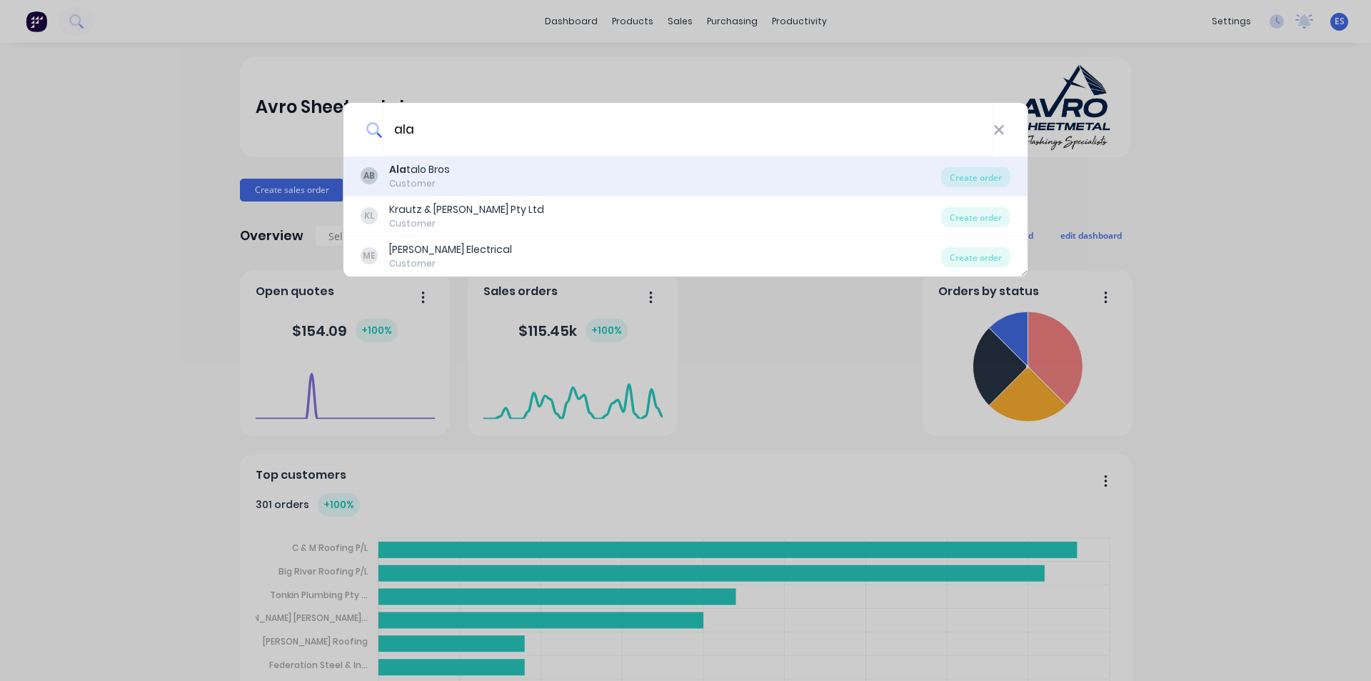
type input "ala"
click at [468, 168] on div "AB Ala talo Bros Customer" at bounding box center [651, 176] width 581 height 28
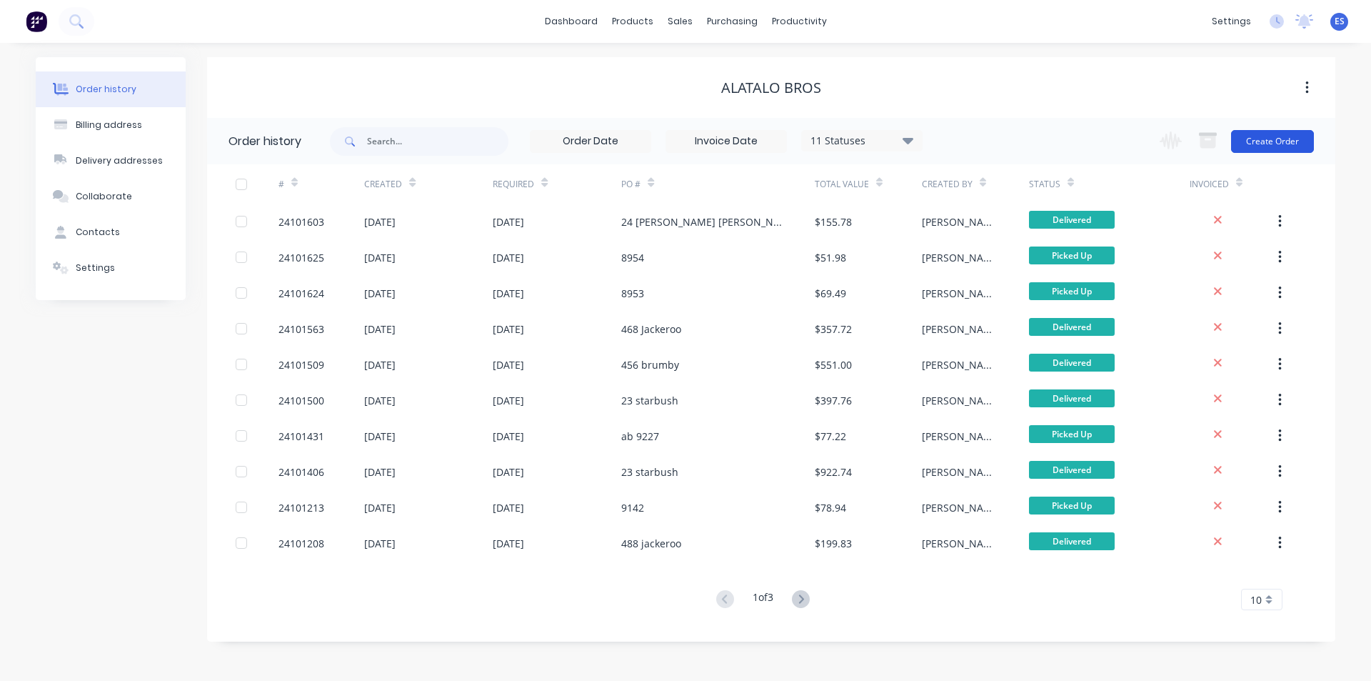
click at [1274, 144] on button "Create Order" at bounding box center [1272, 141] width 83 height 23
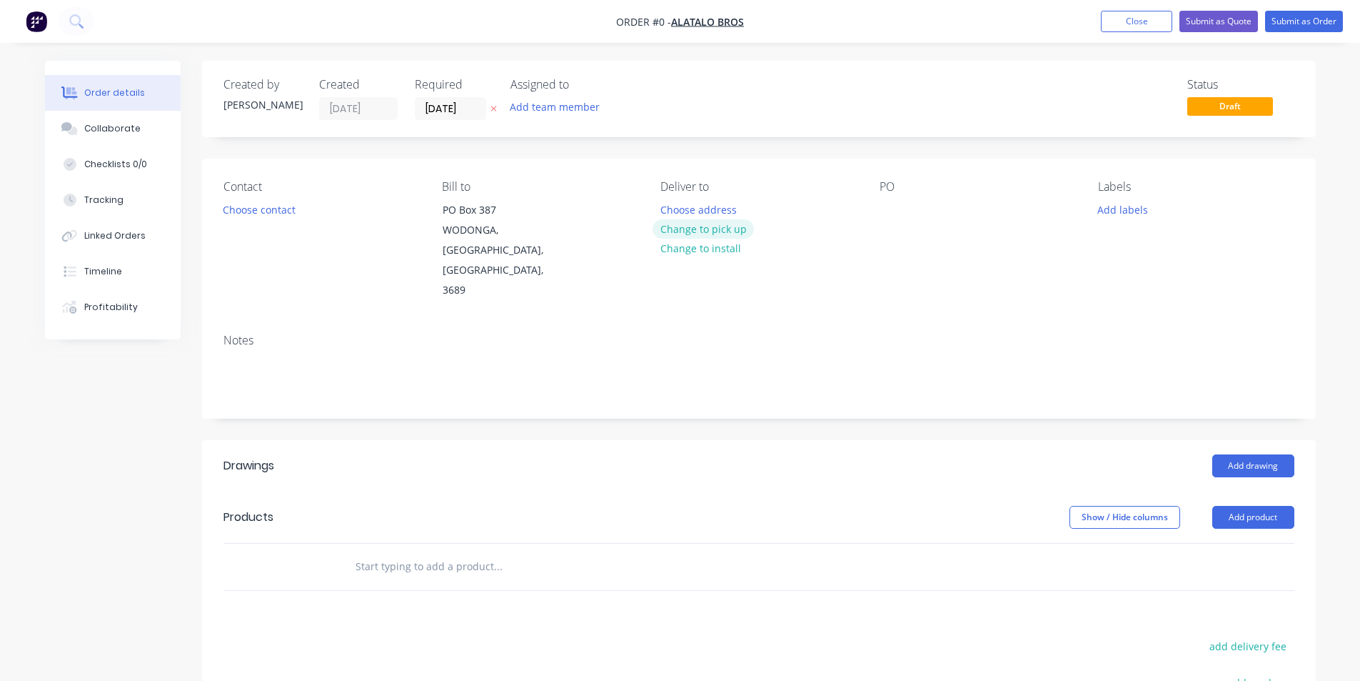
click at [723, 235] on button "Change to pick up" at bounding box center [703, 228] width 101 height 19
click at [889, 214] on div at bounding box center [891, 209] width 23 height 21
click at [1250, 454] on button "Add drawing" at bounding box center [1254, 465] width 82 height 23
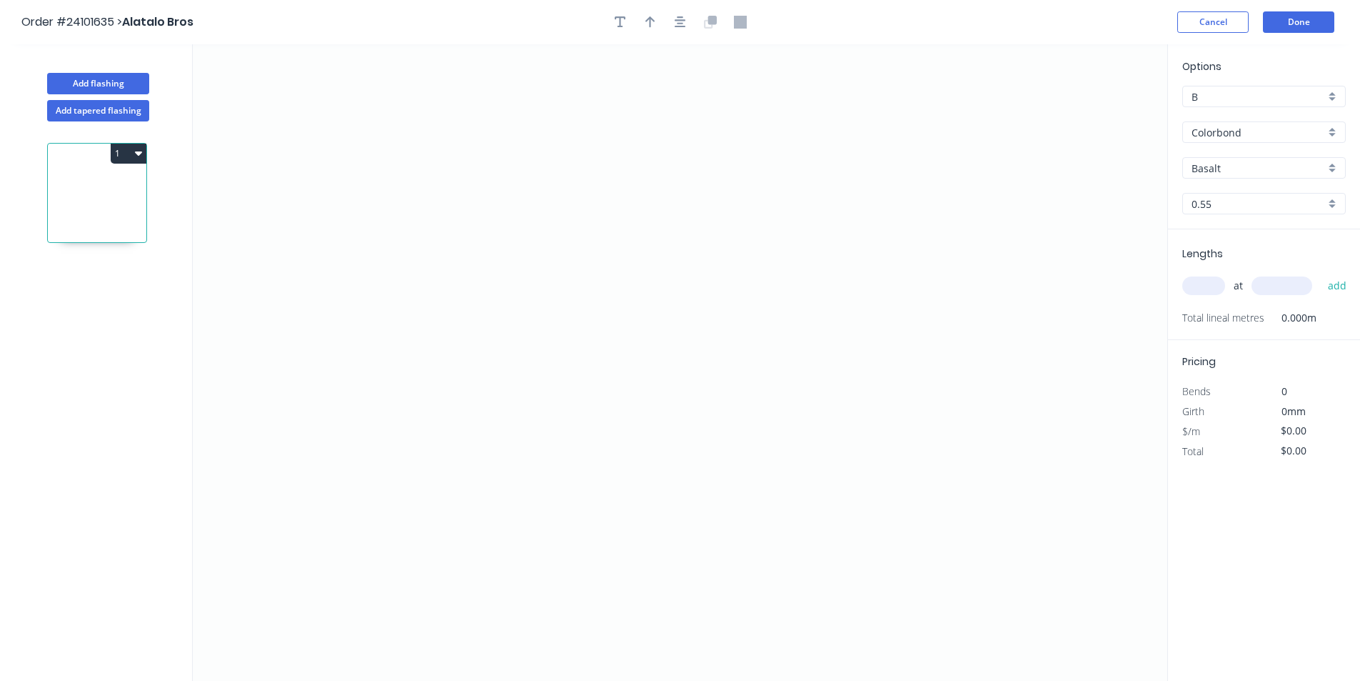
click at [1225, 166] on input "Basalt" at bounding box center [1259, 168] width 134 height 15
click at [1233, 201] on div "Monument" at bounding box center [1264, 195] width 162 height 25
type input "Monument"
click at [522, 144] on icon "0" at bounding box center [680, 362] width 975 height 636
click at [521, 311] on icon "0" at bounding box center [680, 362] width 975 height 636
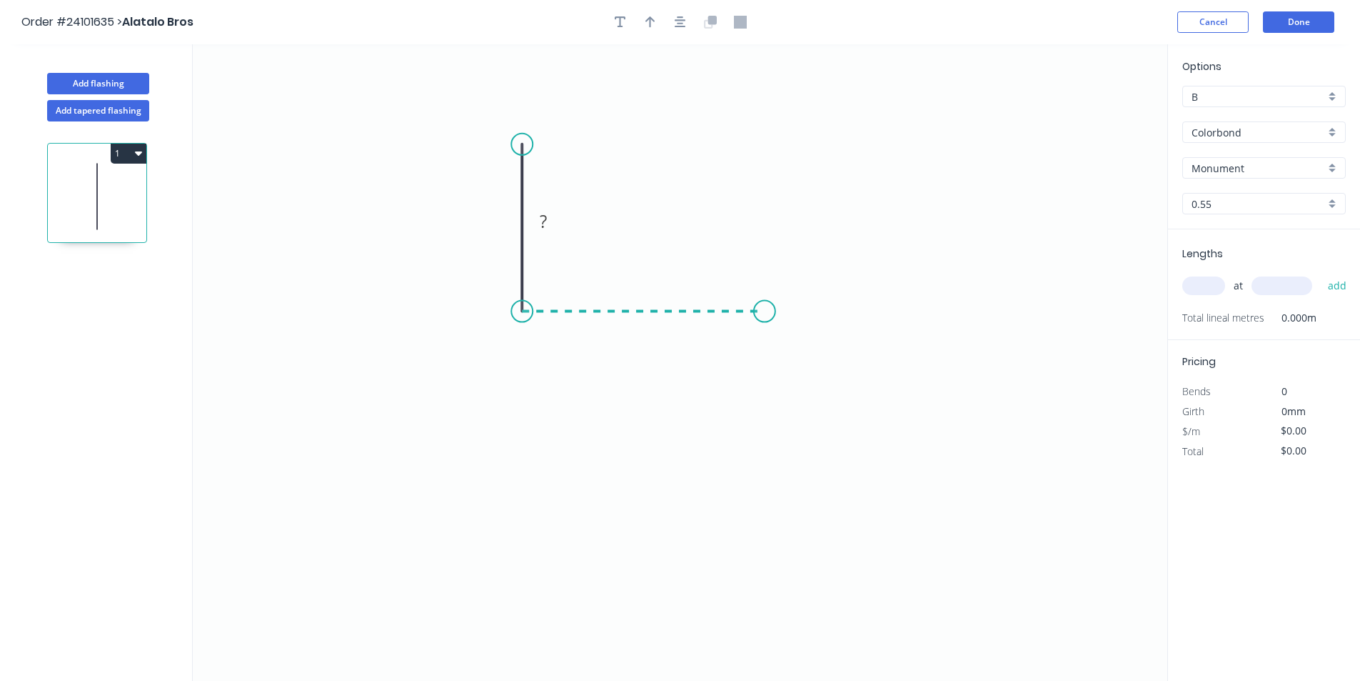
click at [765, 312] on icon "0 ?" at bounding box center [680, 362] width 975 height 636
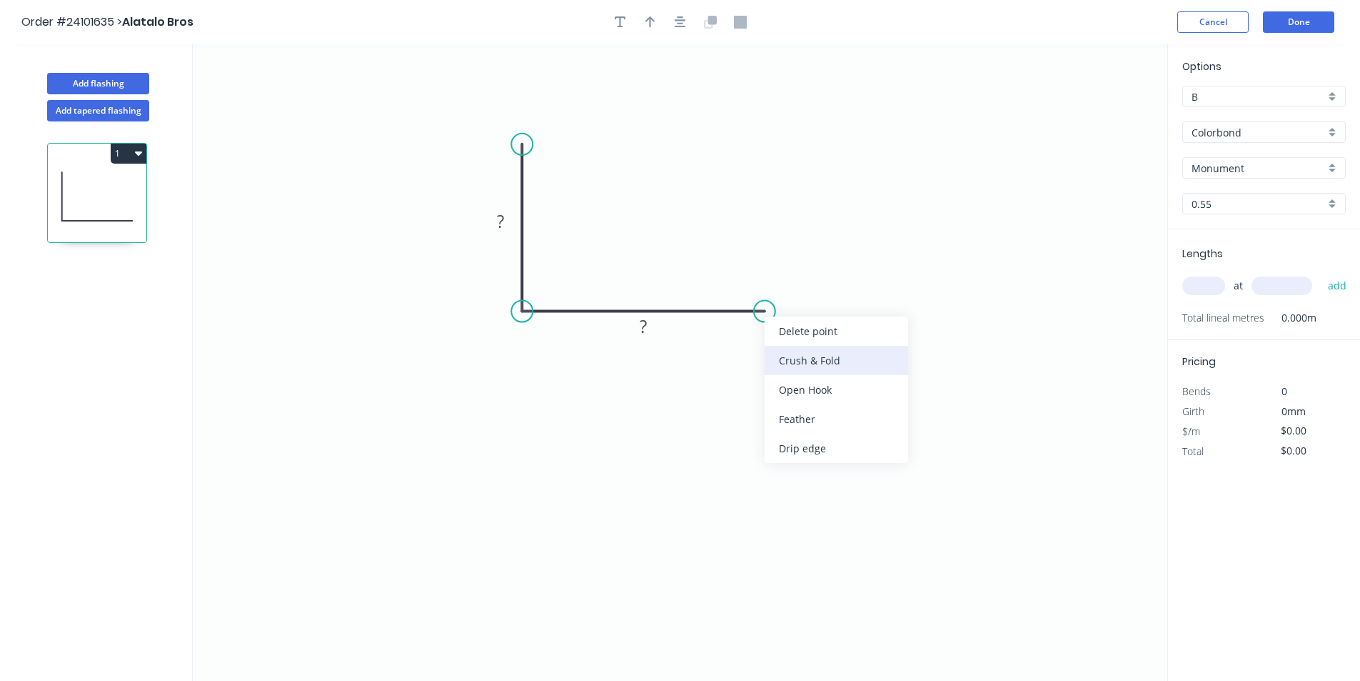
click at [782, 365] on div "Crush & Fold" at bounding box center [837, 360] width 144 height 29
click at [797, 373] on div "Flip bend" at bounding box center [838, 363] width 144 height 29
click at [764, 274] on tspan "10" at bounding box center [756, 274] width 20 height 24
click at [650, 329] on rect at bounding box center [643, 327] width 29 height 20
click at [493, 225] on rect at bounding box center [500, 222] width 29 height 20
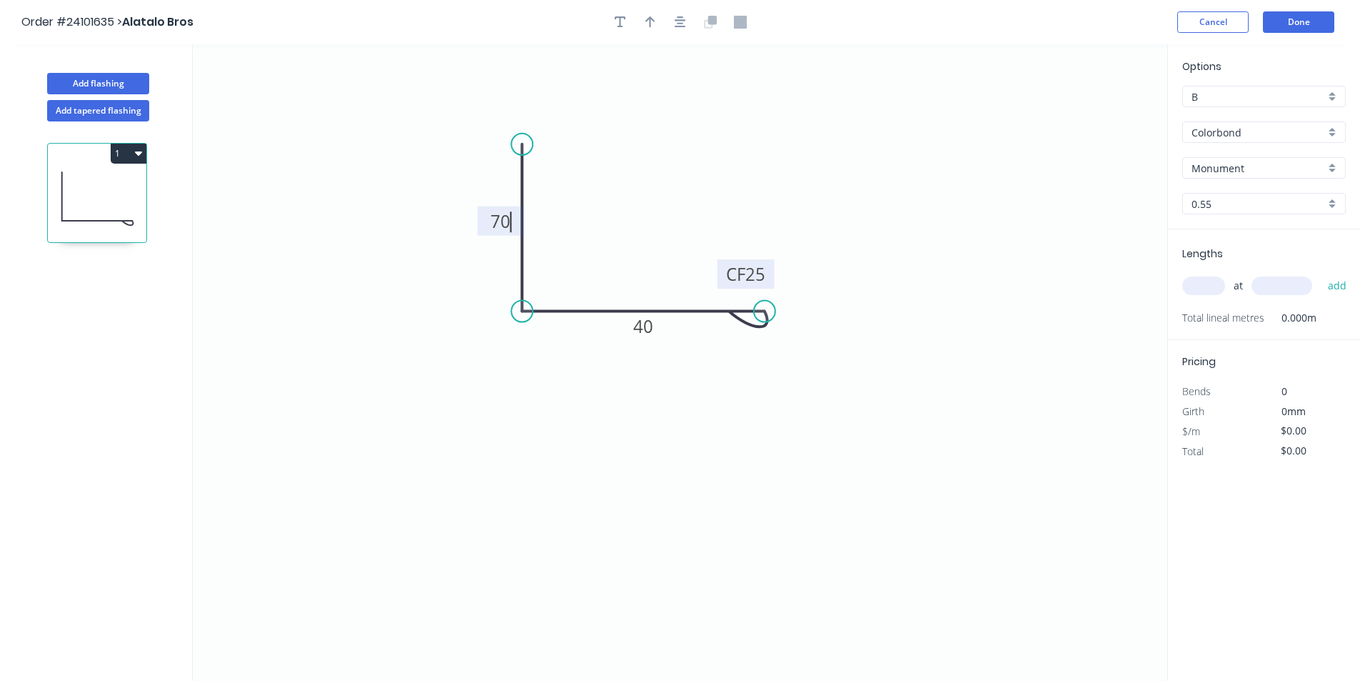
click at [1208, 286] on input "text" at bounding box center [1204, 285] width 43 height 19
type input "$7.80"
type input "3"
click at [1288, 285] on input "text" at bounding box center [1282, 285] width 61 height 19
type input "1500"
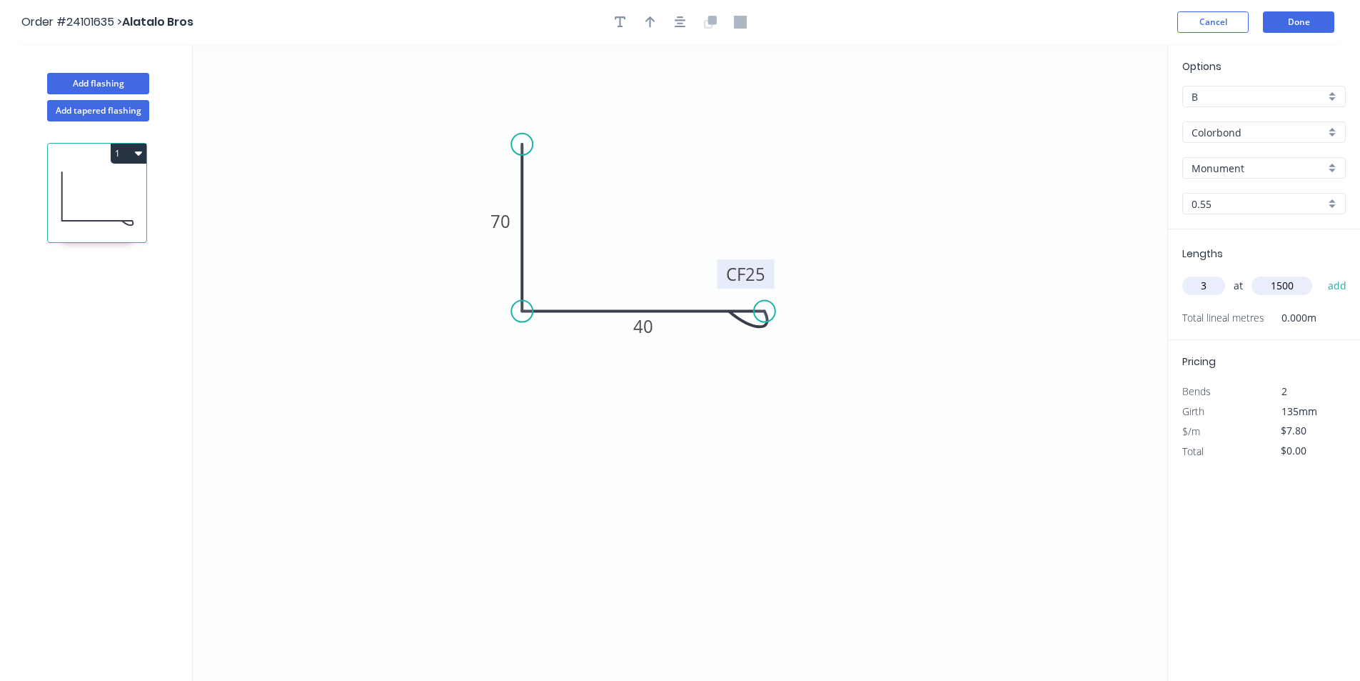
click at [1321, 273] on button "add" at bounding box center [1338, 285] width 34 height 24
type input "$35.10"
type input "1"
click at [1288, 285] on input "text" at bounding box center [1282, 285] width 61 height 19
type input "700"
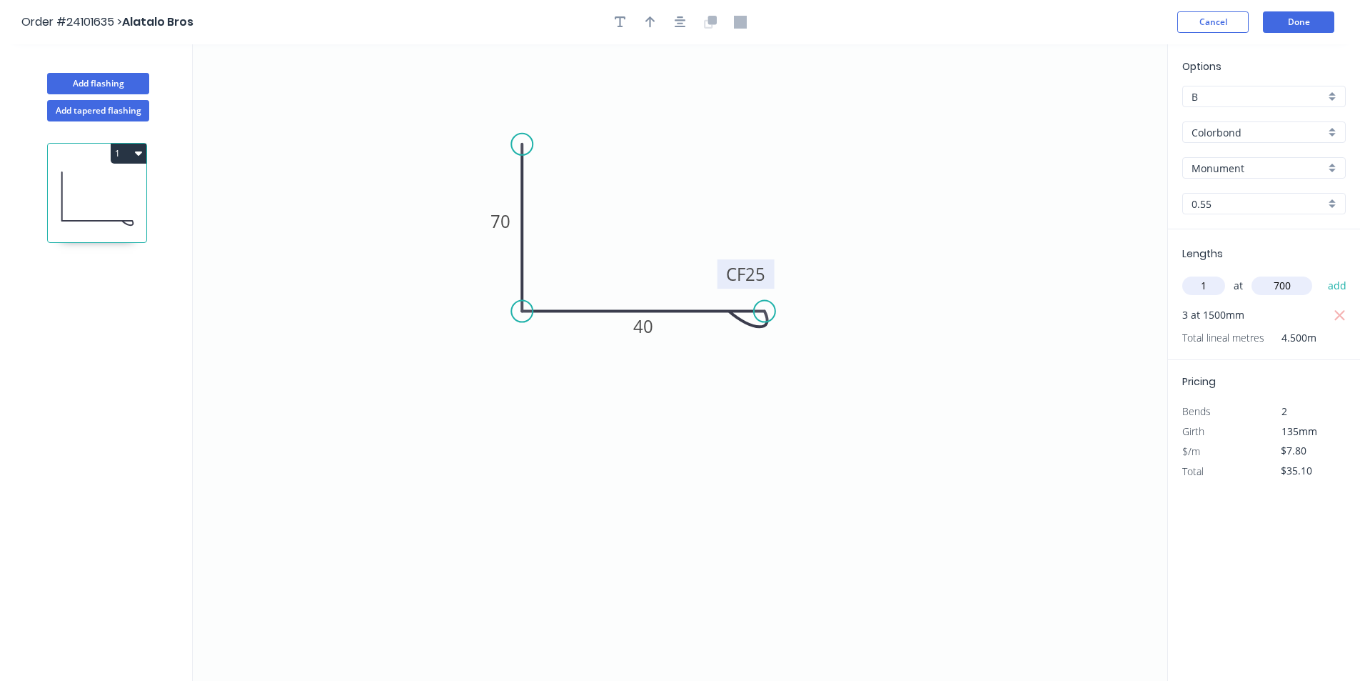
click at [1321, 273] on button "add" at bounding box center [1338, 285] width 34 height 24
type input "$40.56"
click at [1308, 26] on button "Done" at bounding box center [1298, 21] width 71 height 21
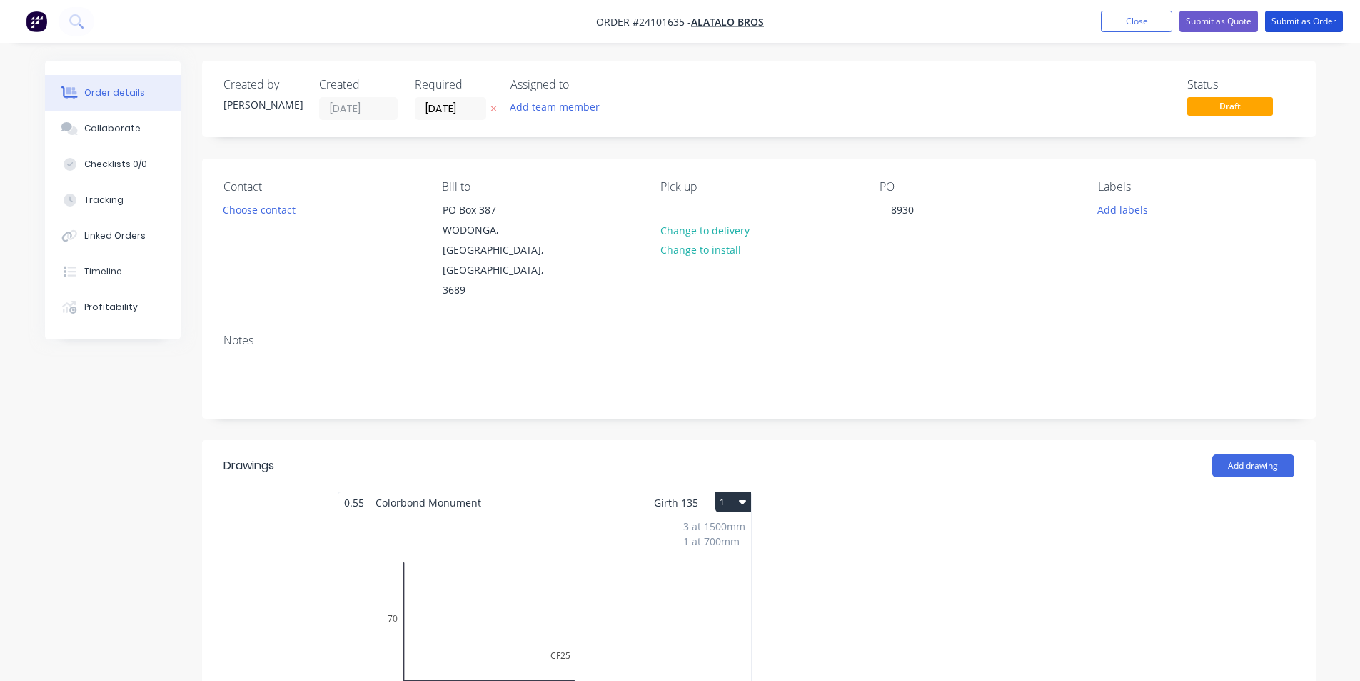
click at [1308, 26] on button "Submit as Order" at bounding box center [1304, 21] width 78 height 21
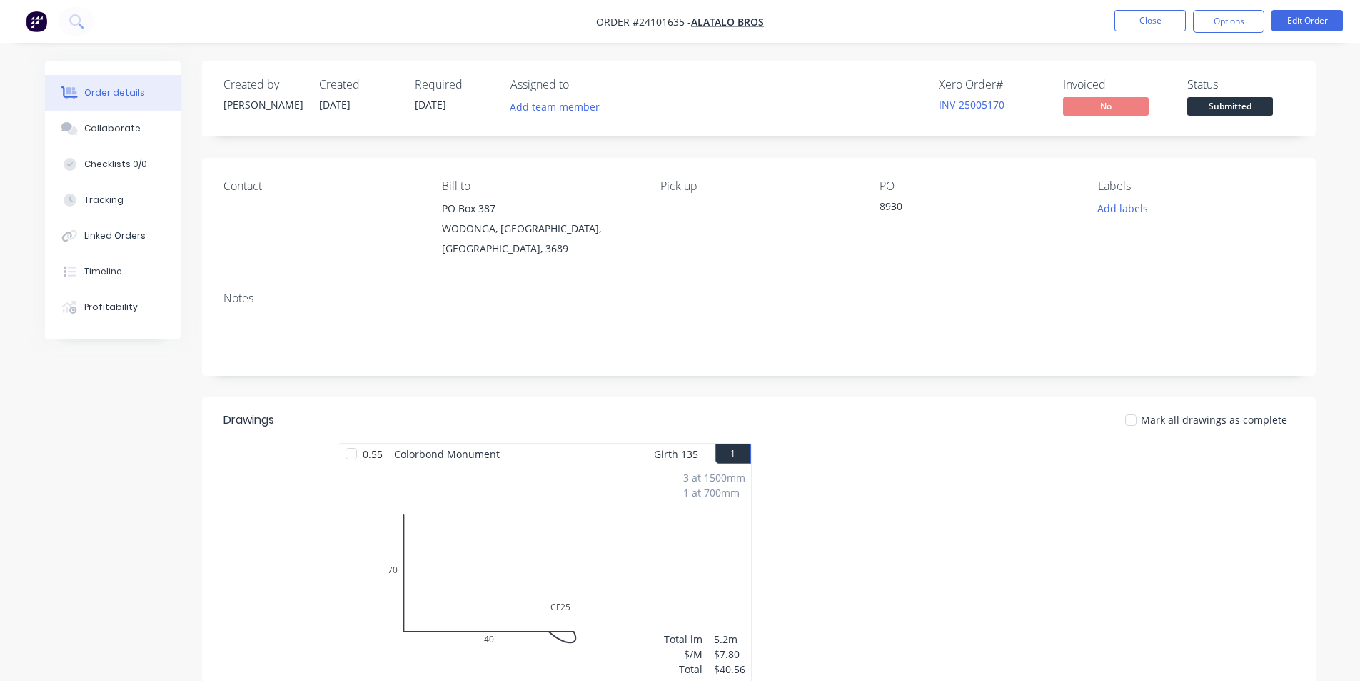
click at [41, 26] on img "button" at bounding box center [36, 21] width 21 height 21
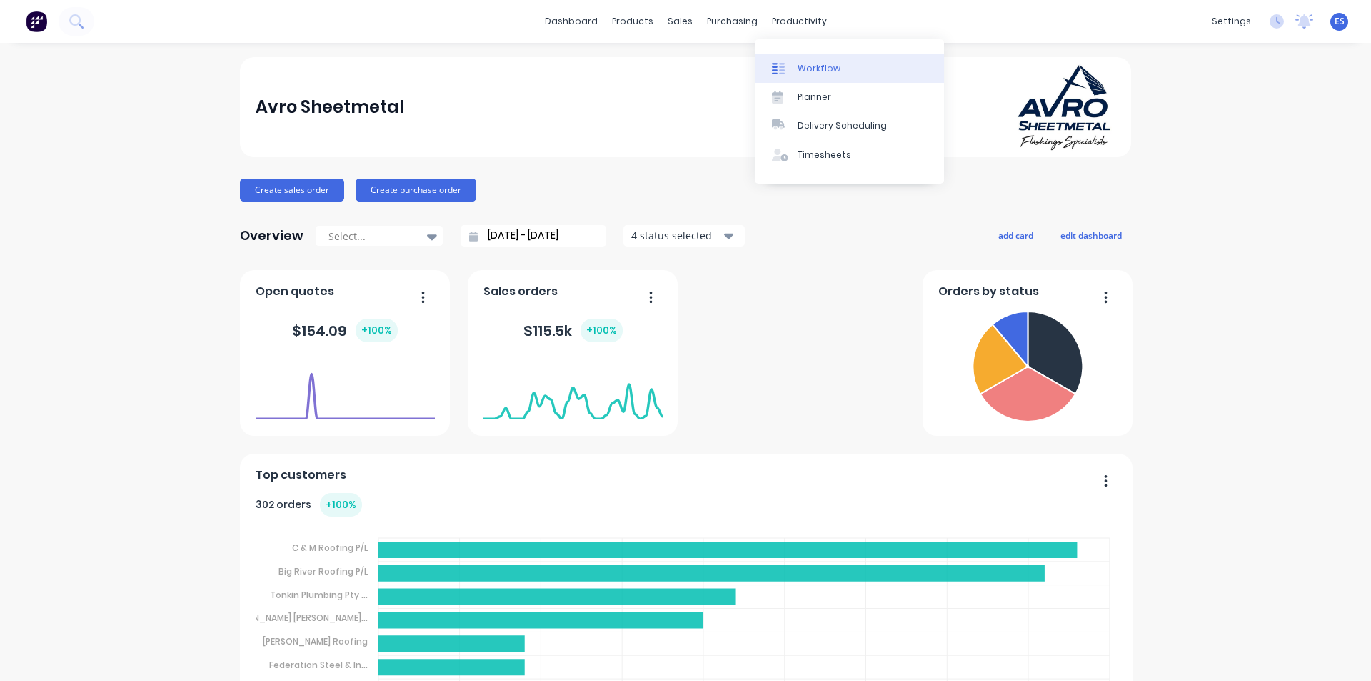
click at [808, 59] on link "Workflow" at bounding box center [849, 68] width 189 height 29
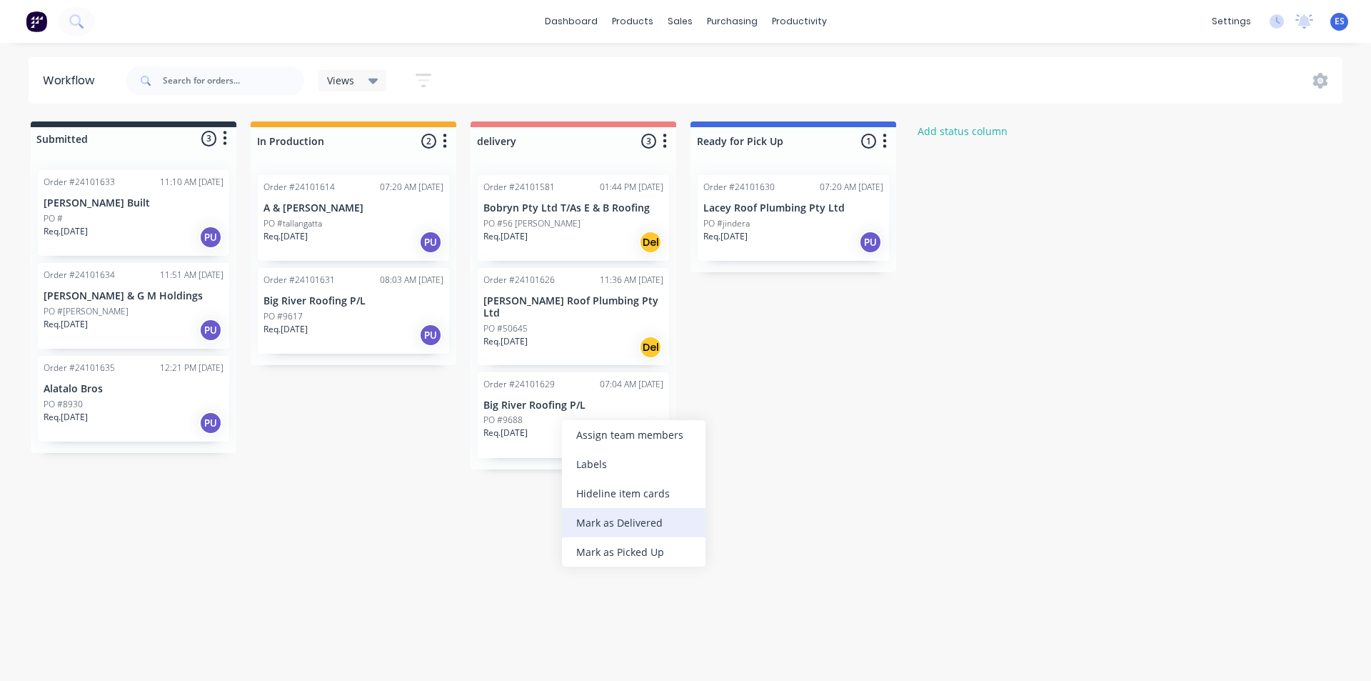
click at [610, 530] on div "Mark as Delivered" at bounding box center [634, 522] width 144 height 29
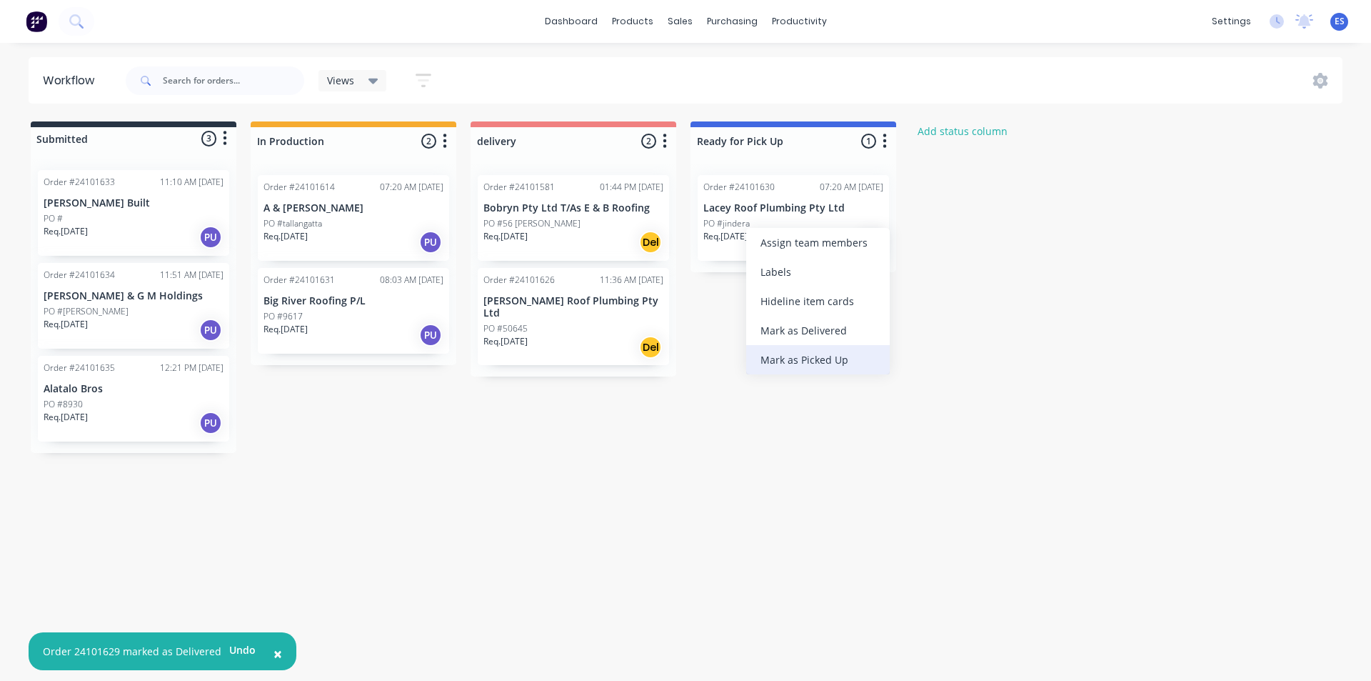
click at [796, 359] on div "Mark as Picked Up" at bounding box center [818, 359] width 144 height 29
